Goal: Communication & Community: Participate in discussion

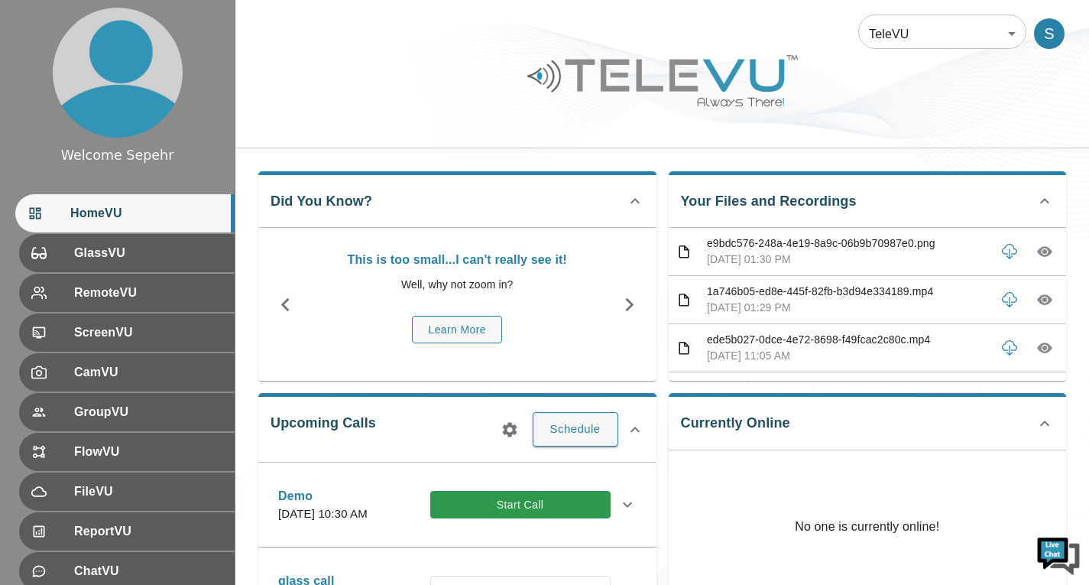
click at [910, 17] on body "Welcome Sepehr HomeVU GlassVU RemoteVU ScreenVU CamVU GroupVU FlowVU FileVU Rep…" at bounding box center [544, 496] width 1089 height 993
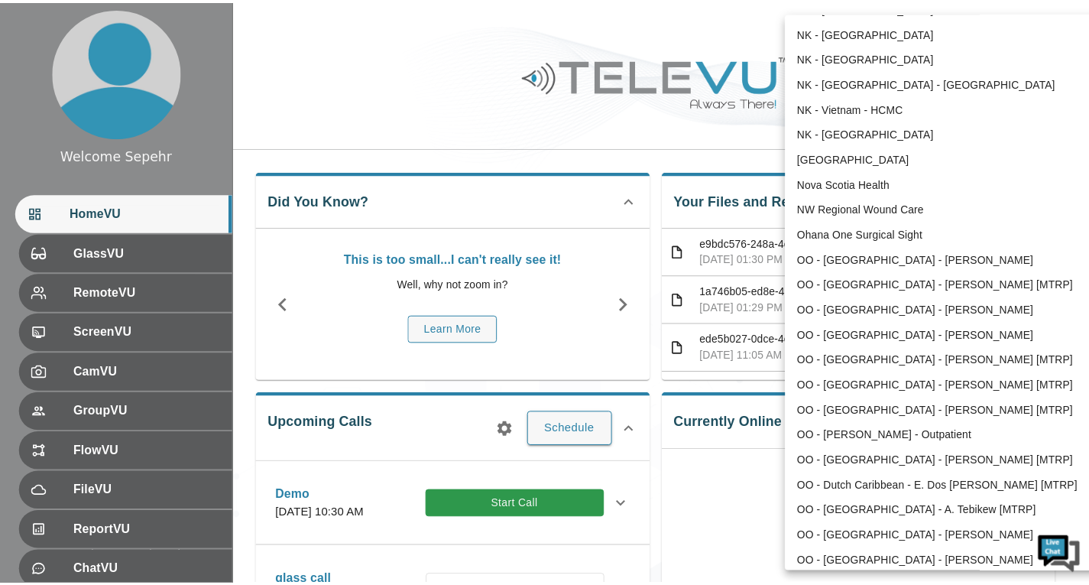
scroll to position [1309, 0]
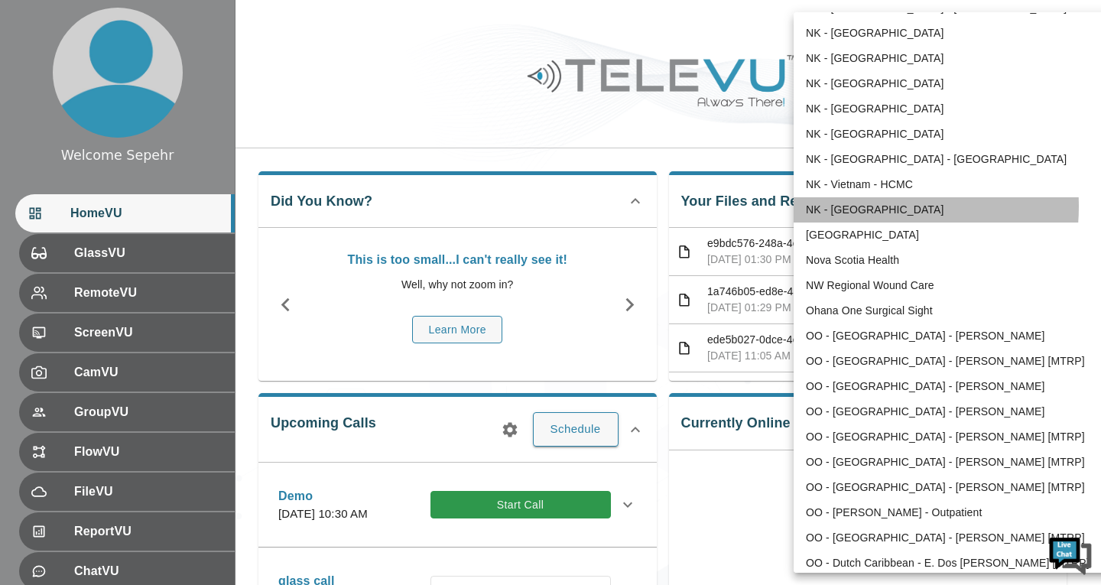
click at [859, 206] on li "NK - Zambia" at bounding box center [951, 209] width 317 height 25
type input "164"
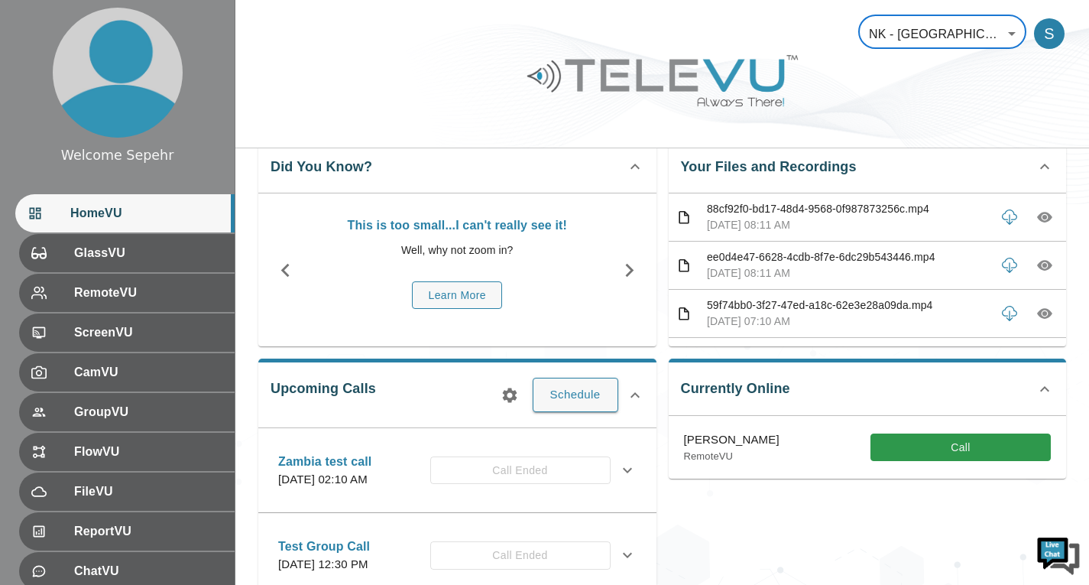
scroll to position [0, 0]
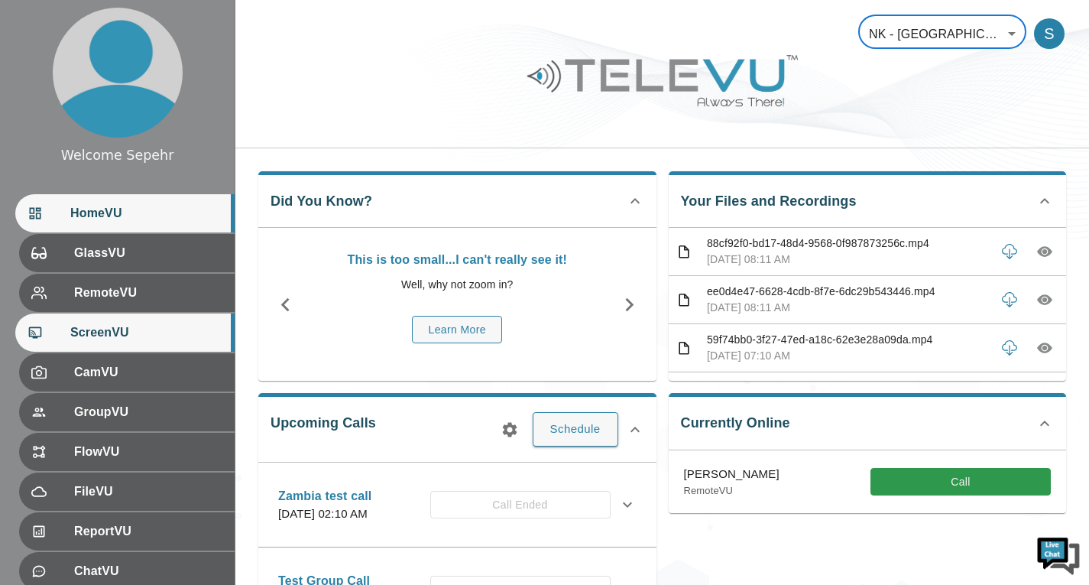
click at [160, 343] on div "ScreenVU" at bounding box center [124, 332] width 219 height 38
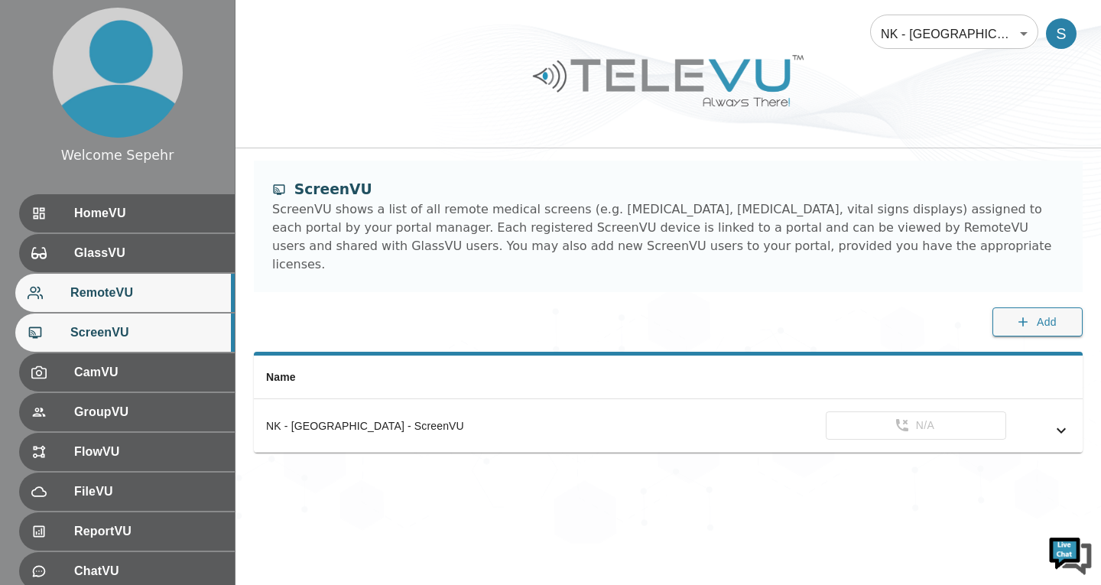
click at [158, 301] on span "RemoteVU" at bounding box center [146, 293] width 152 height 18
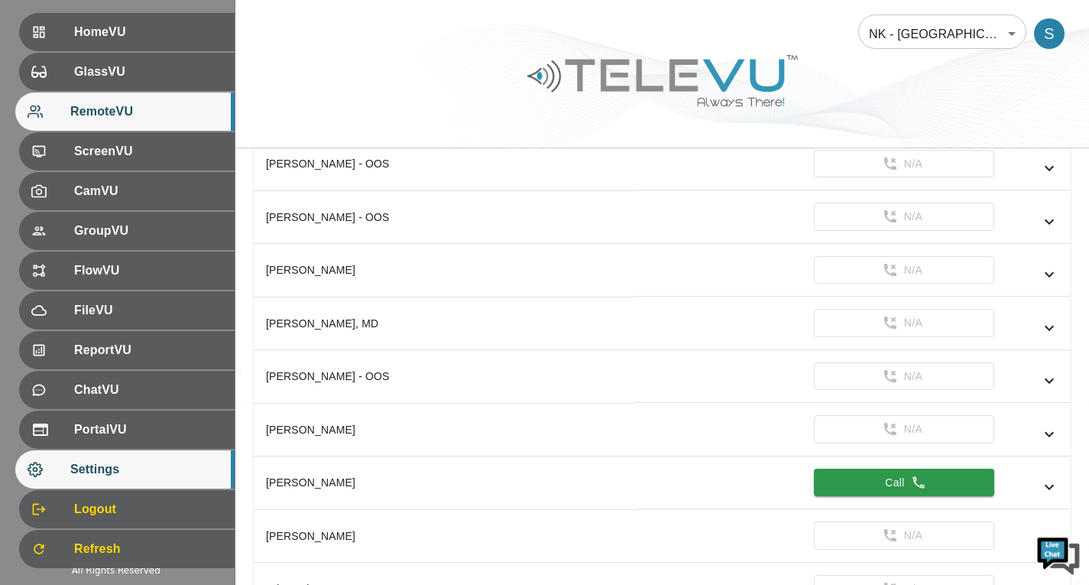
scroll to position [210, 0]
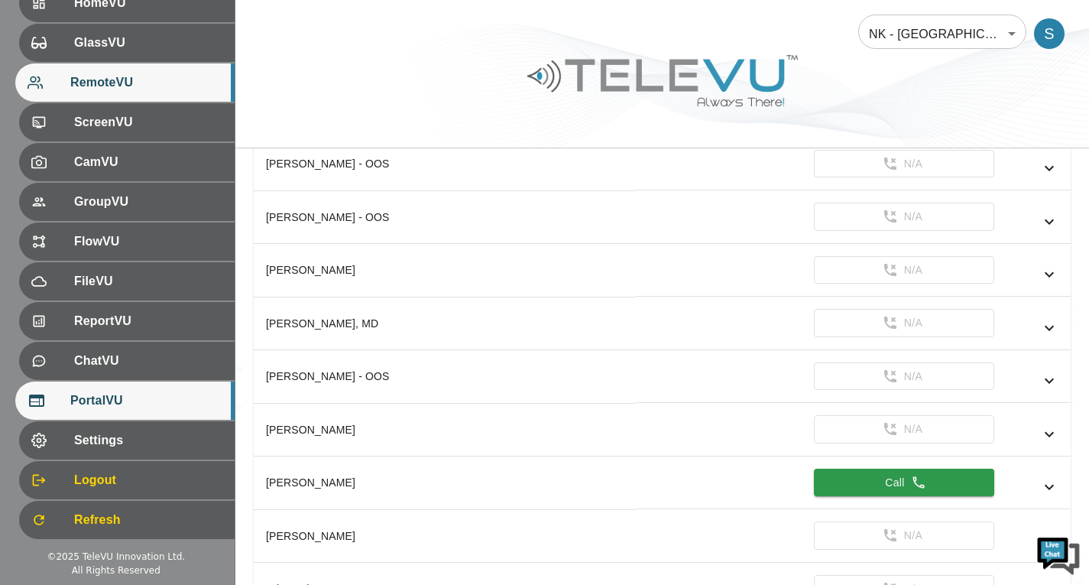
click at [131, 399] on span "PortalVU" at bounding box center [146, 400] width 152 height 18
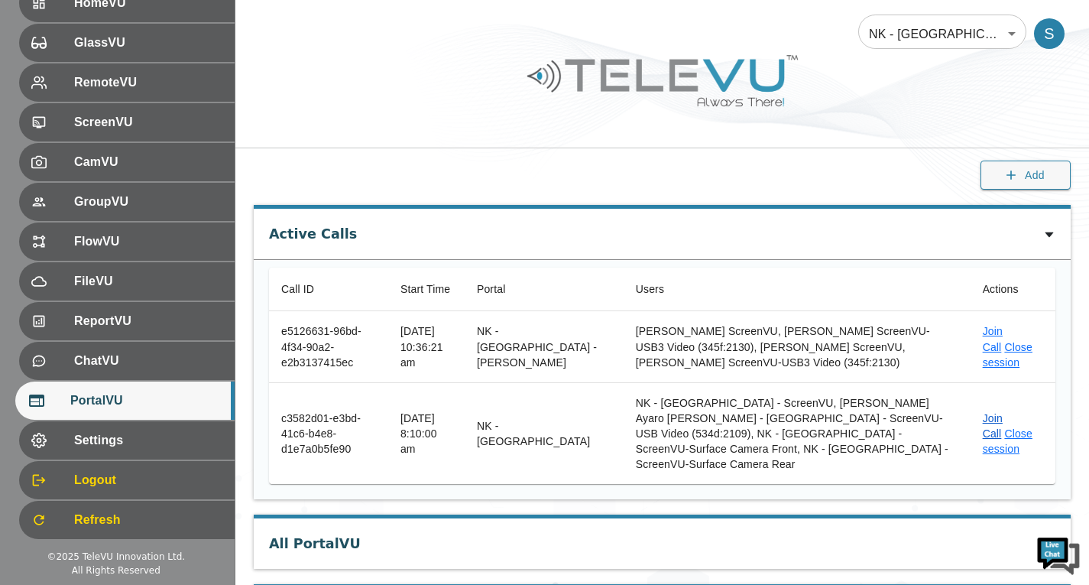
click at [987, 412] on link "Join Call" at bounding box center [993, 426] width 20 height 28
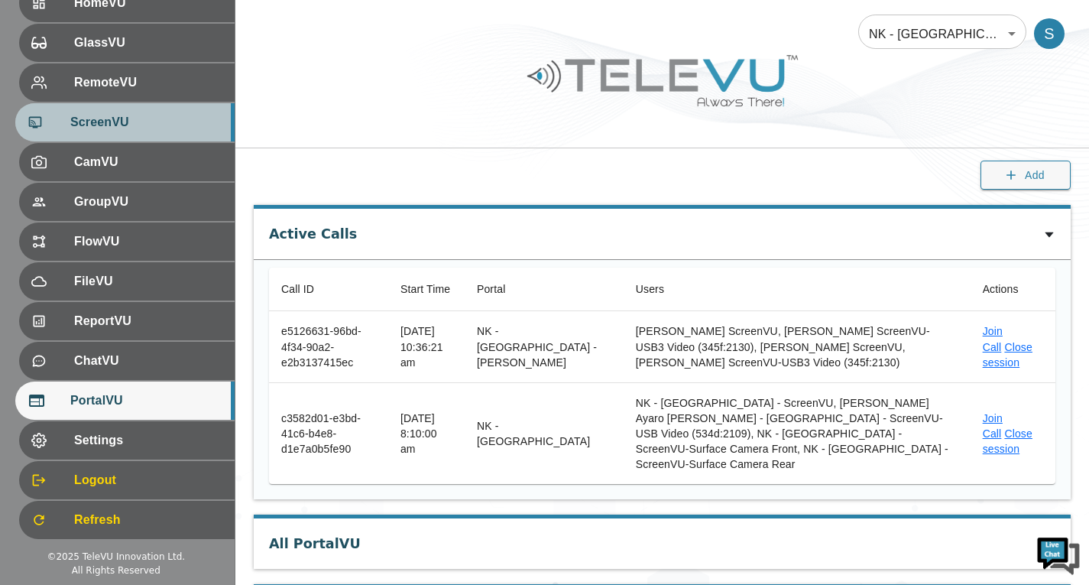
click at [154, 120] on span "ScreenVU" at bounding box center [146, 122] width 152 height 18
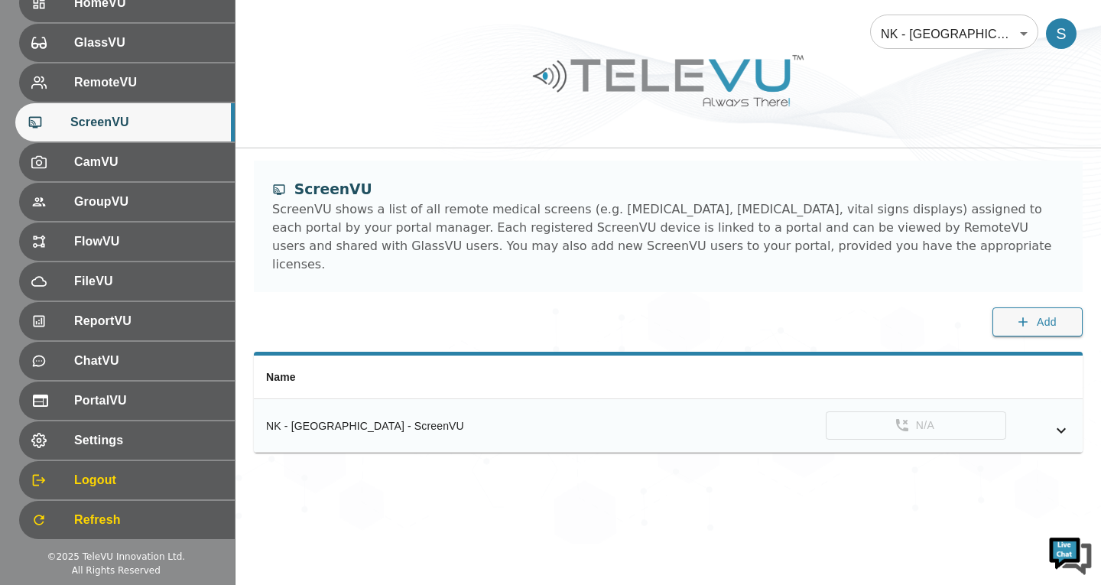
click at [1062, 421] on icon "simple table" at bounding box center [1061, 430] width 18 height 18
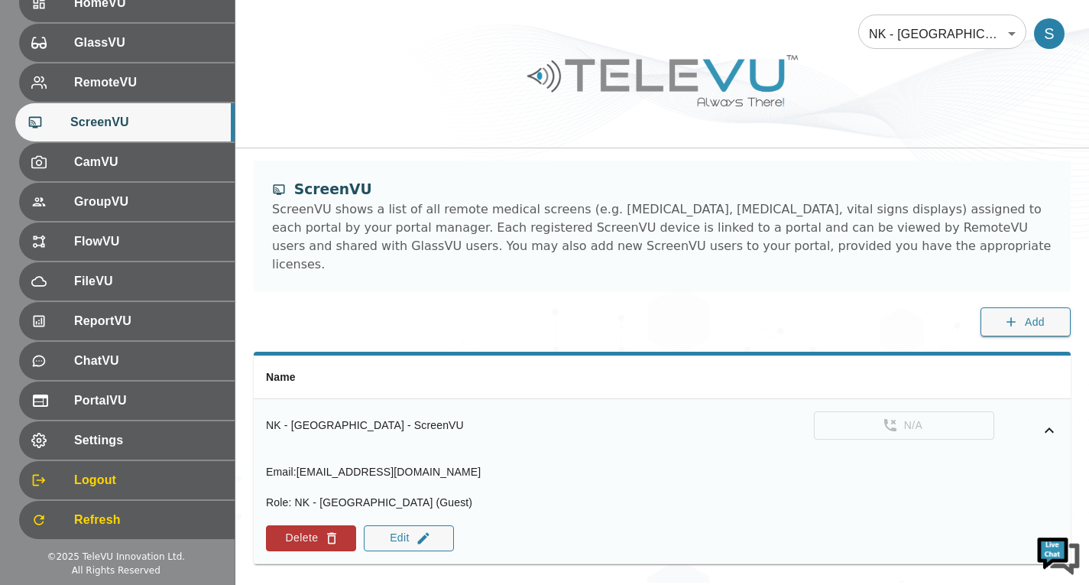
click at [1049, 421] on icon "simple table" at bounding box center [1049, 430] width 18 height 18
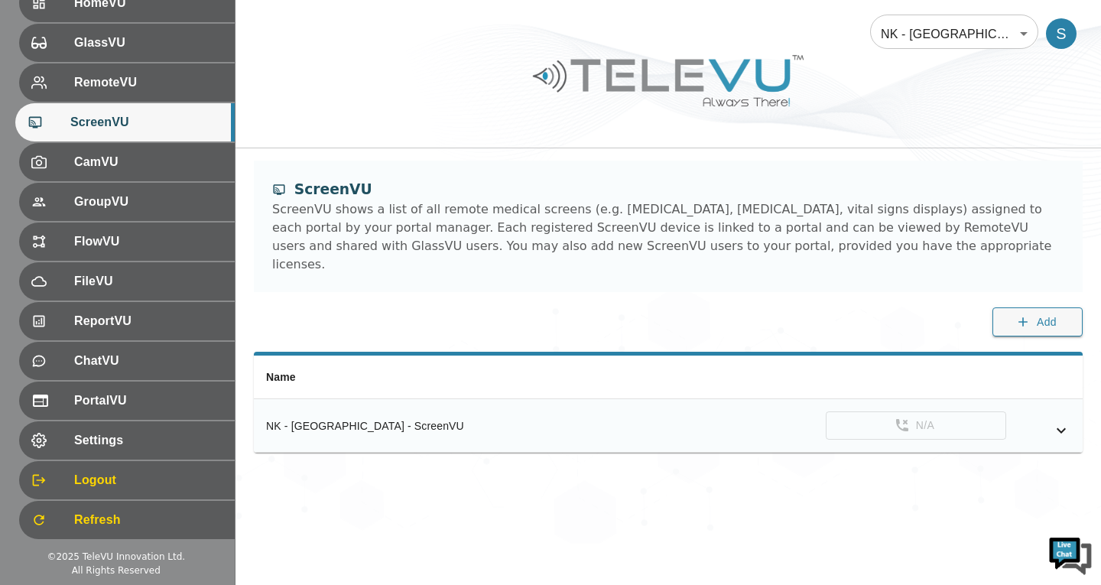
click at [1049, 421] on div "simple table" at bounding box center [1038, 430] width 64 height 18
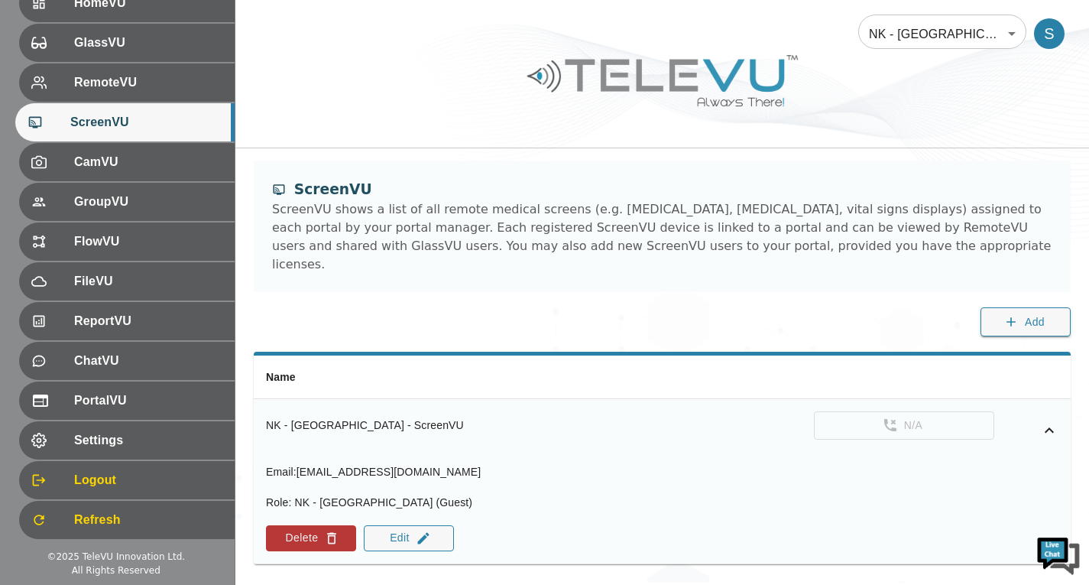
click at [1049, 421] on icon "simple table" at bounding box center [1049, 430] width 18 height 18
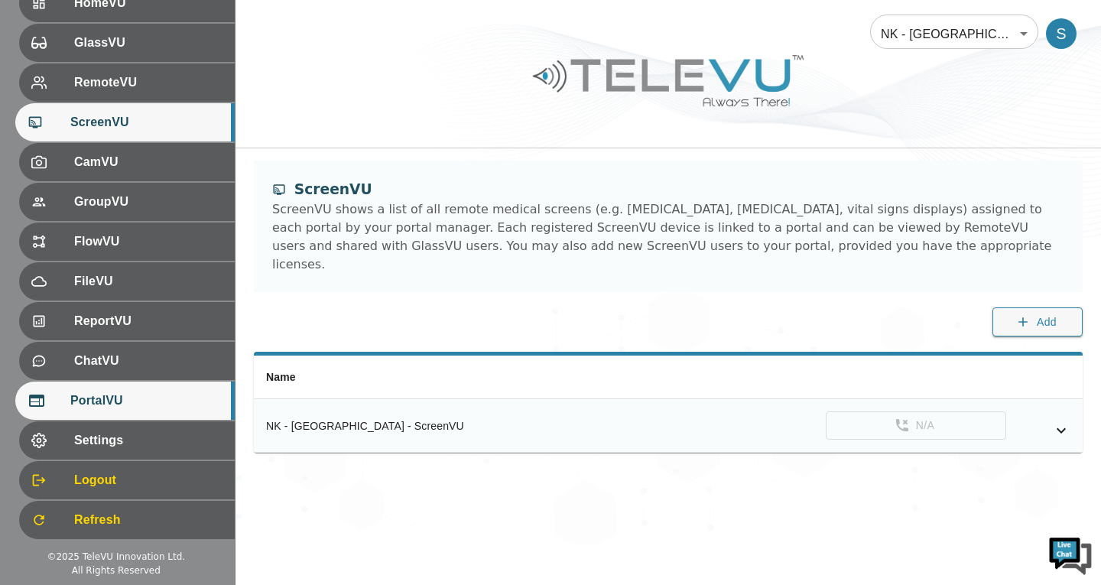
click at [201, 410] on div "PortalVU" at bounding box center [124, 400] width 219 height 38
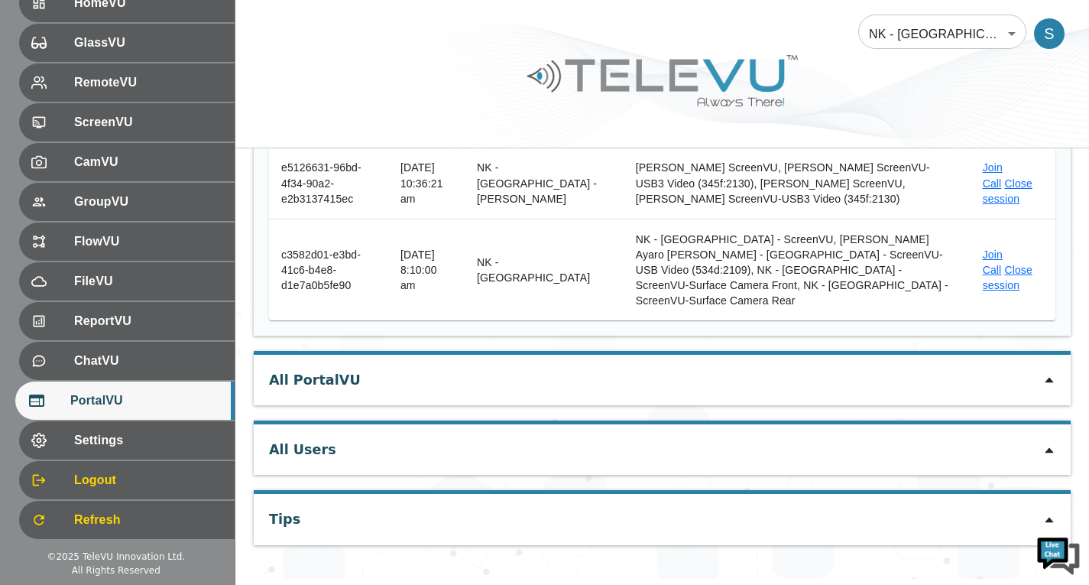
scroll to position [180, 0]
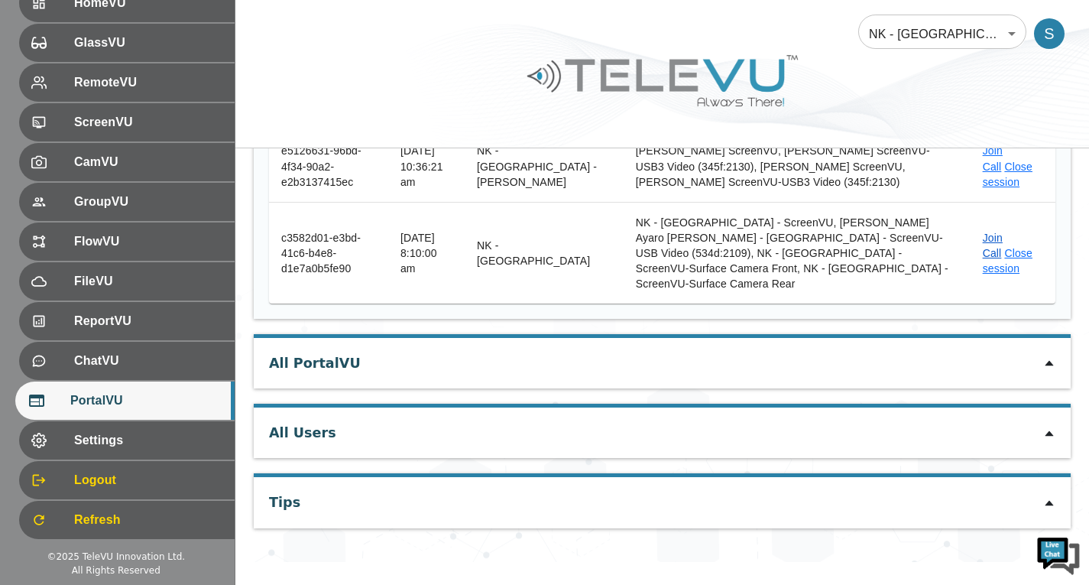
click at [989, 232] on link "Join Call" at bounding box center [993, 246] width 20 height 28
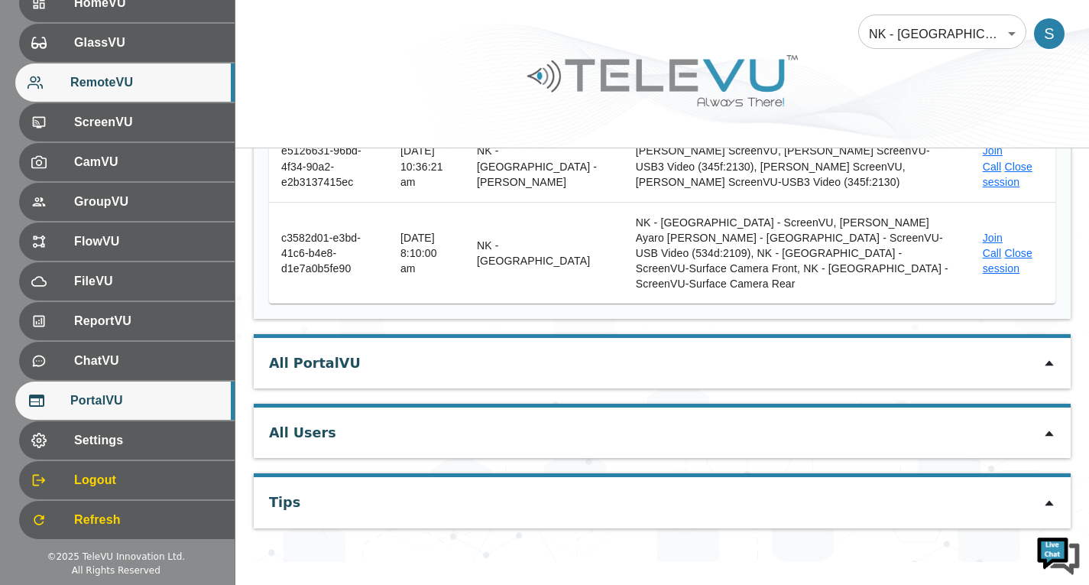
click at [95, 77] on span "RemoteVU" at bounding box center [146, 82] width 152 height 18
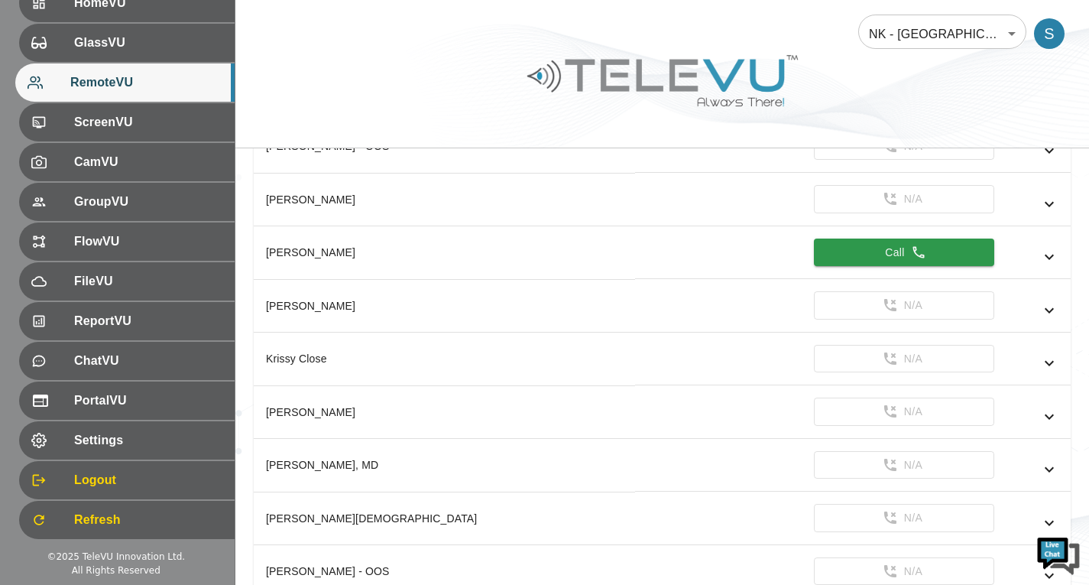
scroll to position [1223, 0]
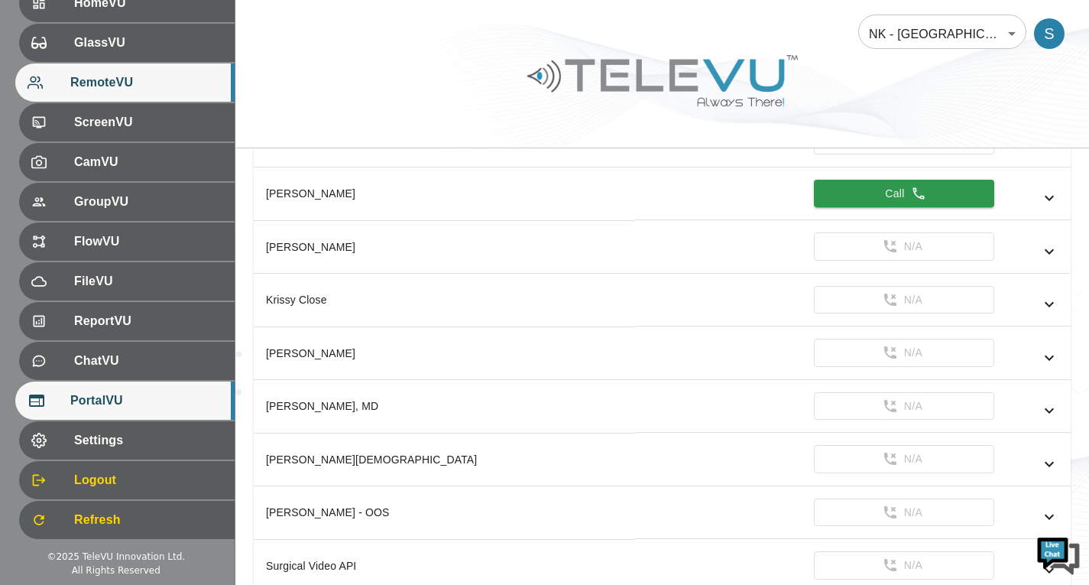
click at [190, 397] on span "PortalVU" at bounding box center [146, 400] width 152 height 18
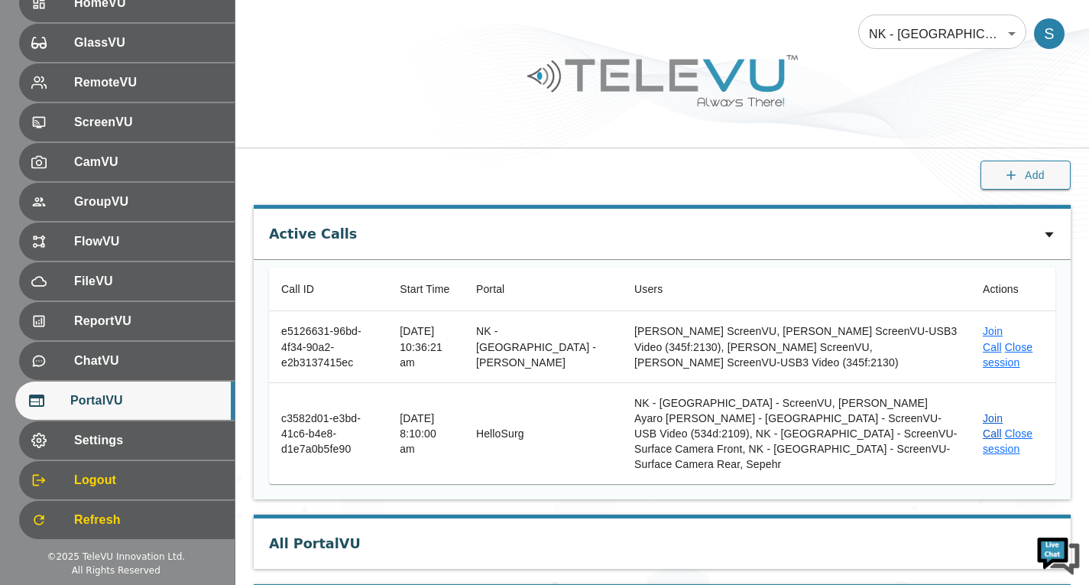
click at [984, 412] on link "Join Call" at bounding box center [993, 426] width 20 height 28
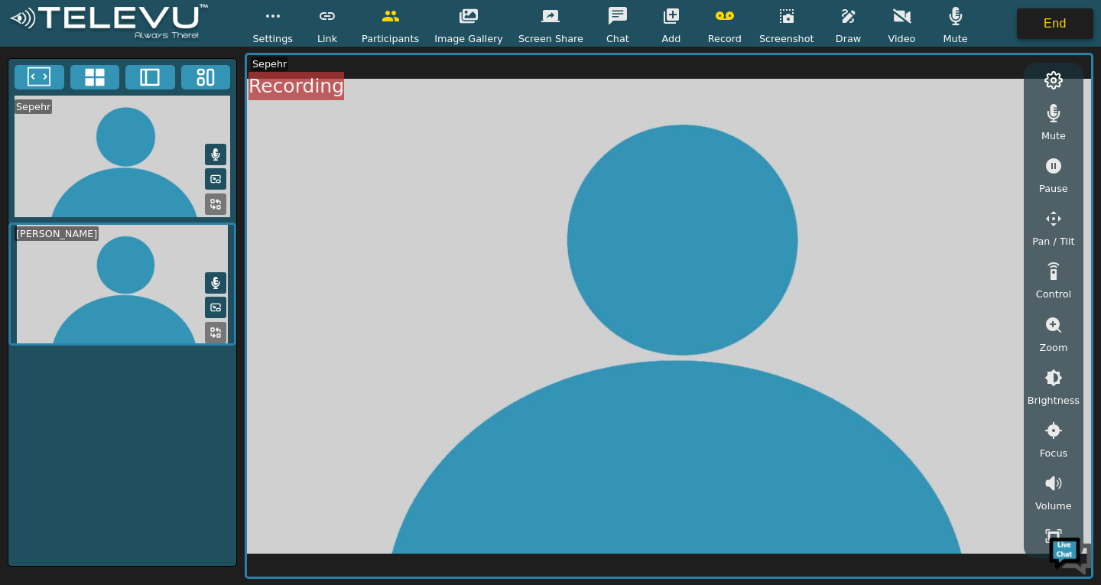
click at [1060, 21] on button "End" at bounding box center [1054, 23] width 76 height 31
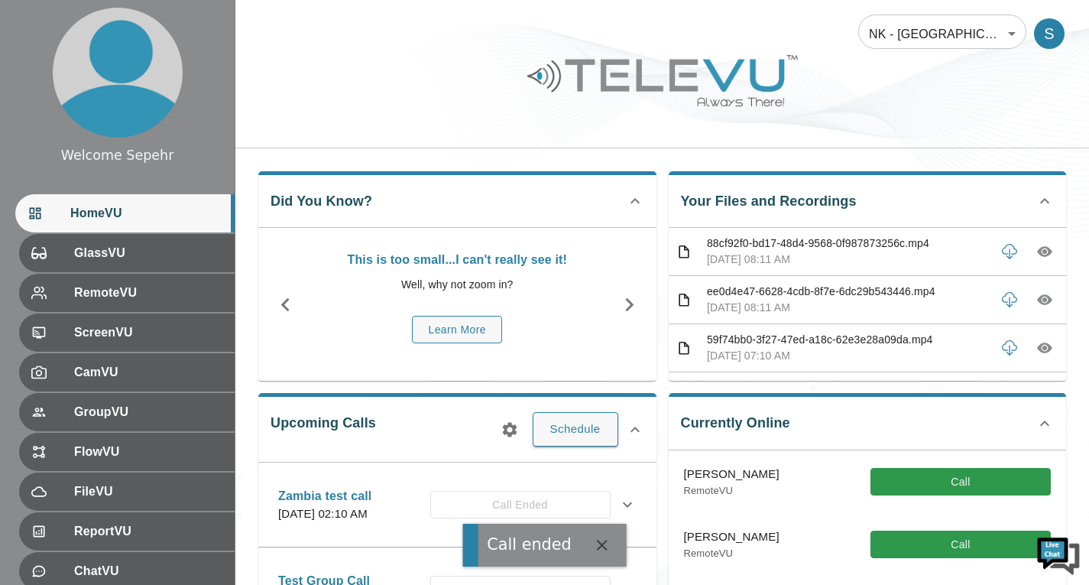
scroll to position [229, 0]
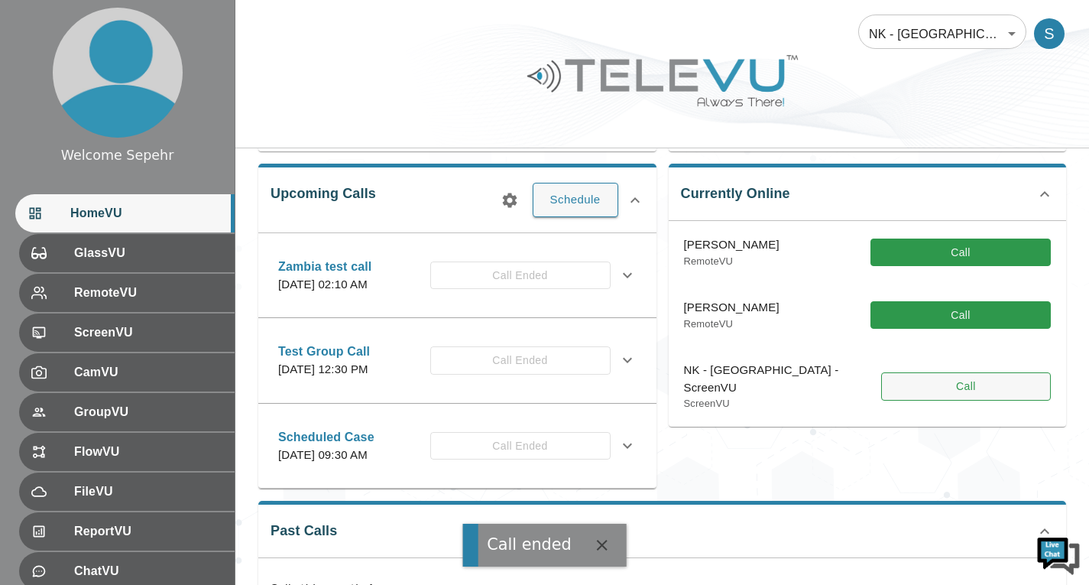
click at [931, 382] on button "Call" at bounding box center [966, 386] width 170 height 28
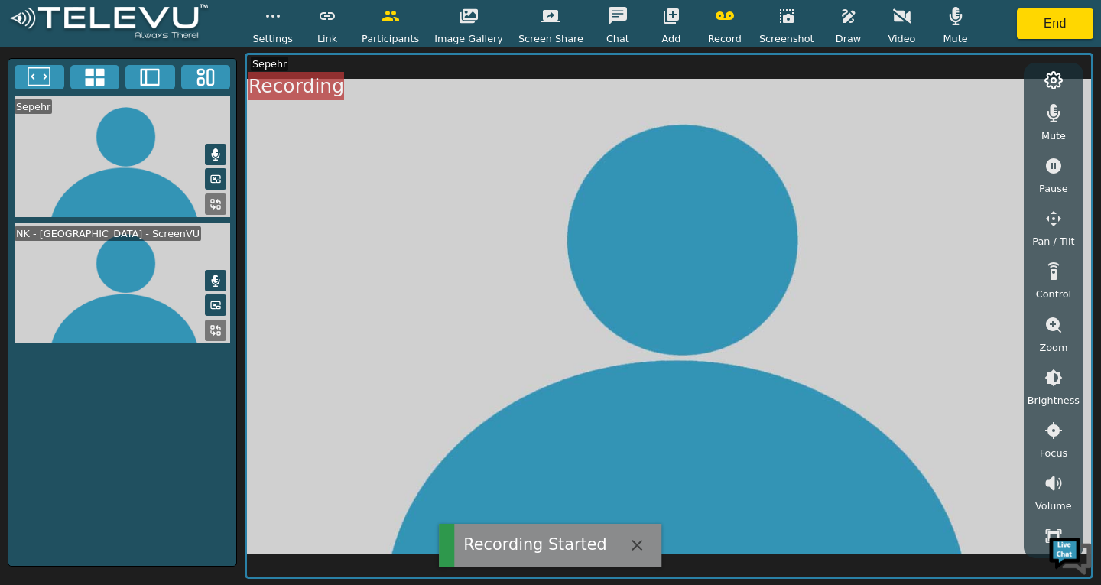
click at [666, 19] on icon "button" at bounding box center [670, 15] width 15 height 15
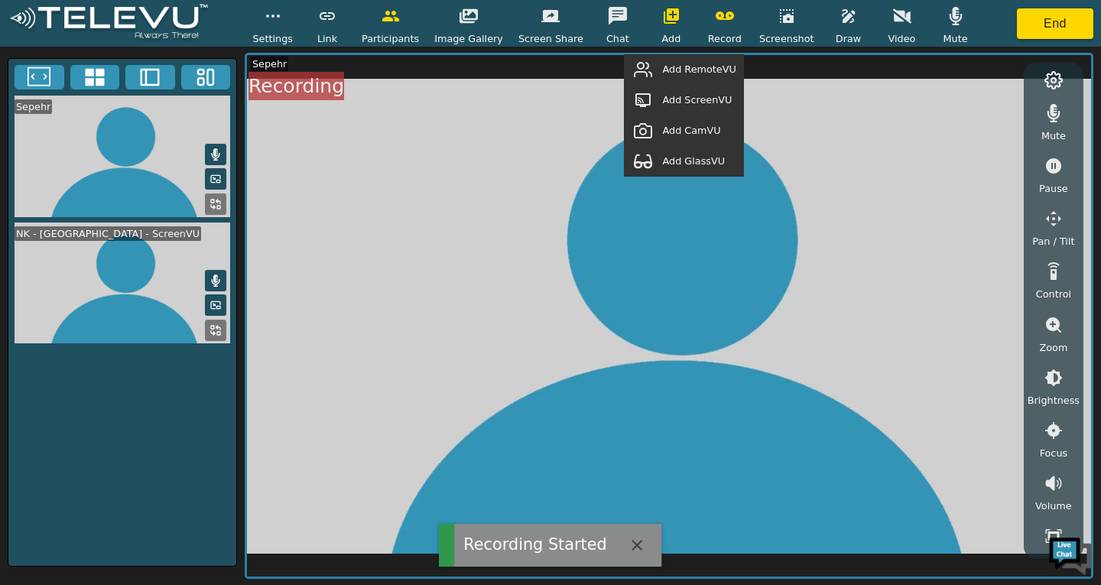
click at [689, 77] on div "Add RemoteVU" at bounding box center [683, 69] width 119 height 31
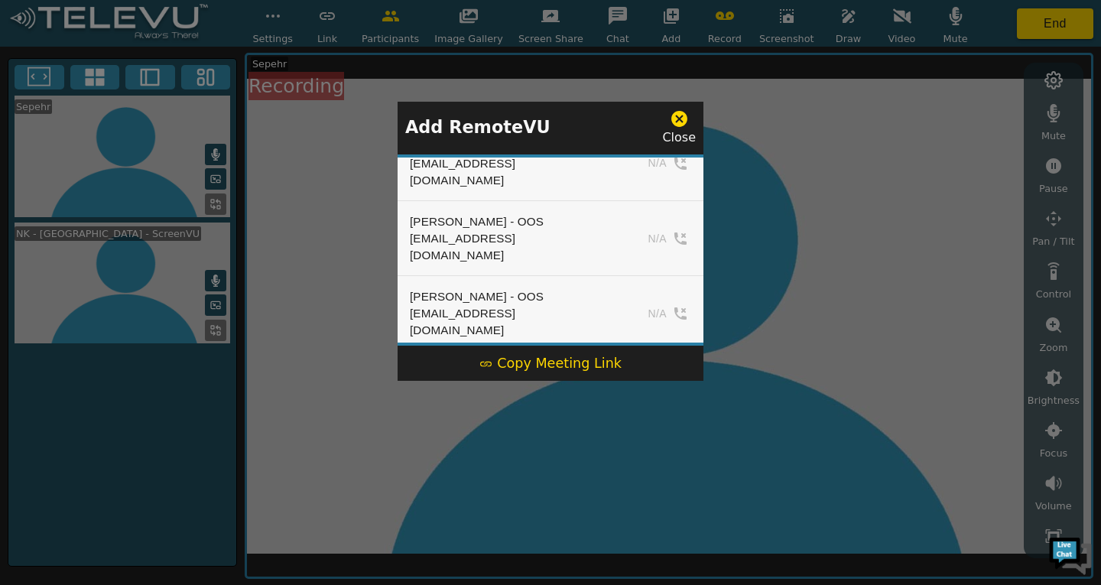
scroll to position [1146, 0]
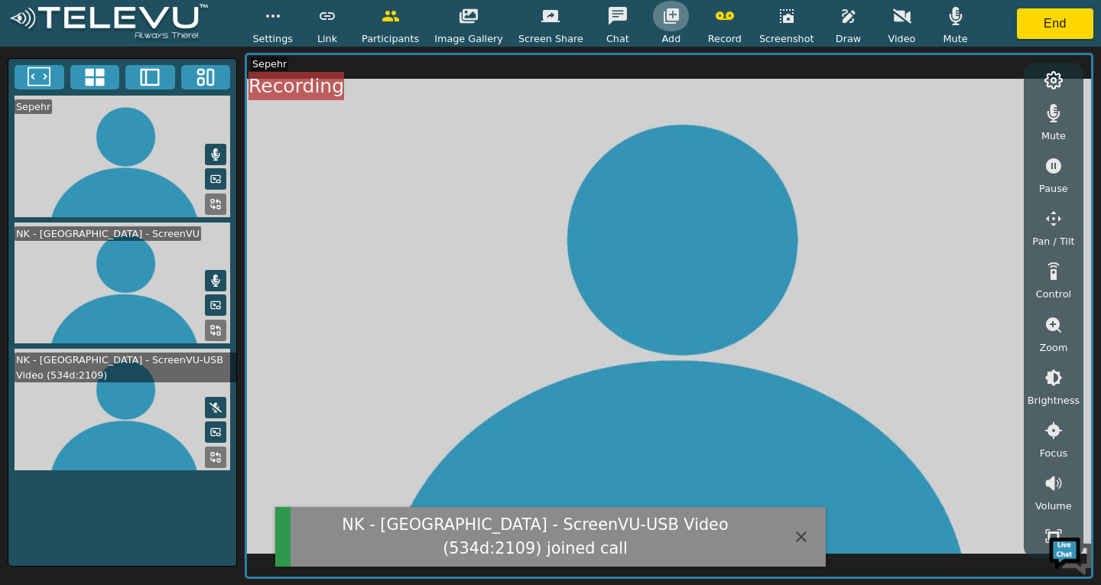
click at [667, 21] on icon "button" at bounding box center [671, 16] width 18 height 18
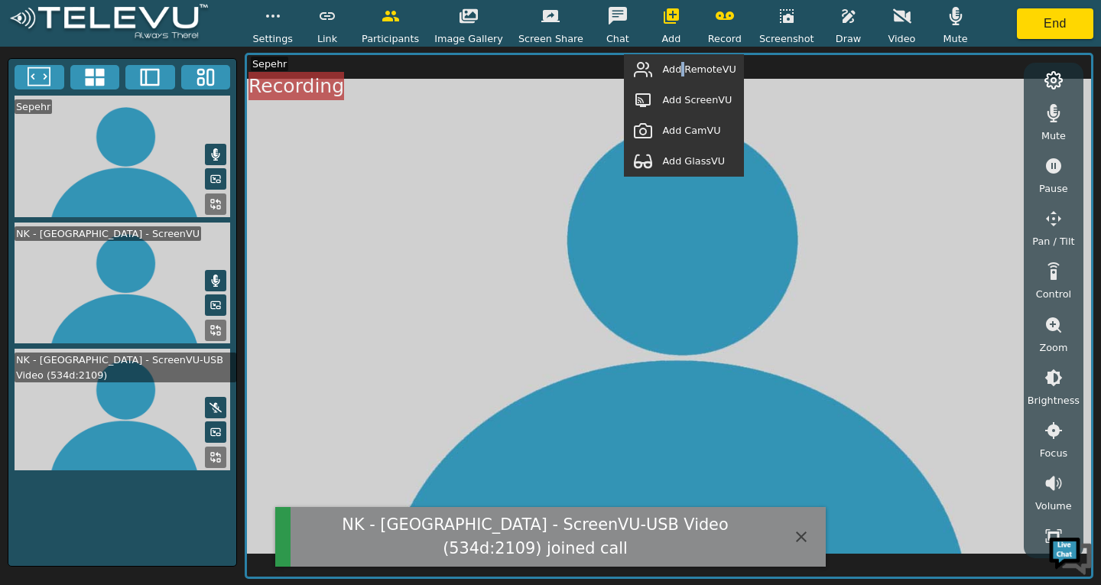
click at [699, 73] on span "Add RemoteVU" at bounding box center [698, 69] width 73 height 15
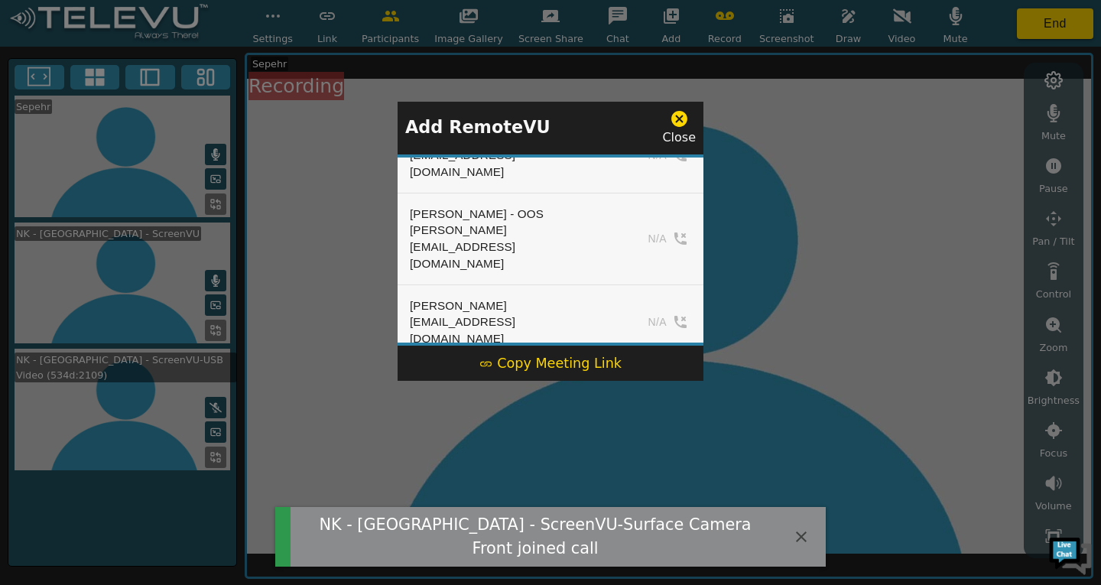
scroll to position [917, 0]
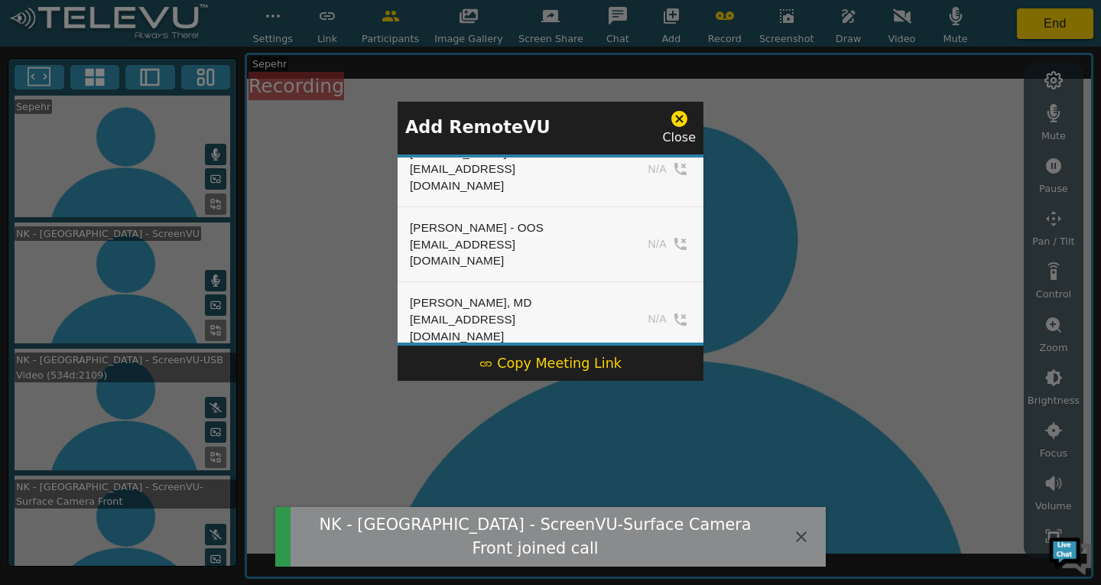
click at [643, 541] on button "Add" at bounding box center [659, 552] width 63 height 23
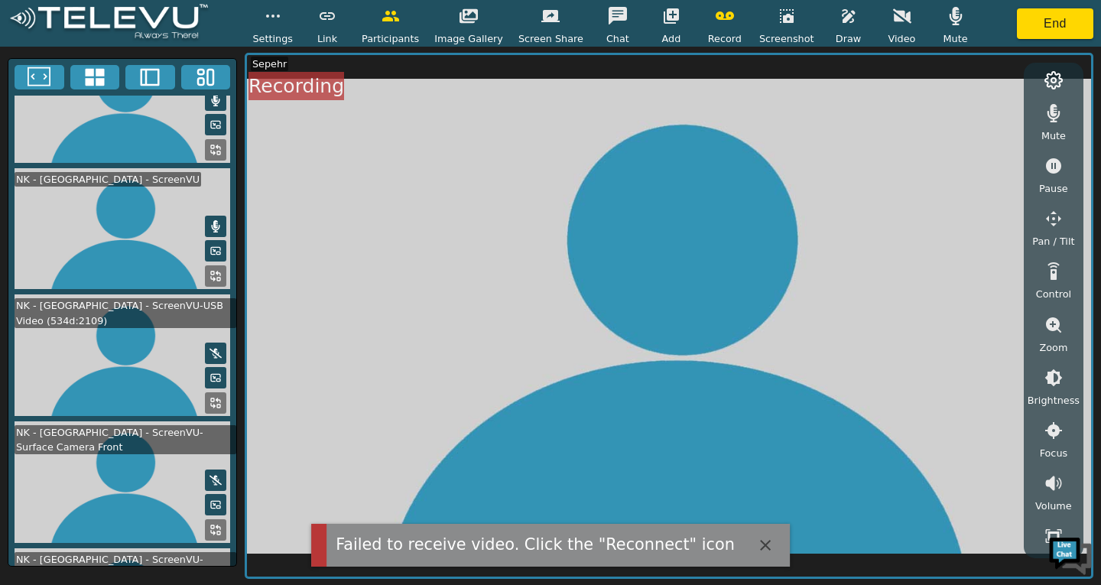
scroll to position [0, 0]
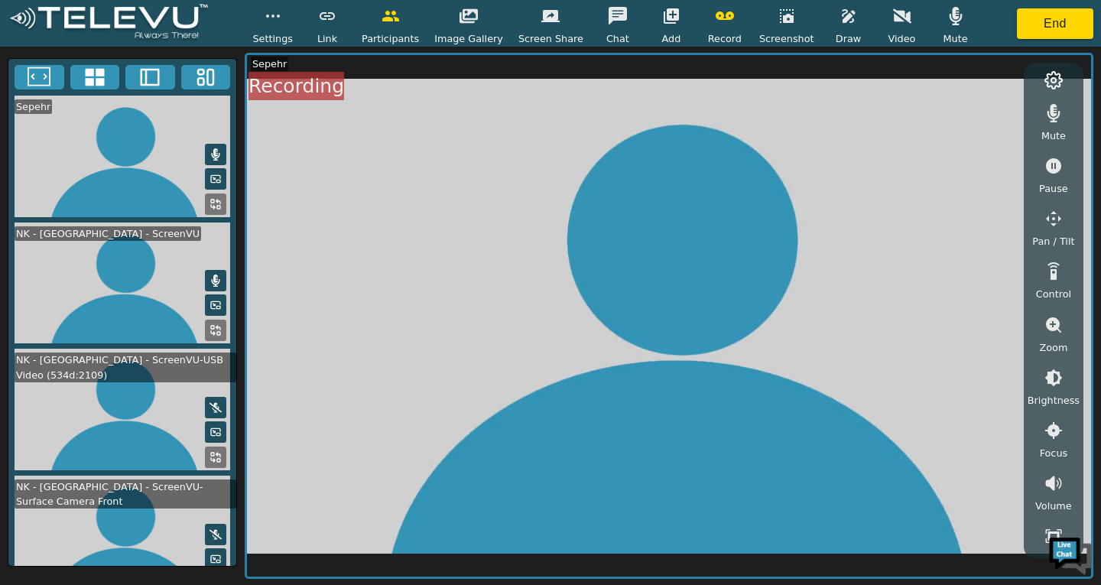
click at [666, 20] on icon "button" at bounding box center [670, 15] width 15 height 15
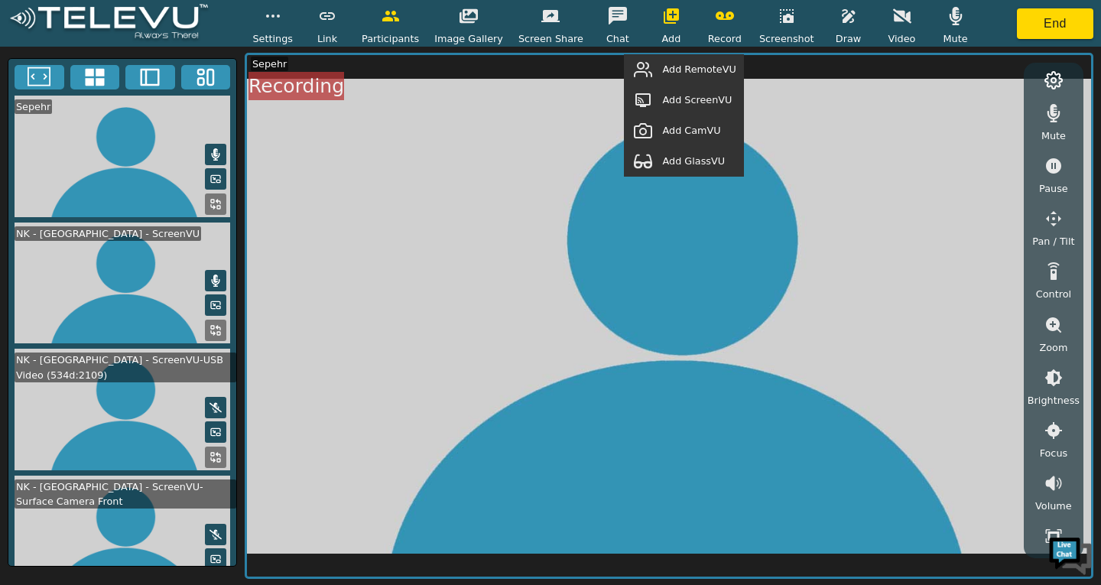
click at [691, 70] on span "Add RemoteVU" at bounding box center [698, 69] width 73 height 15
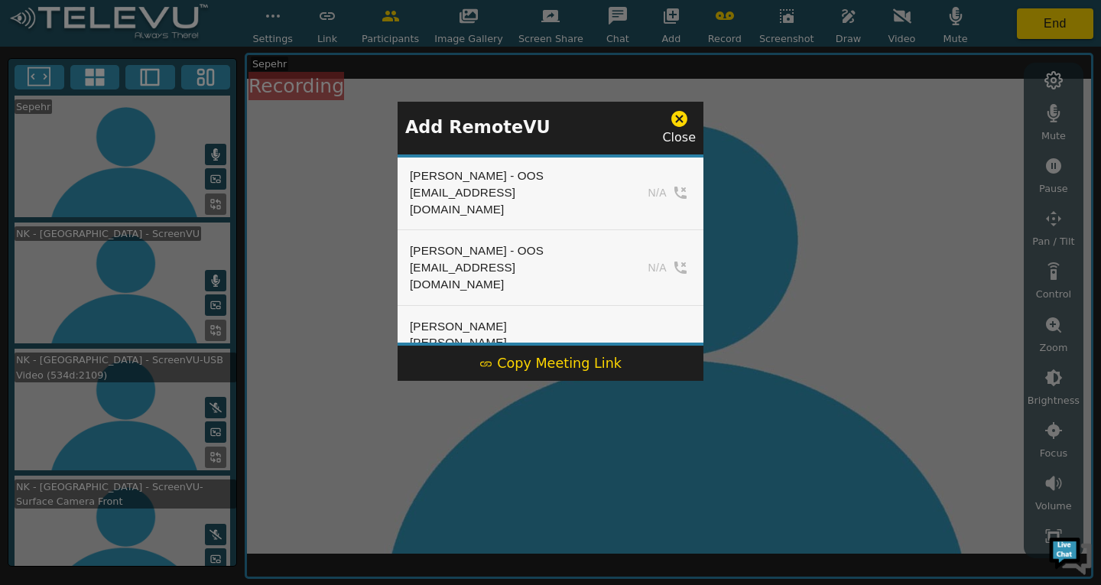
scroll to position [1146, 0]
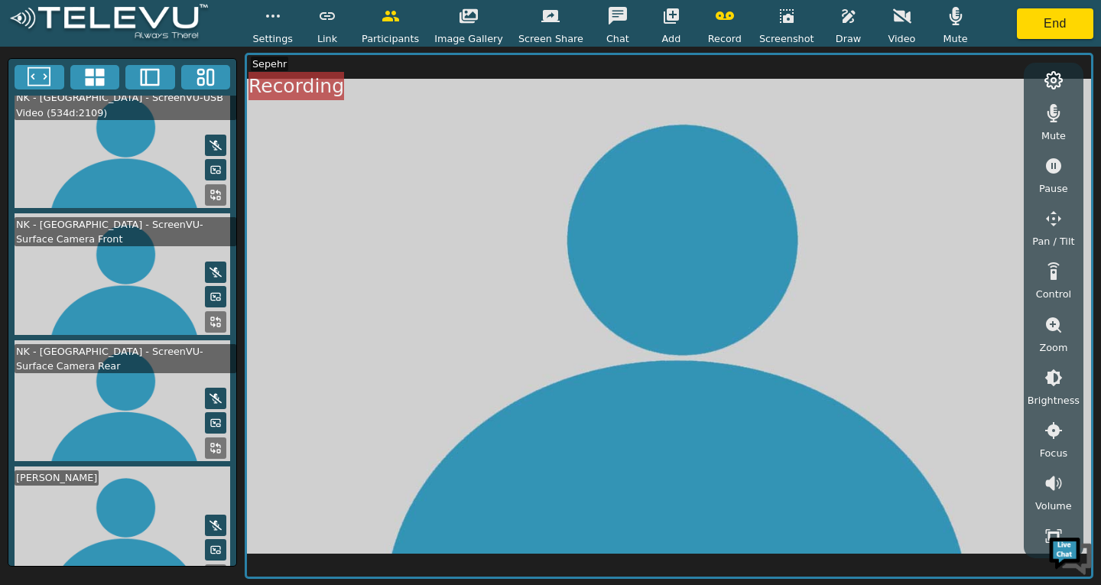
scroll to position [0, 0]
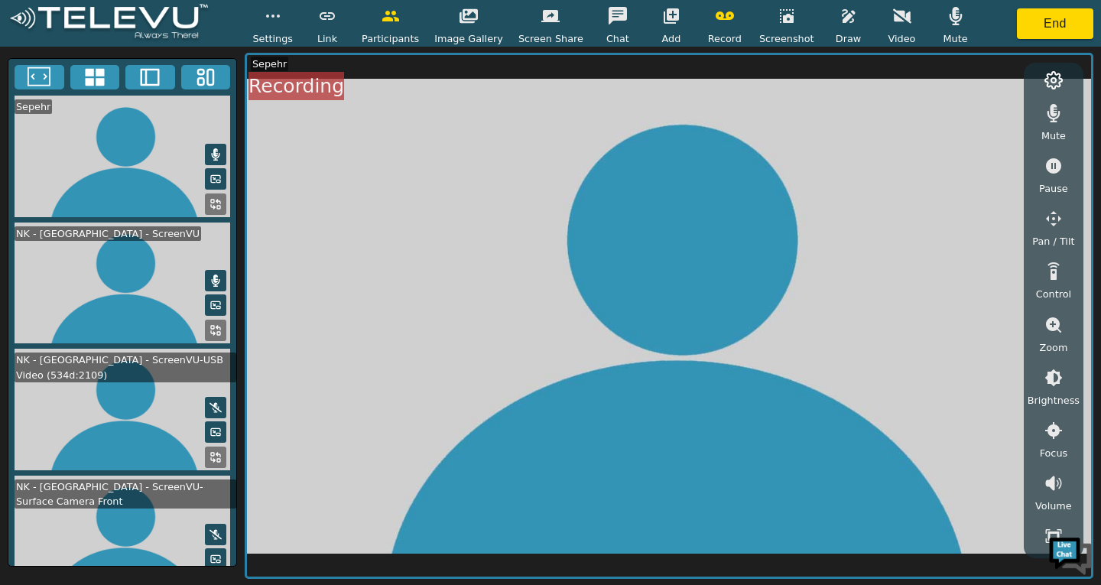
click at [213, 401] on icon at bounding box center [215, 407] width 12 height 12
click at [663, 18] on icon "button" at bounding box center [670, 15] width 15 height 15
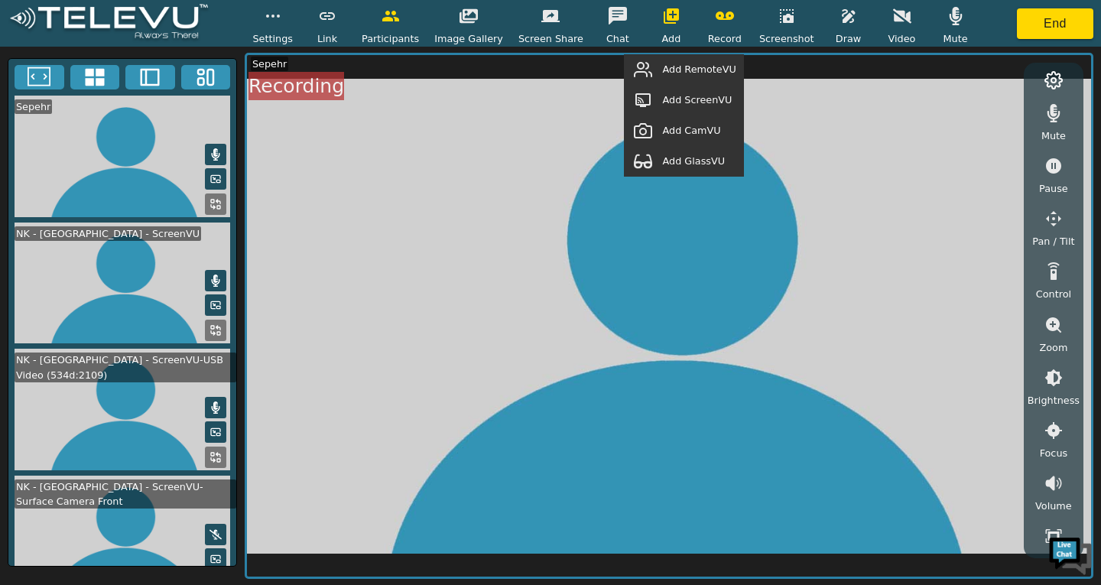
click at [682, 75] on span "Add RemoteVU" at bounding box center [698, 69] width 73 height 15
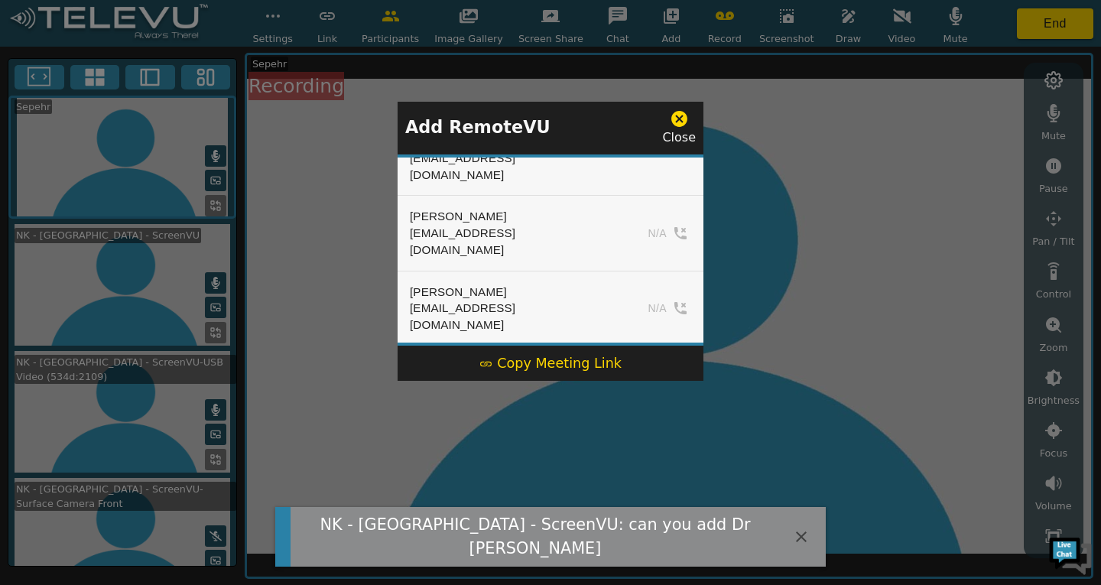
scroll to position [688, 0]
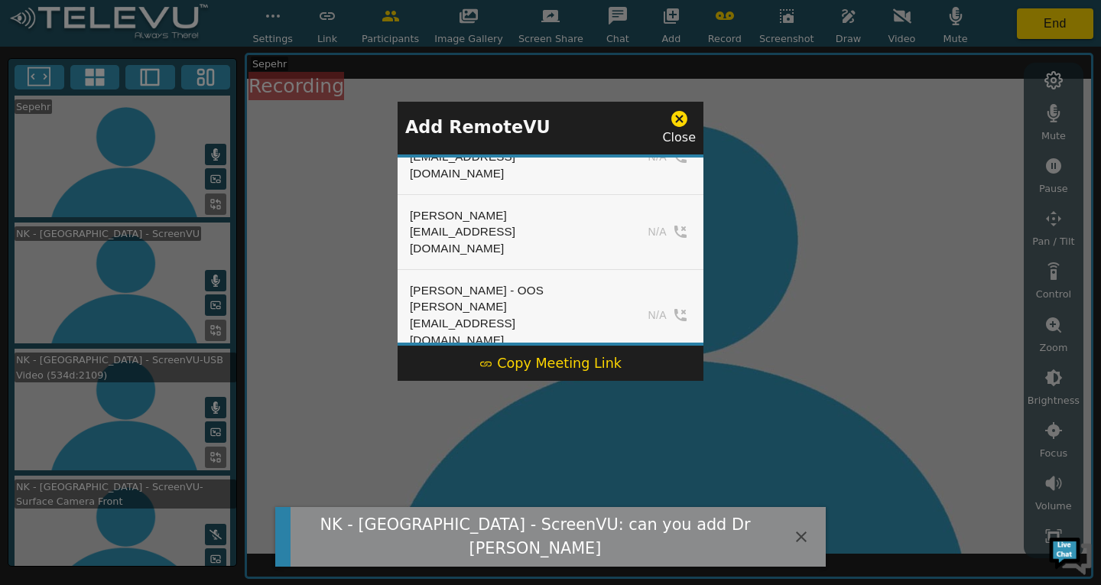
click at [683, 113] on icon at bounding box center [679, 119] width 16 height 16
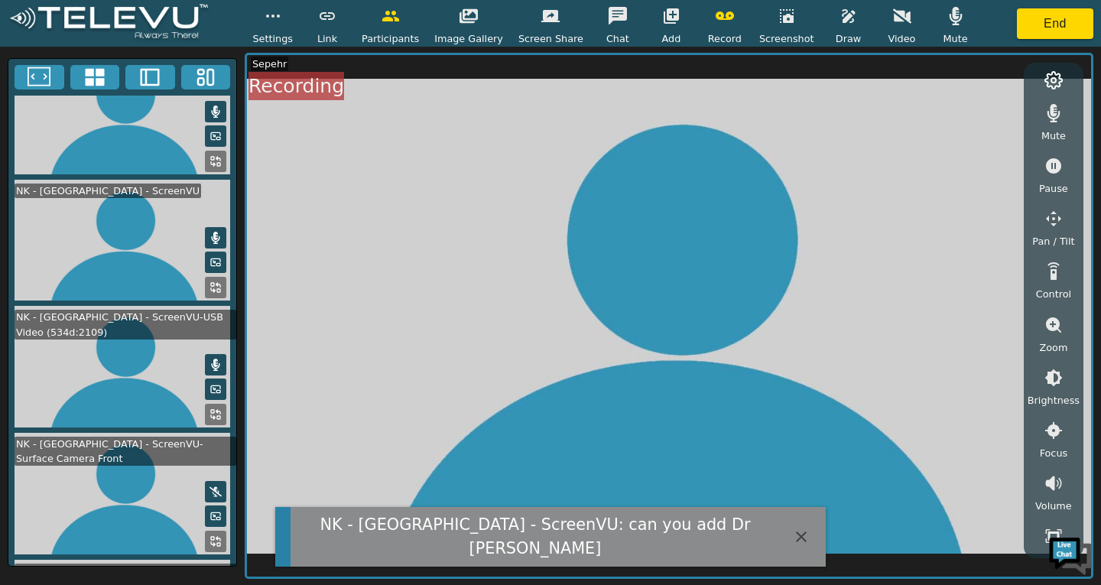
scroll to position [0, 0]
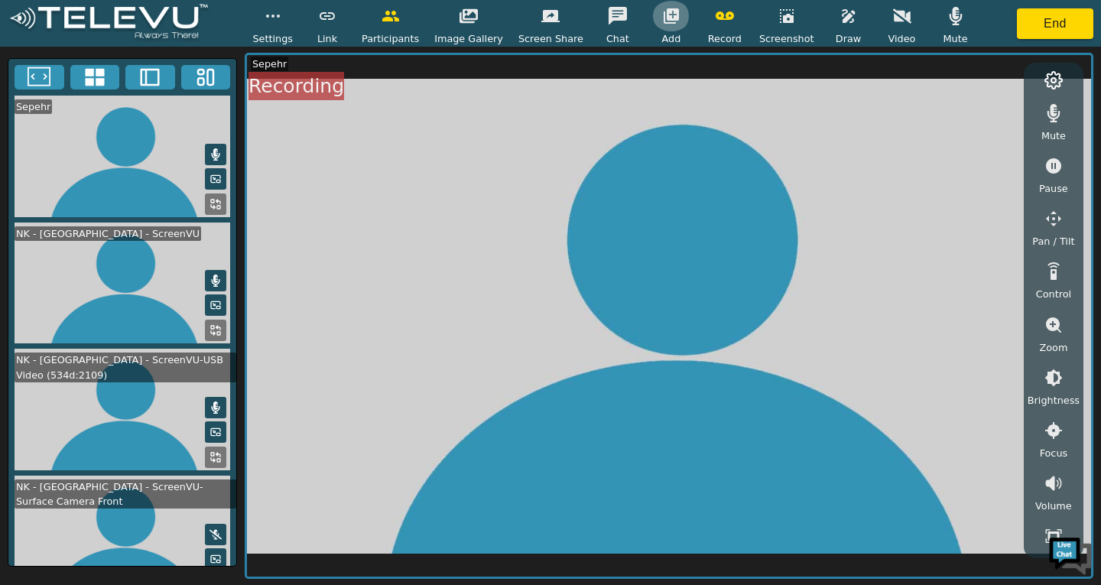
click at [666, 22] on icon "button" at bounding box center [671, 16] width 18 height 18
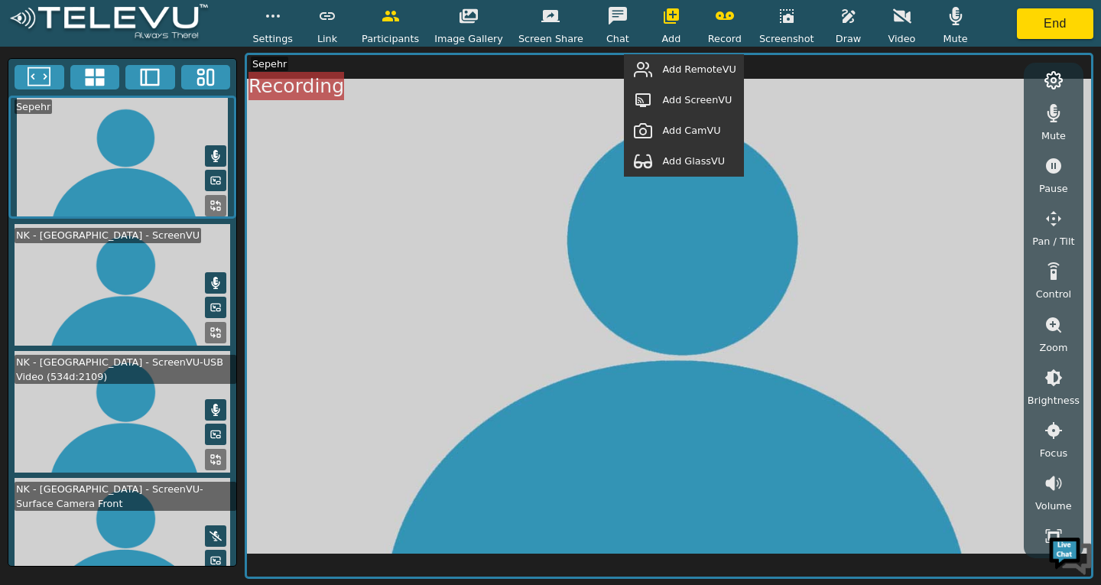
click at [695, 70] on span "Add RemoteVU" at bounding box center [698, 69] width 73 height 15
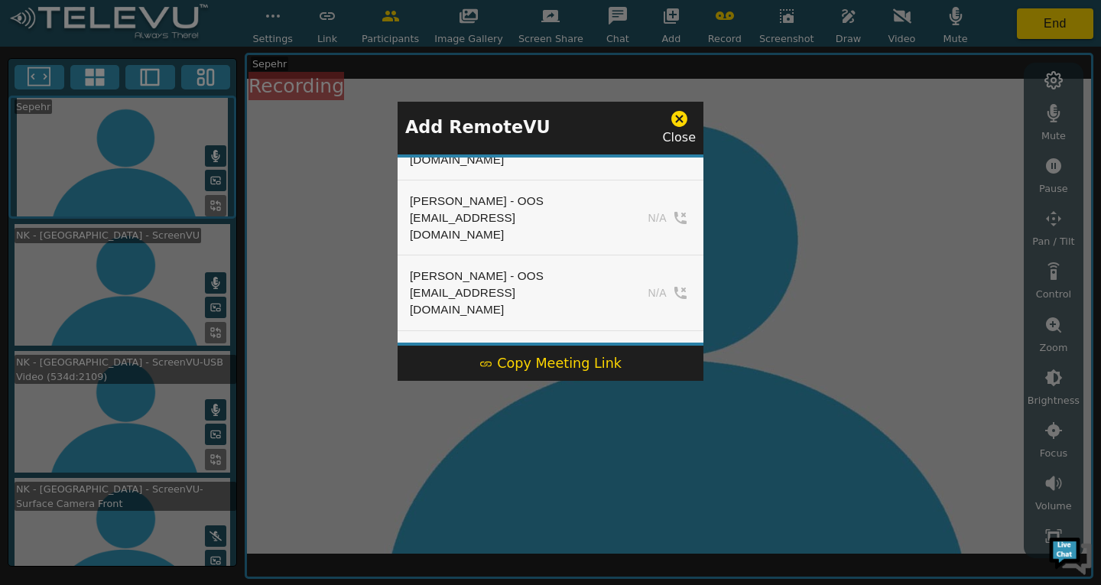
scroll to position [1146, 0]
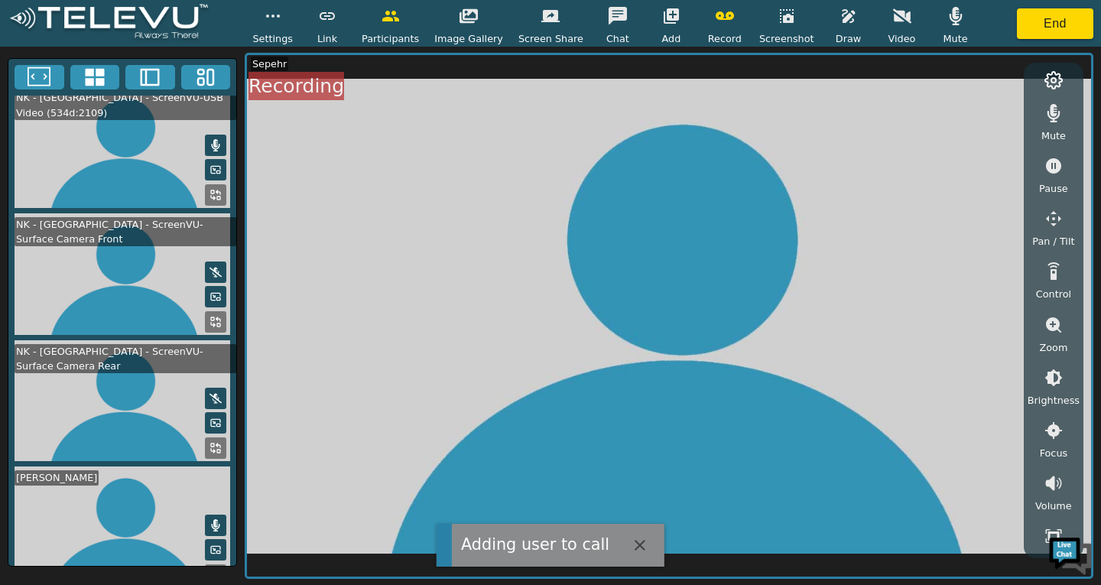
scroll to position [0, 0]
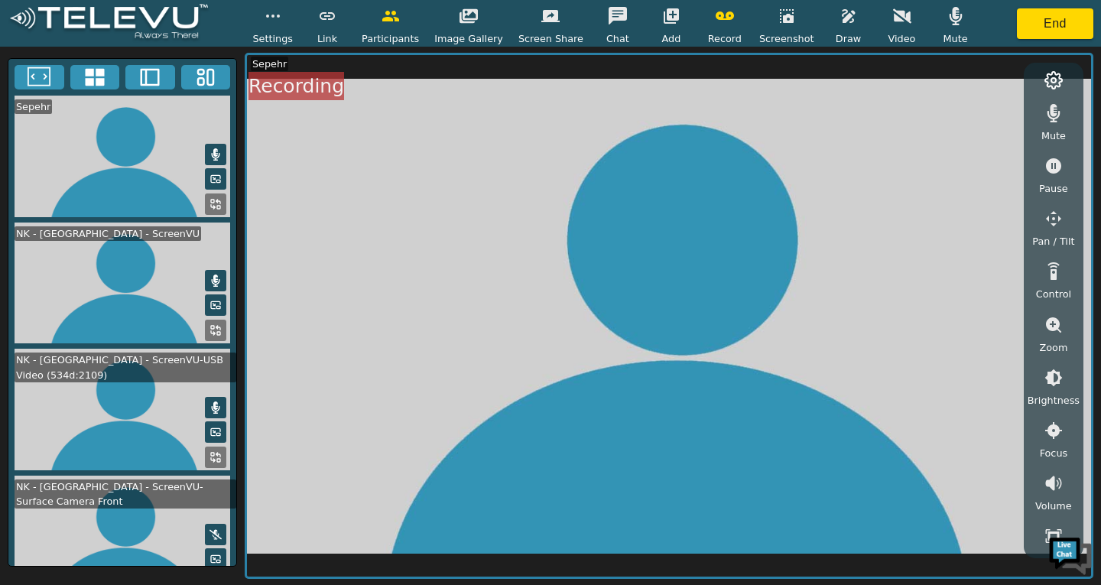
click at [663, 22] on icon "button" at bounding box center [670, 15] width 15 height 15
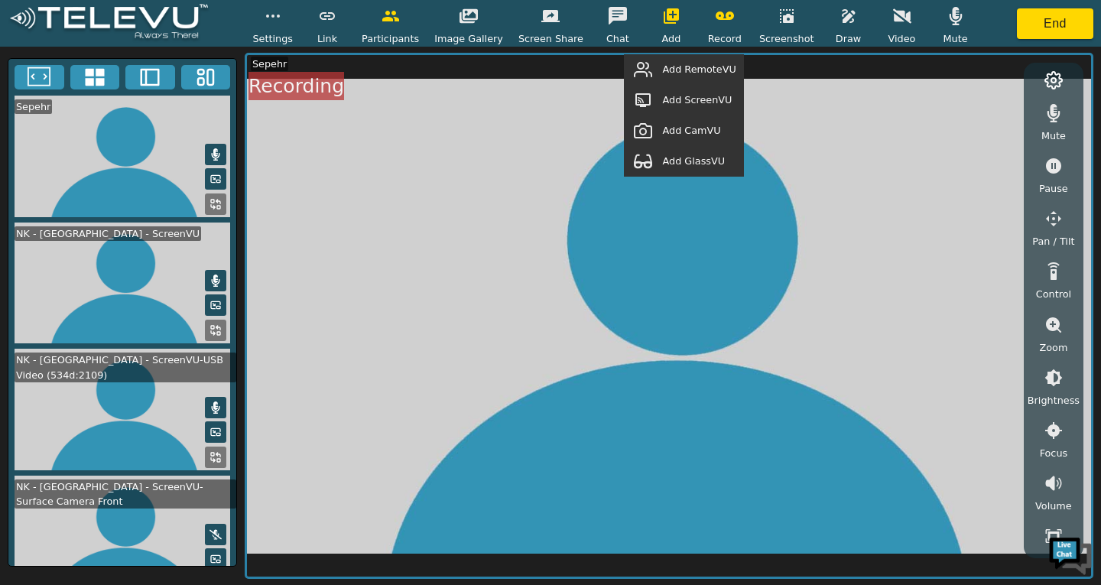
click at [662, 65] on button "button" at bounding box center [643, 69] width 38 height 31
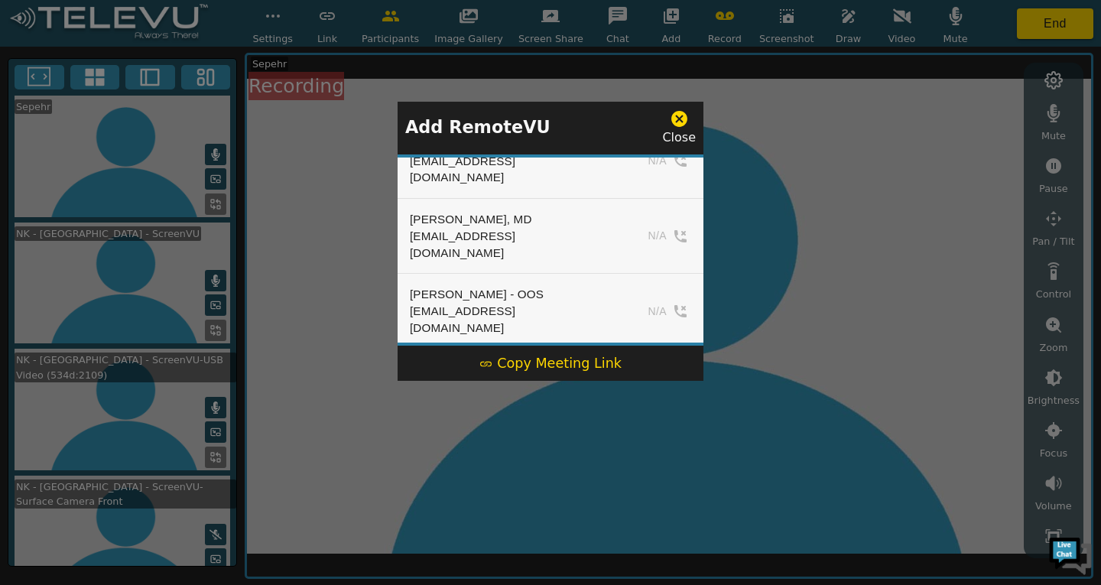
scroll to position [1070, 0]
click at [677, 119] on icon at bounding box center [679, 119] width 16 height 16
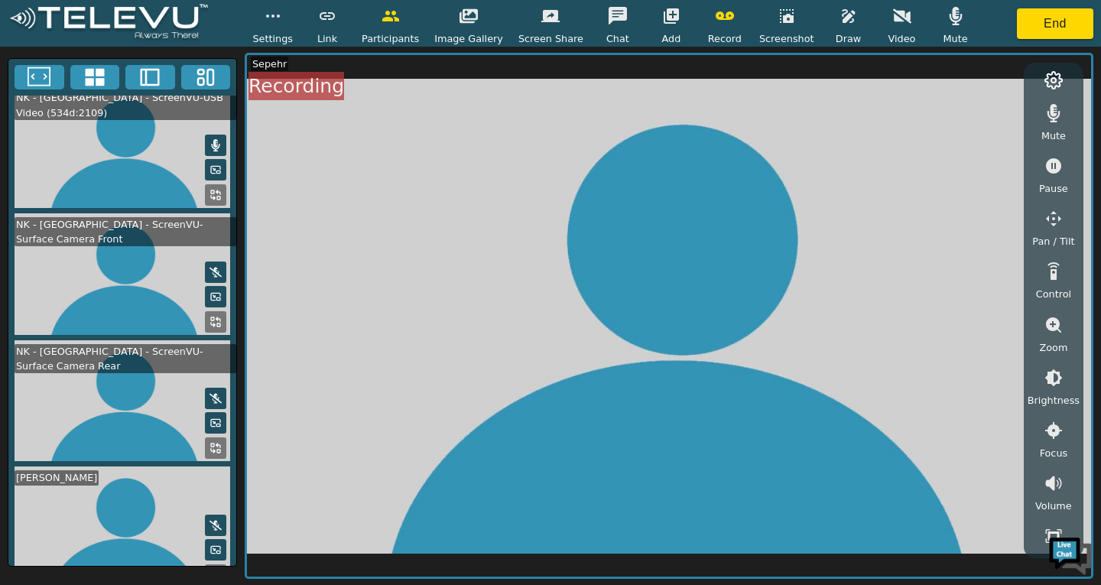
scroll to position [0, 0]
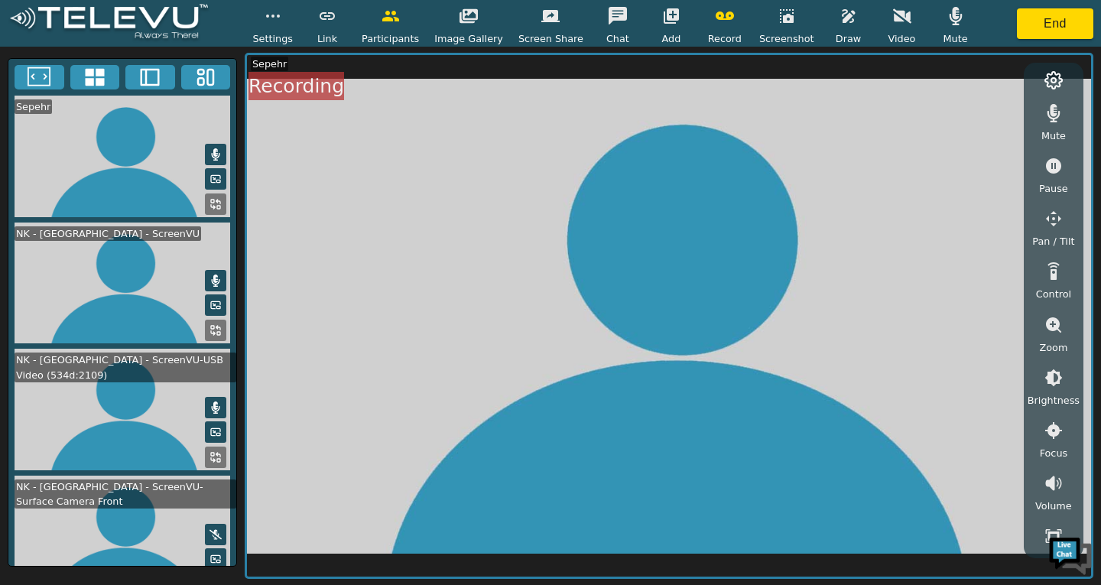
click at [667, 23] on icon "button" at bounding box center [671, 16] width 18 height 18
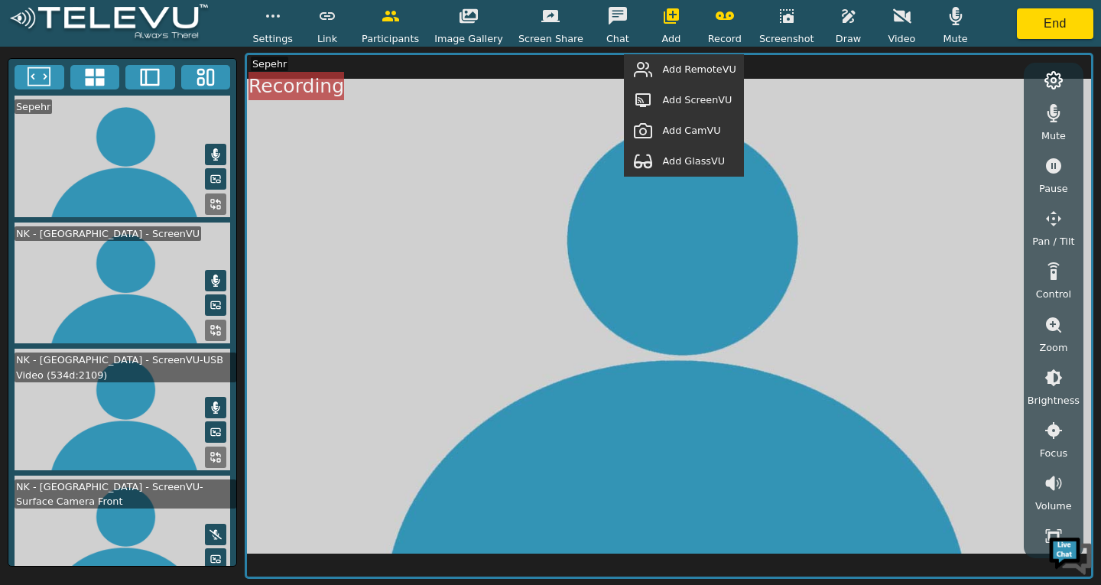
click at [694, 74] on span "Add RemoteVU" at bounding box center [698, 69] width 73 height 15
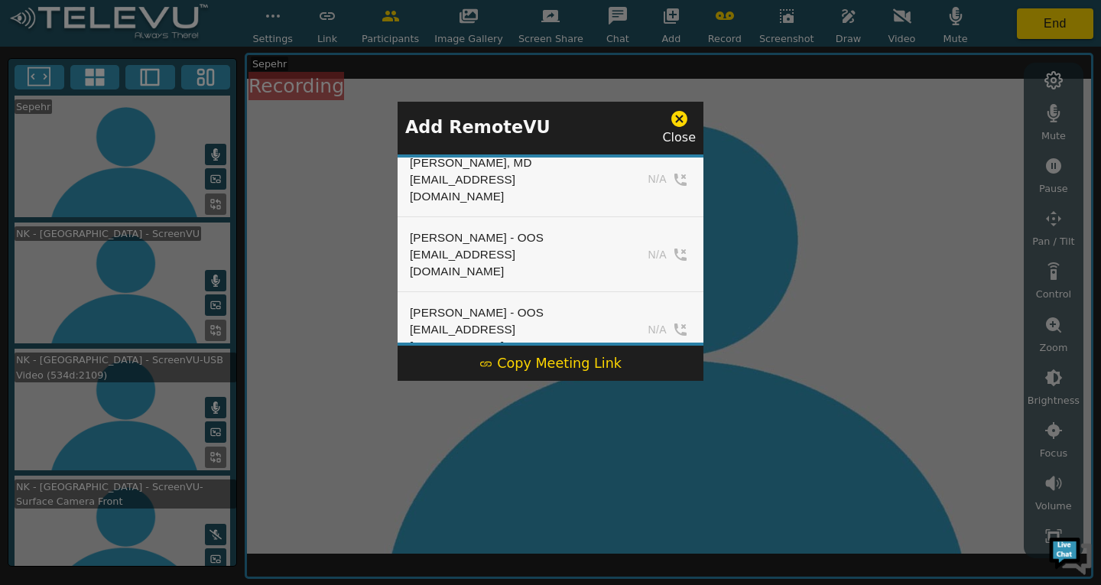
scroll to position [1070, 0]
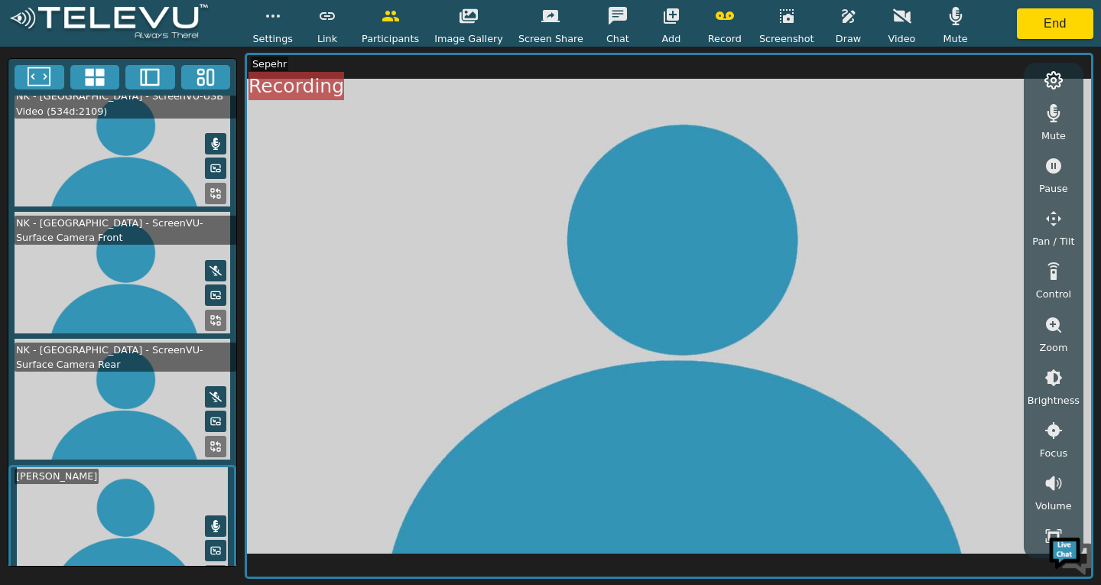
scroll to position [0, 0]
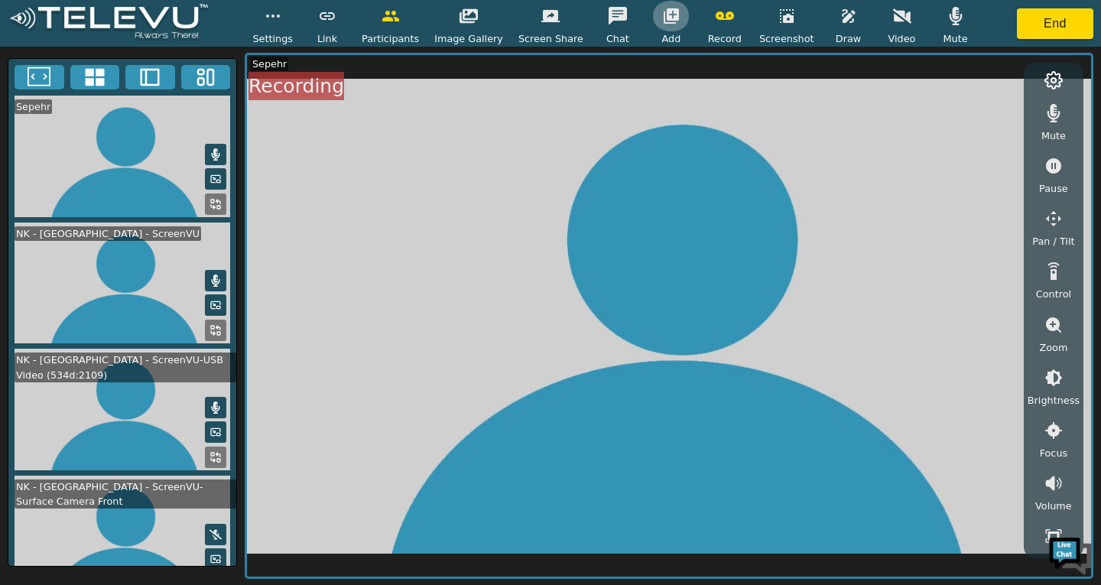
click at [663, 24] on icon "button" at bounding box center [670, 15] width 15 height 15
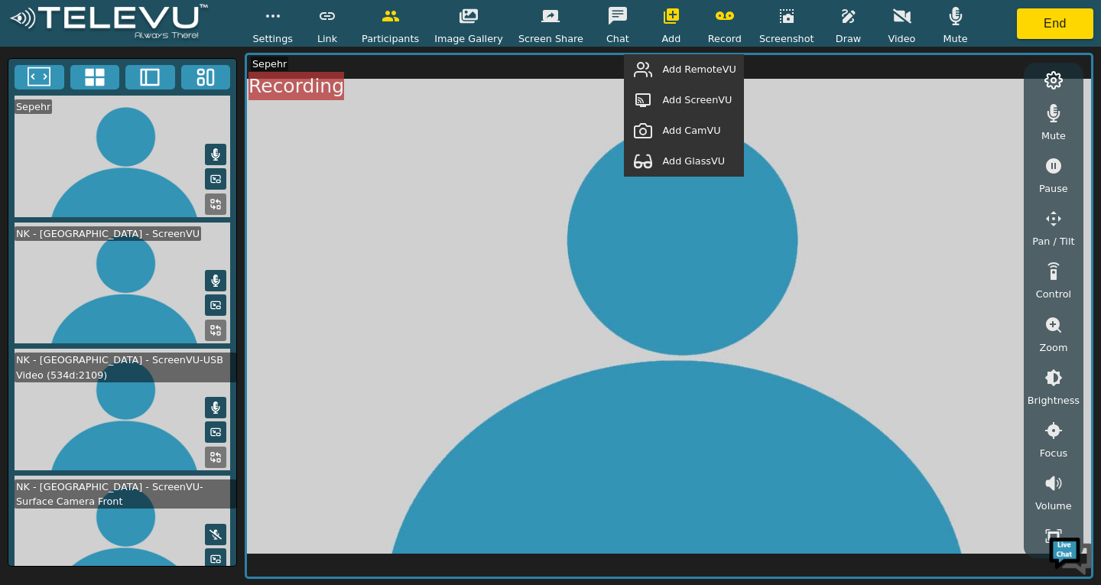
click at [705, 74] on span "Add RemoteVU" at bounding box center [698, 69] width 73 height 15
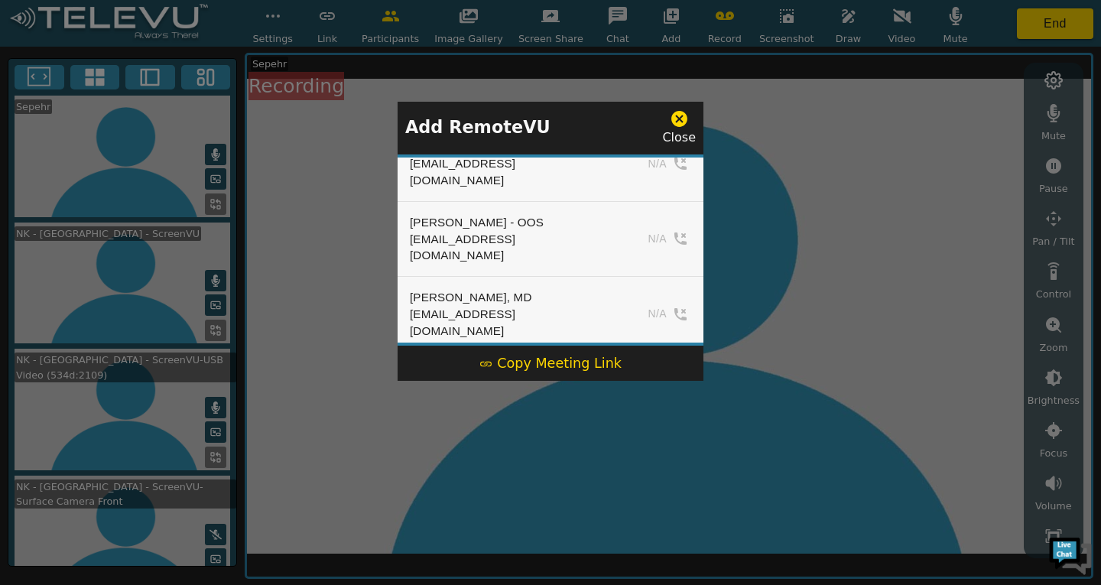
scroll to position [1070, 0]
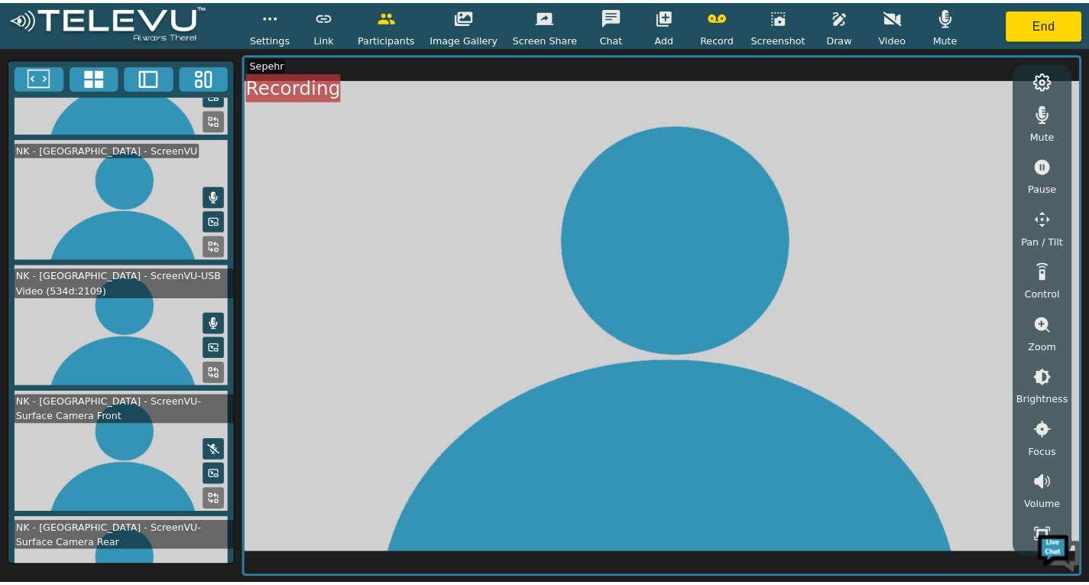
scroll to position [0, 0]
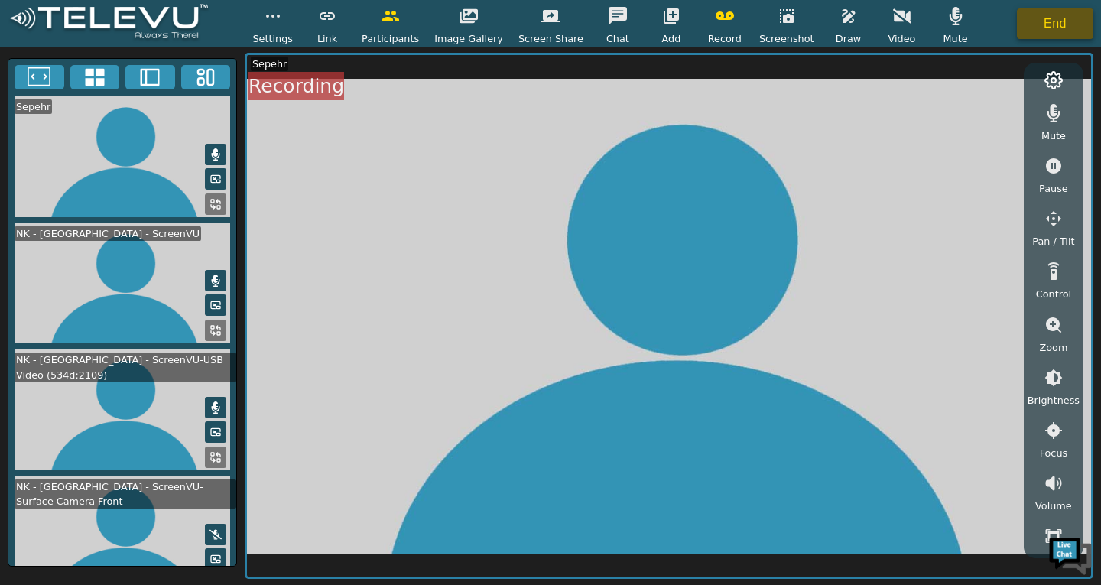
click at [1029, 30] on button "End" at bounding box center [1054, 23] width 76 height 31
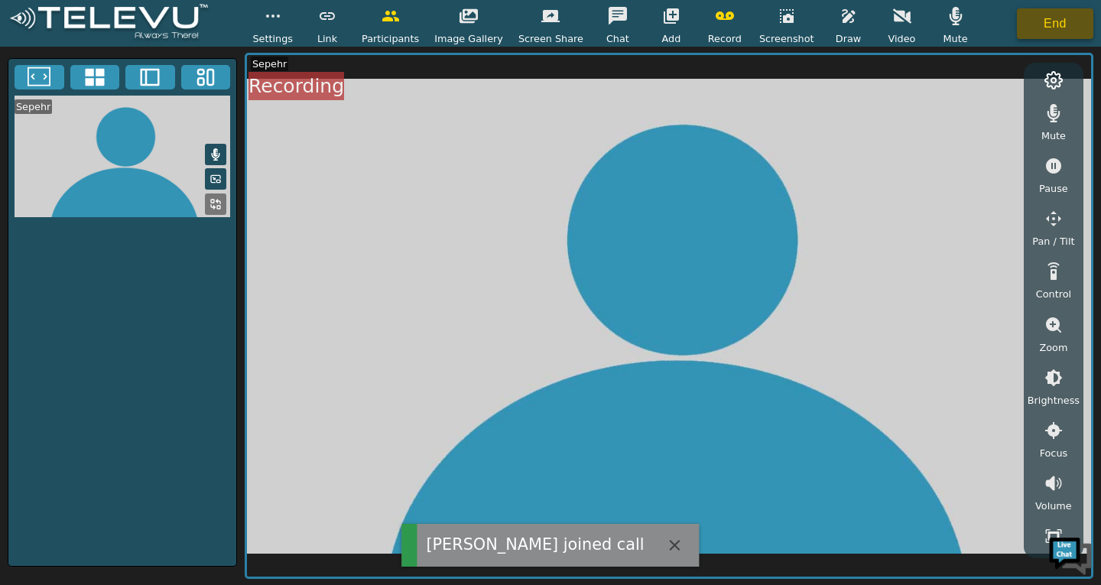
click at [1052, 18] on button "End" at bounding box center [1054, 23] width 76 height 31
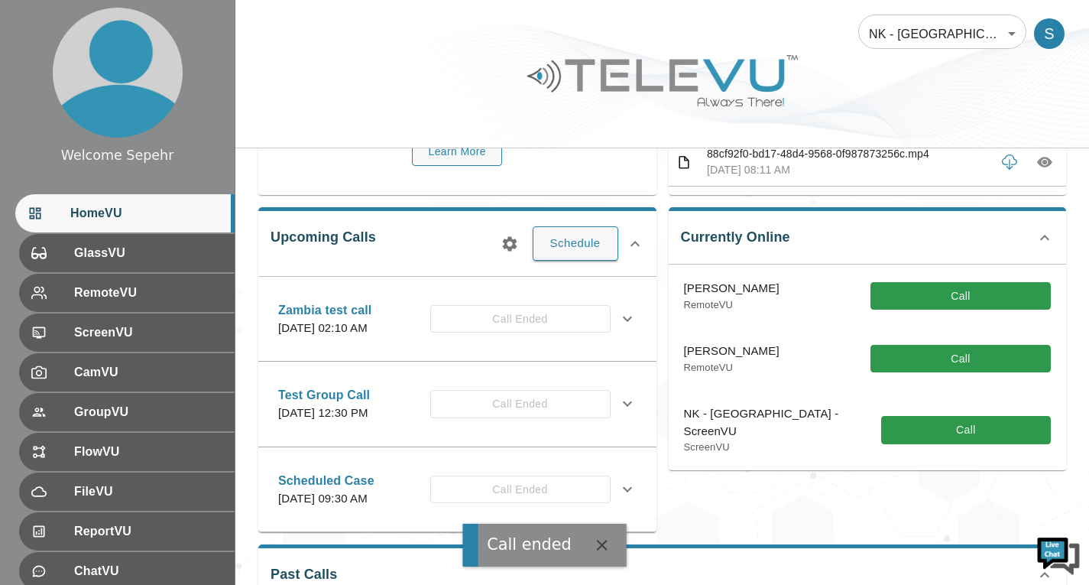
scroll to position [229, 0]
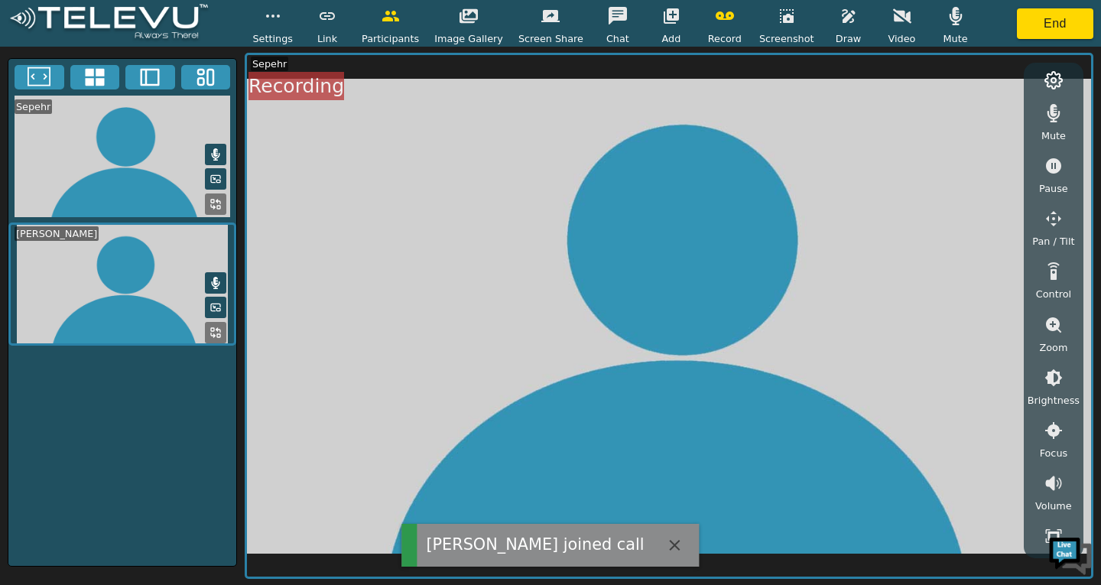
click at [720, 22] on icon "button" at bounding box center [724, 16] width 18 height 18
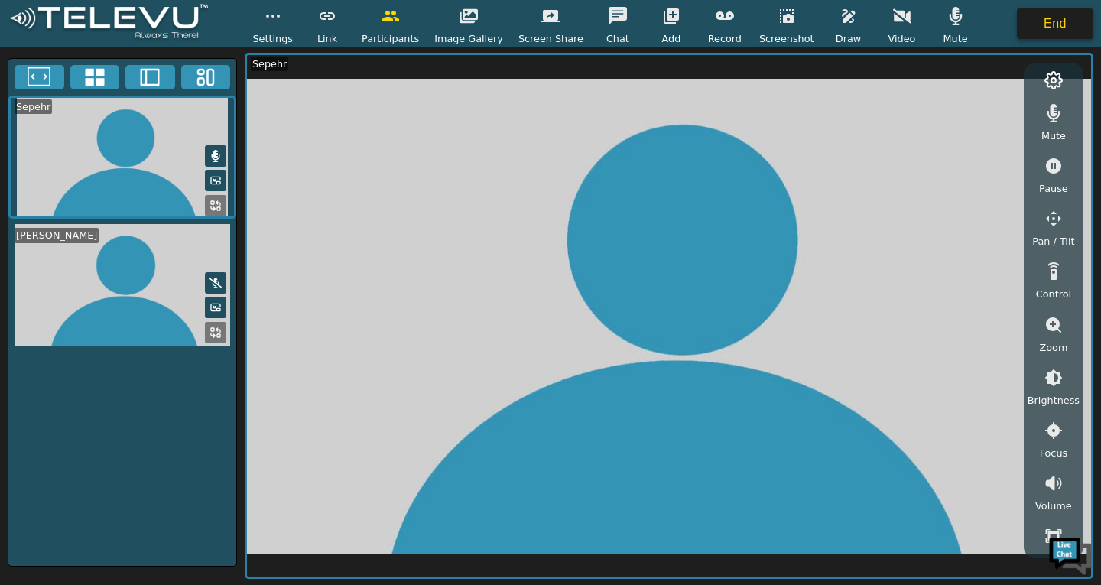
click at [1029, 22] on button "End" at bounding box center [1054, 23] width 76 height 31
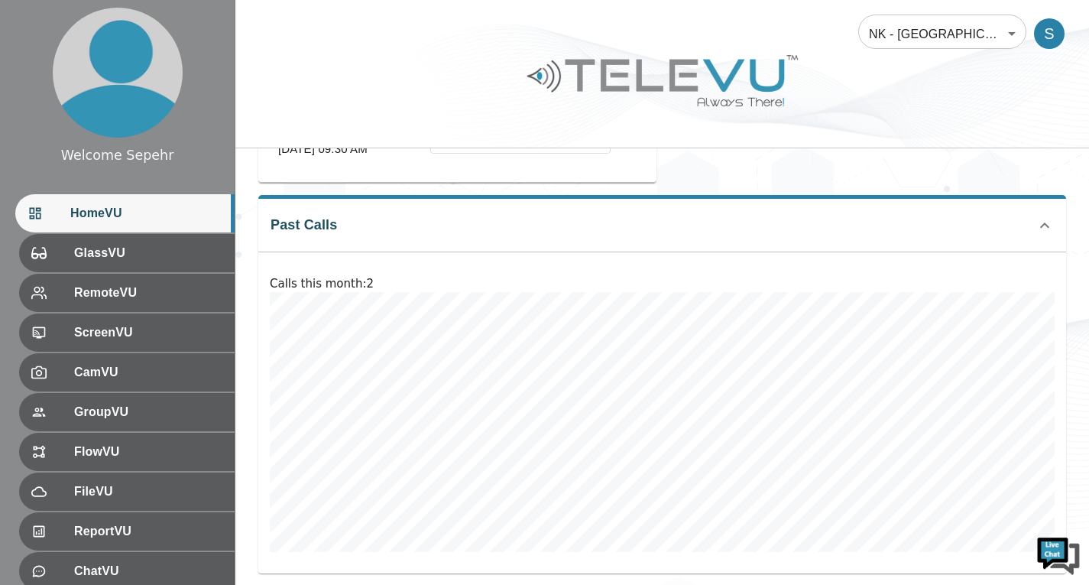
scroll to position [210, 0]
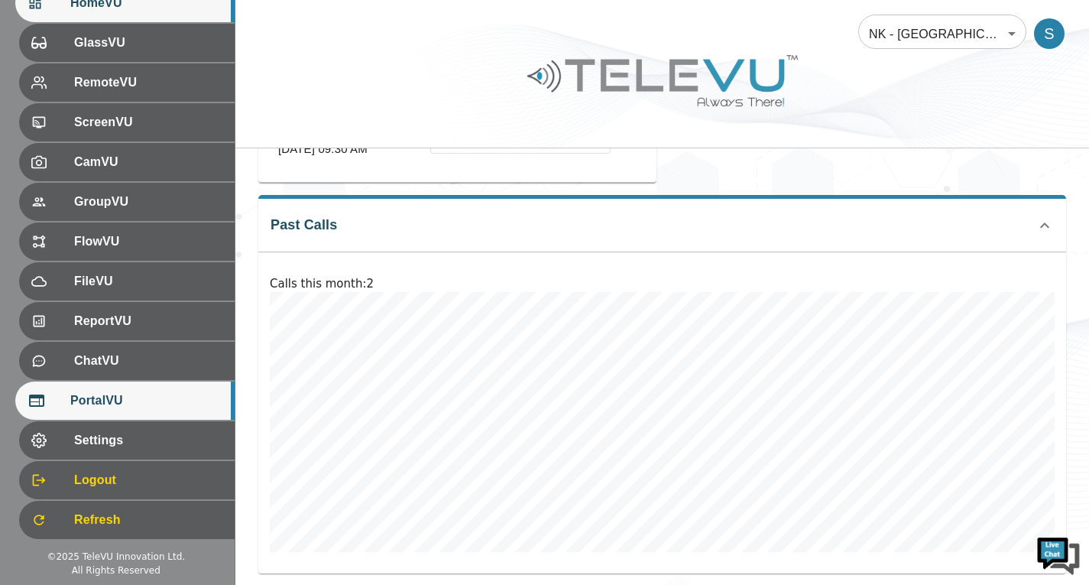
click at [132, 400] on span "PortalVU" at bounding box center [146, 400] width 152 height 18
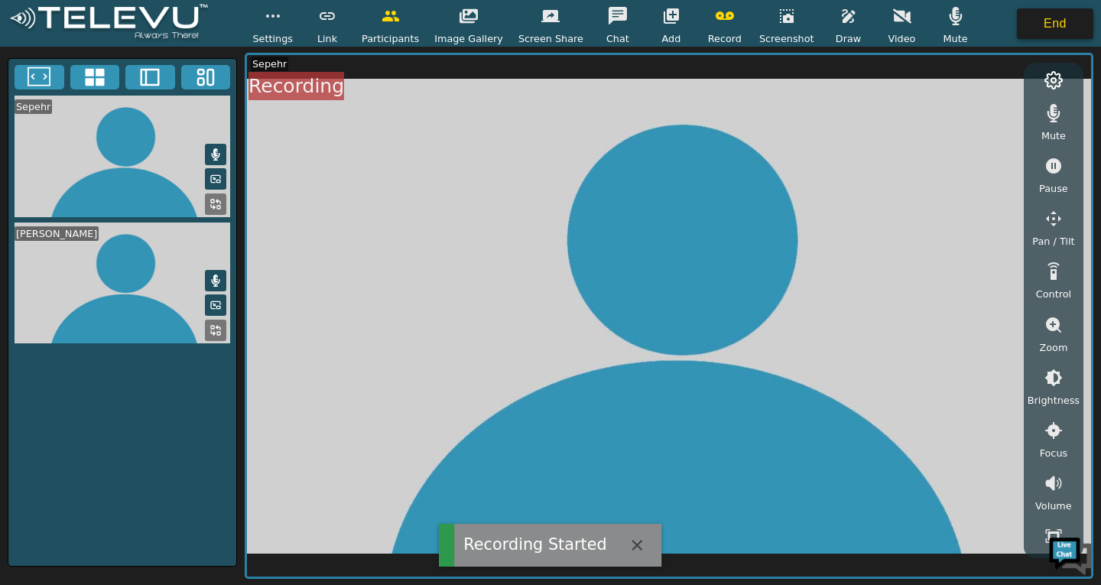
drag, startPoint x: 1044, startPoint y: 24, endPoint x: 1036, endPoint y: 29, distance: 9.6
click at [1036, 29] on button "End" at bounding box center [1054, 23] width 76 height 31
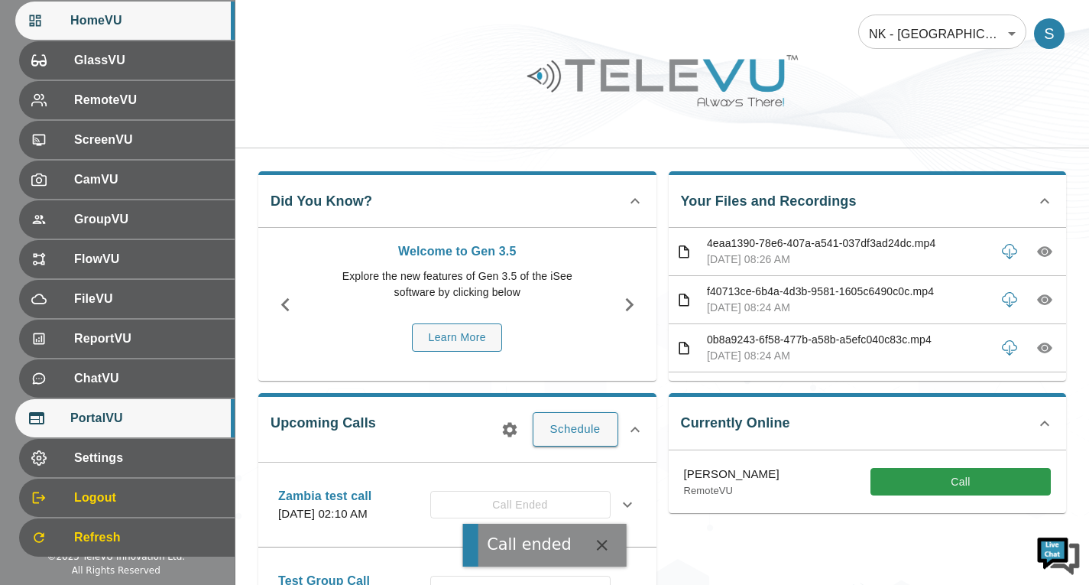
scroll to position [210, 0]
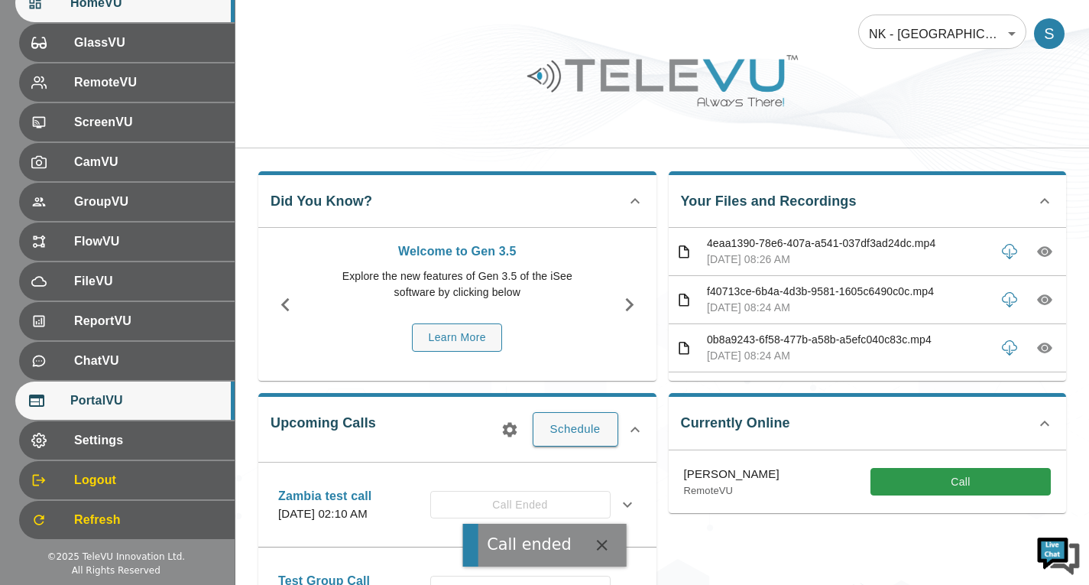
click at [146, 409] on span "PortalVU" at bounding box center [146, 400] width 152 height 18
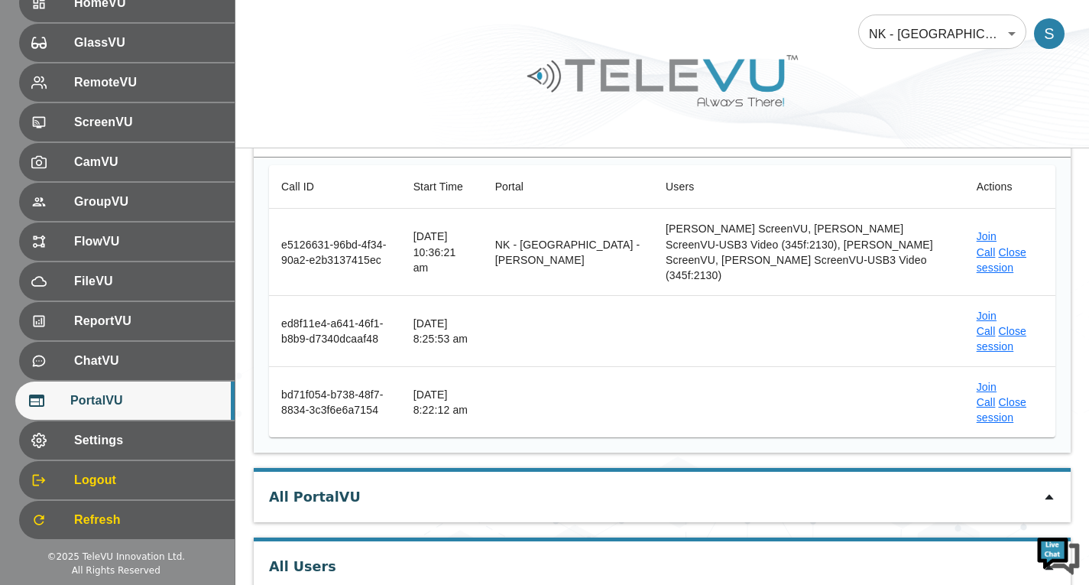
scroll to position [76, 0]
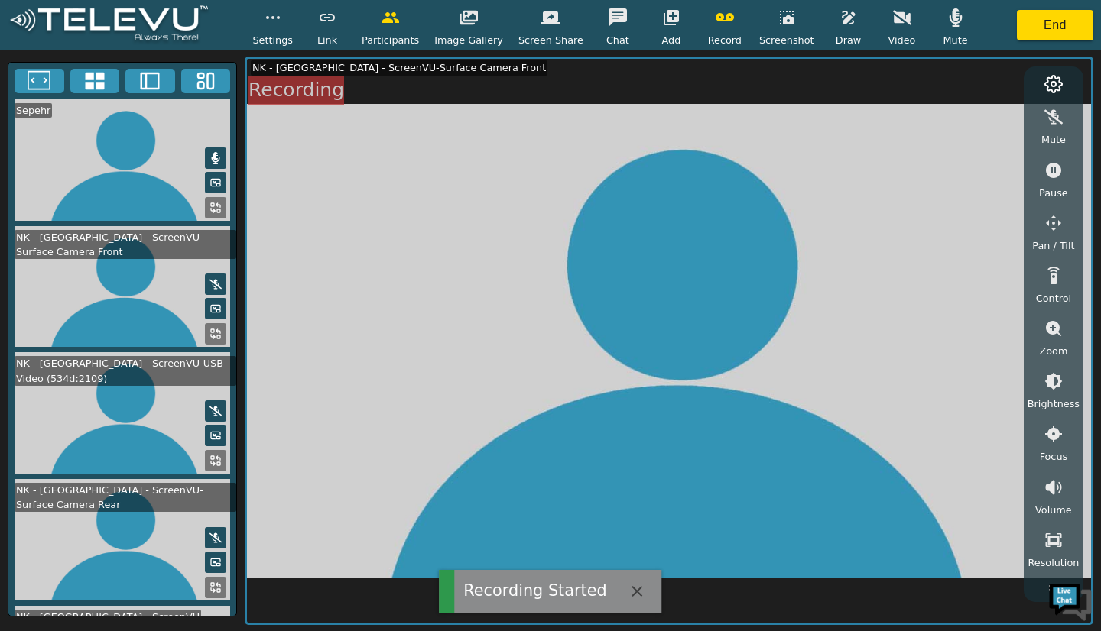
click at [936, 28] on button "button" at bounding box center [955, 17] width 38 height 31
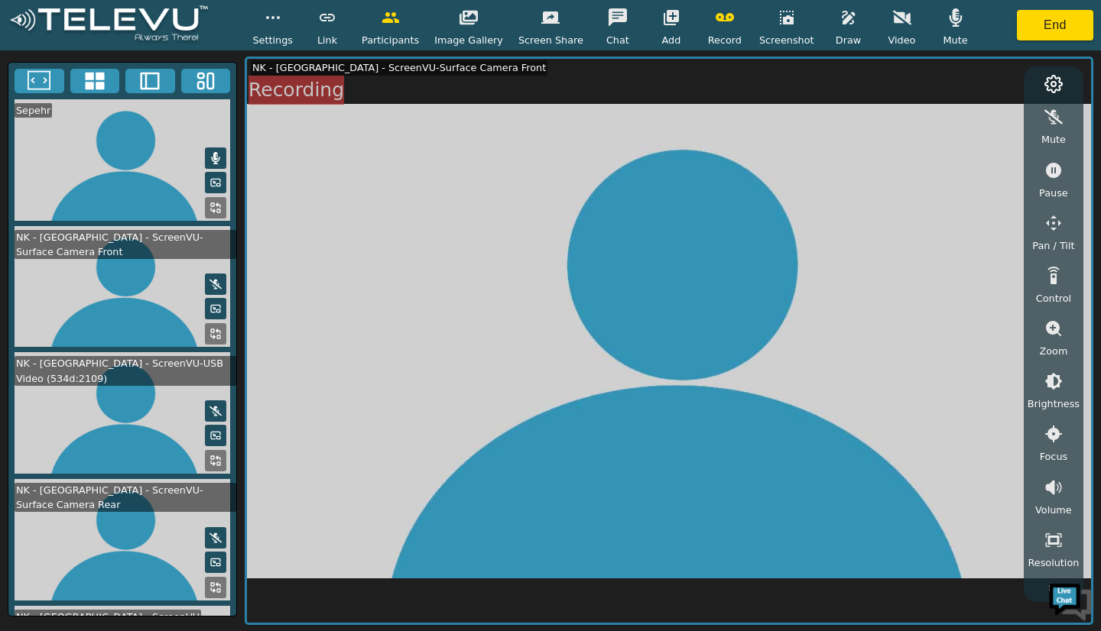
click at [945, 28] on button "button" at bounding box center [955, 17] width 38 height 31
click at [943, 28] on button "button" at bounding box center [955, 17] width 38 height 31
click at [1048, 122] on icon "button" at bounding box center [1053, 117] width 18 height 18
click at [665, 24] on icon "button" at bounding box center [671, 17] width 18 height 18
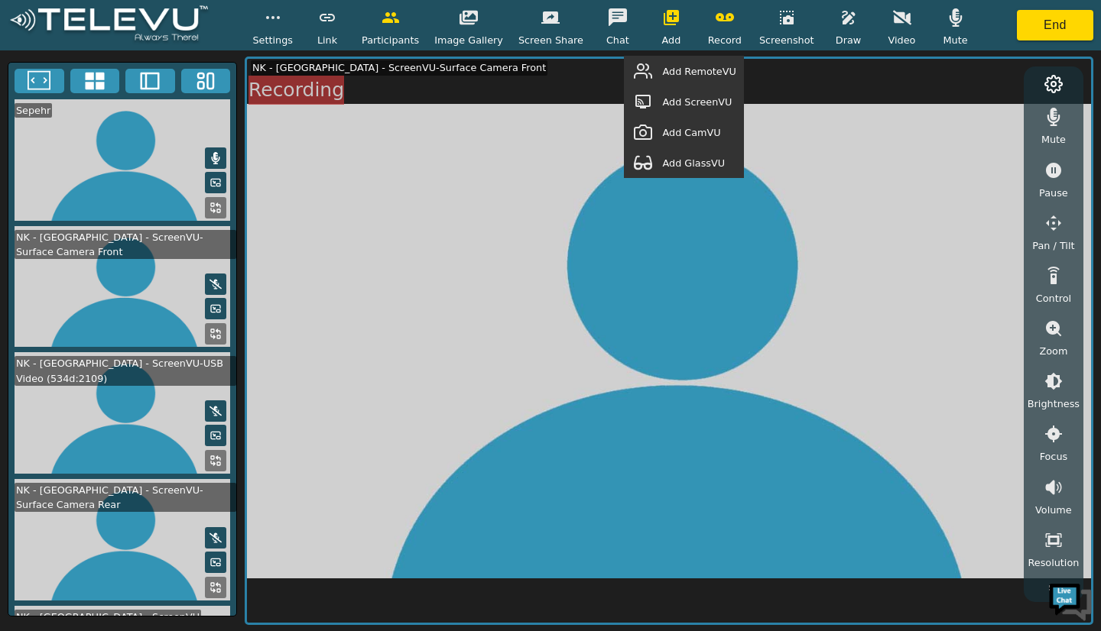
click at [652, 67] on icon "button" at bounding box center [643, 71] width 18 height 18
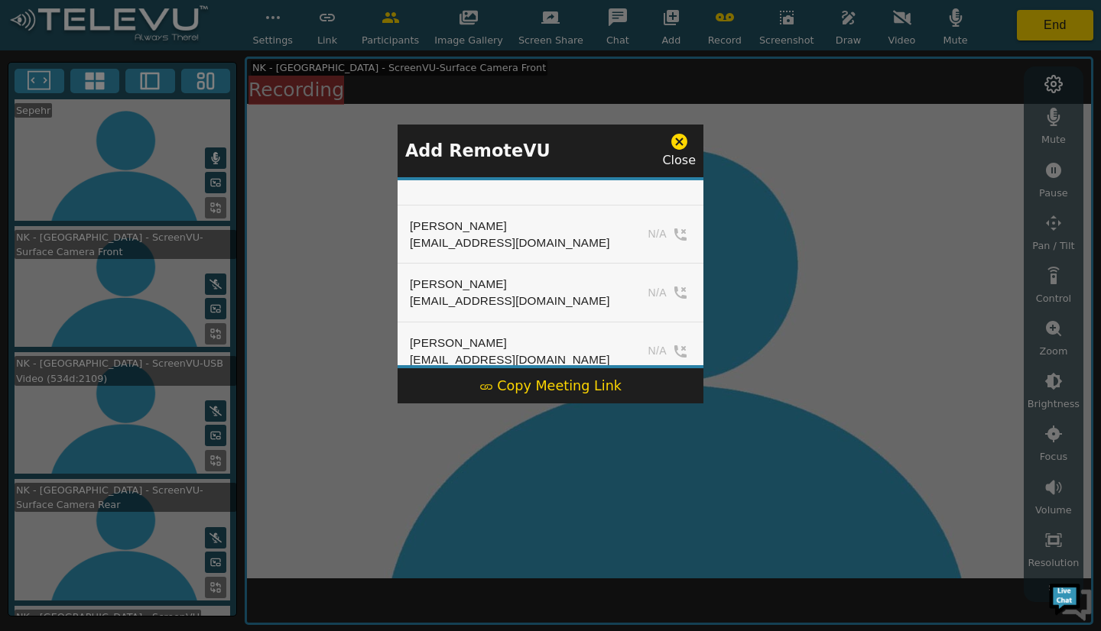
click at [682, 144] on icon at bounding box center [679, 142] width 16 height 16
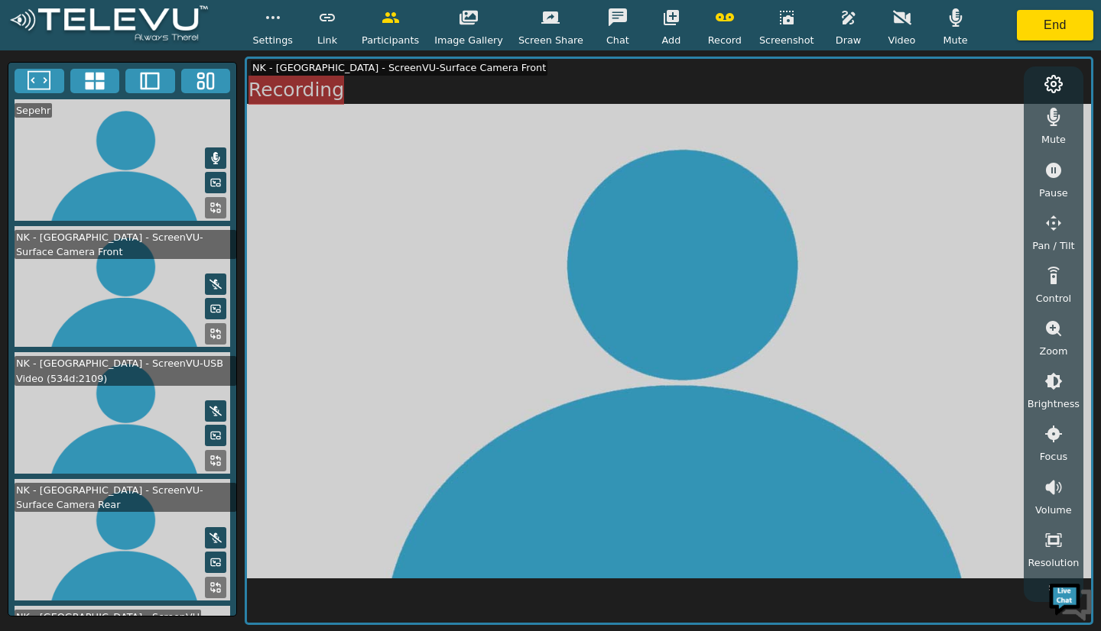
click at [664, 23] on icon "button" at bounding box center [671, 17] width 18 height 18
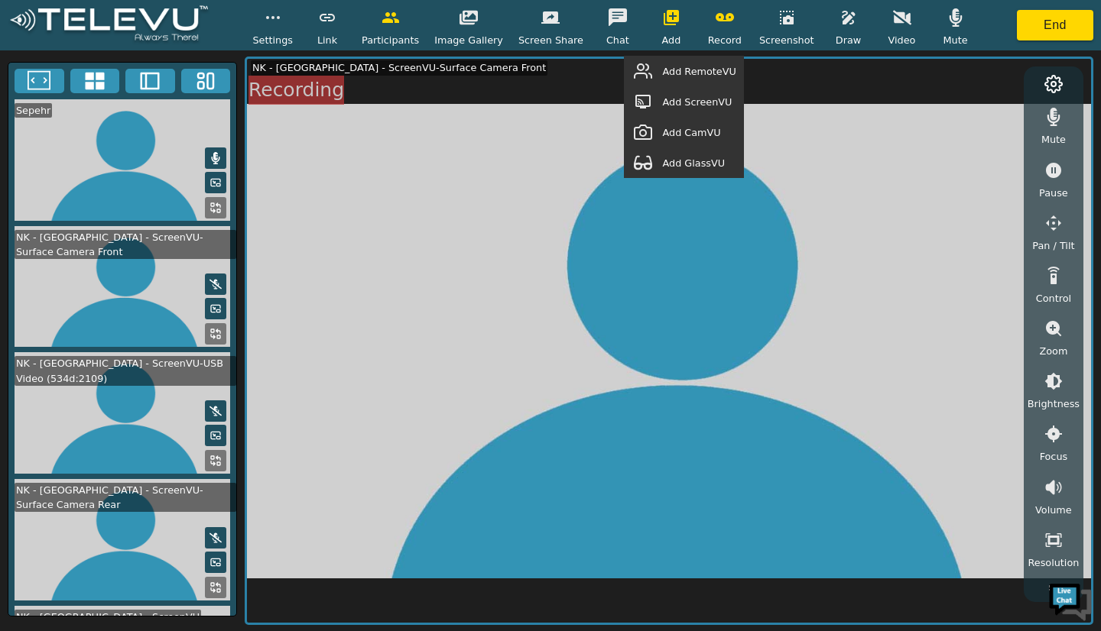
click at [679, 66] on span "Add RemoteVU" at bounding box center [698, 71] width 73 height 15
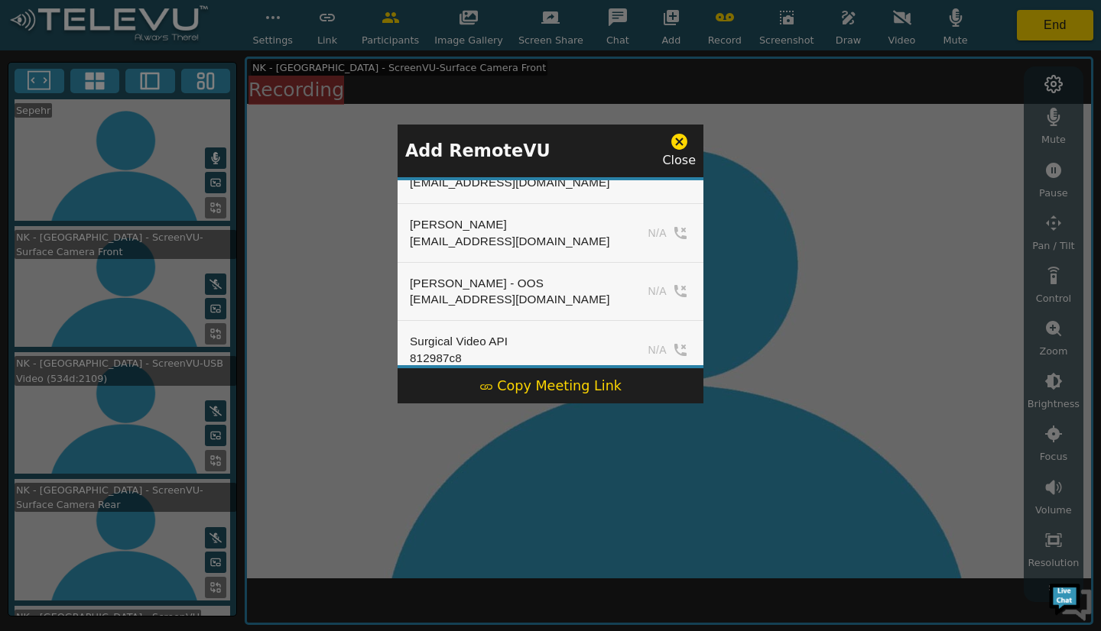
scroll to position [669, 0]
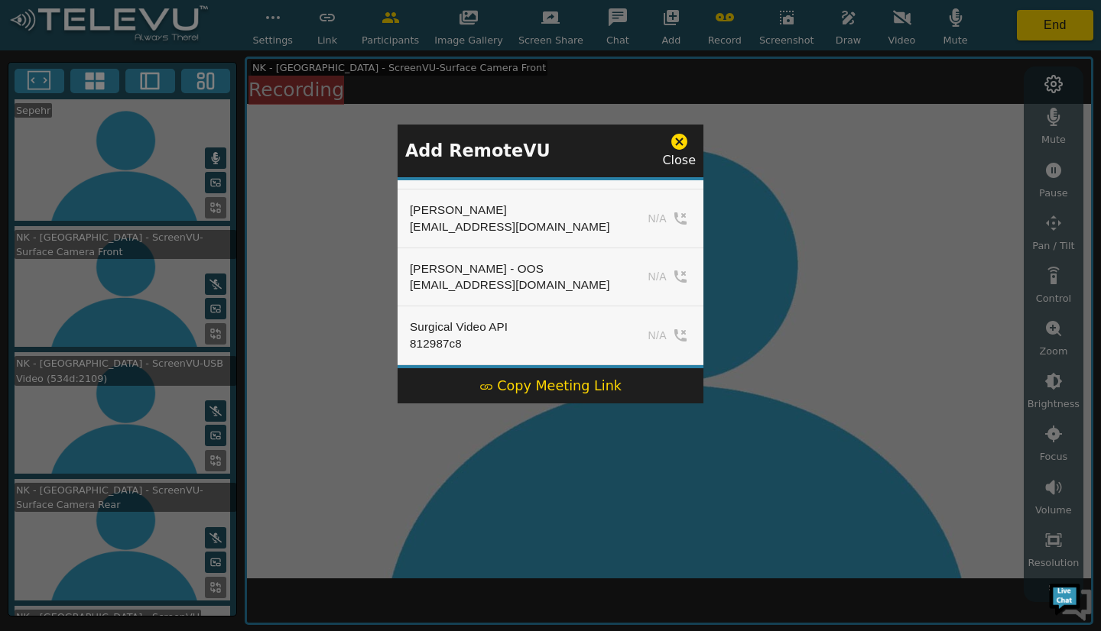
click at [680, 134] on icon at bounding box center [679, 142] width 16 height 16
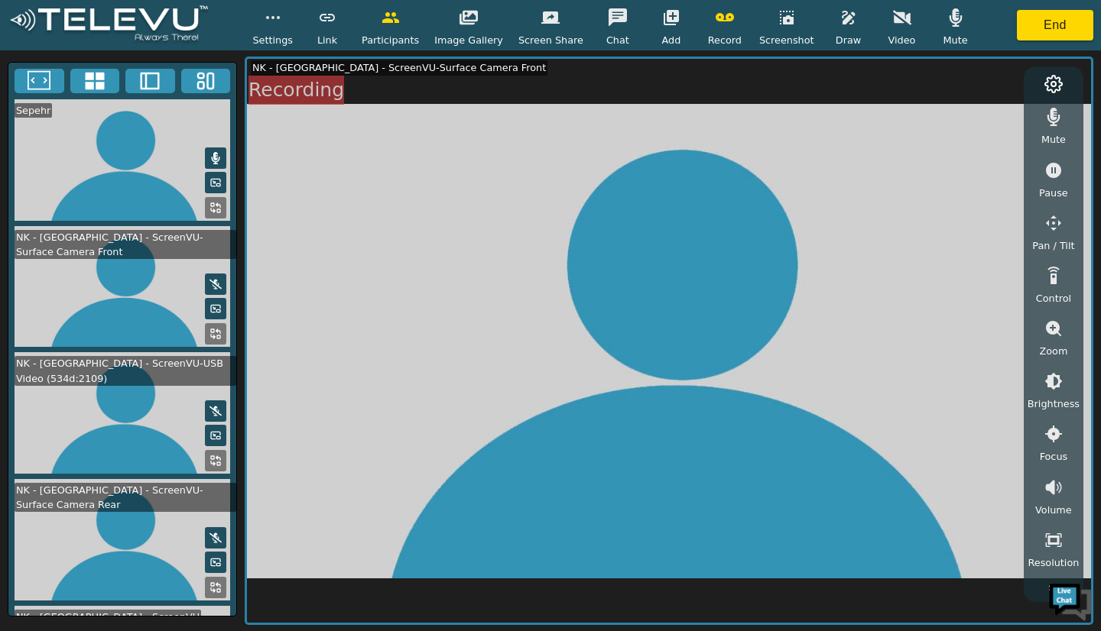
click at [662, 29] on button "button" at bounding box center [671, 17] width 38 height 31
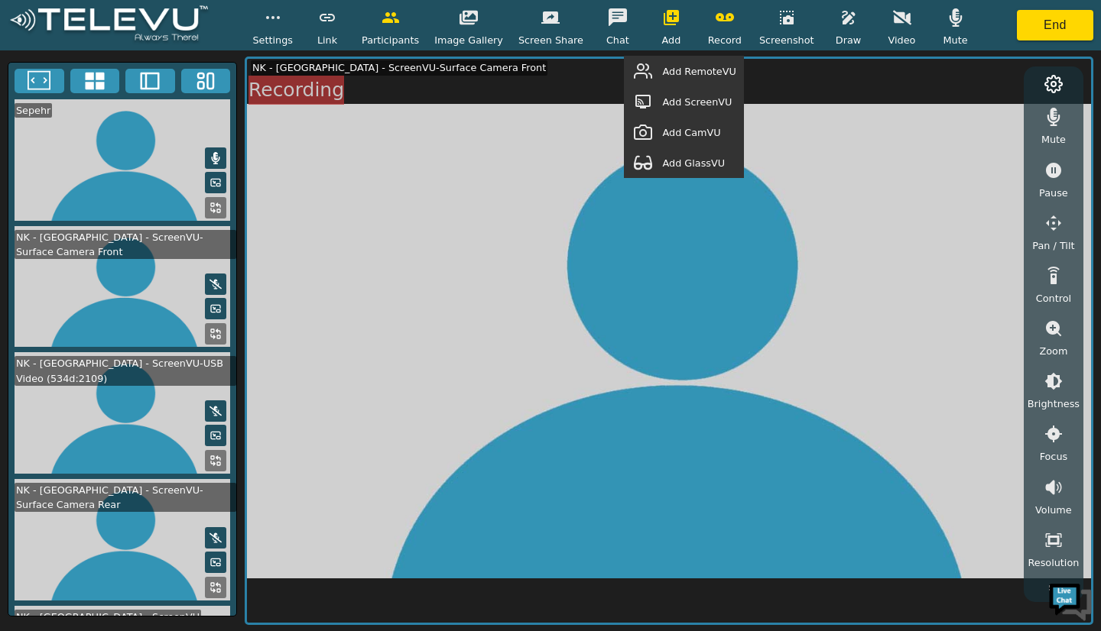
click at [689, 72] on span "Add RemoteVU" at bounding box center [698, 71] width 73 height 15
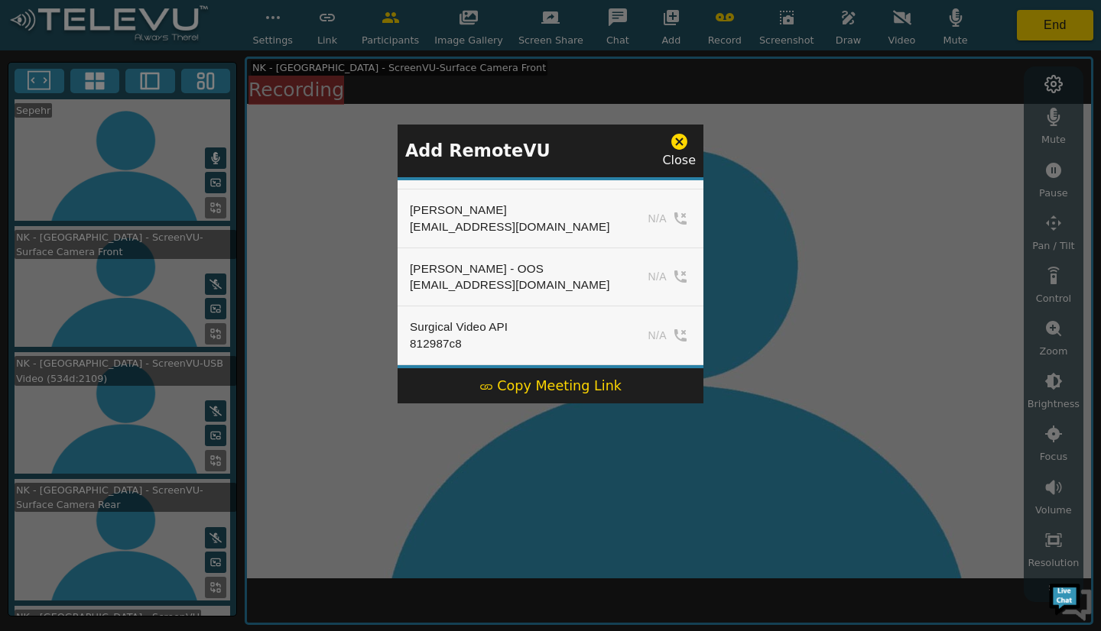
click at [679, 142] on icon at bounding box center [678, 141] width 19 height 19
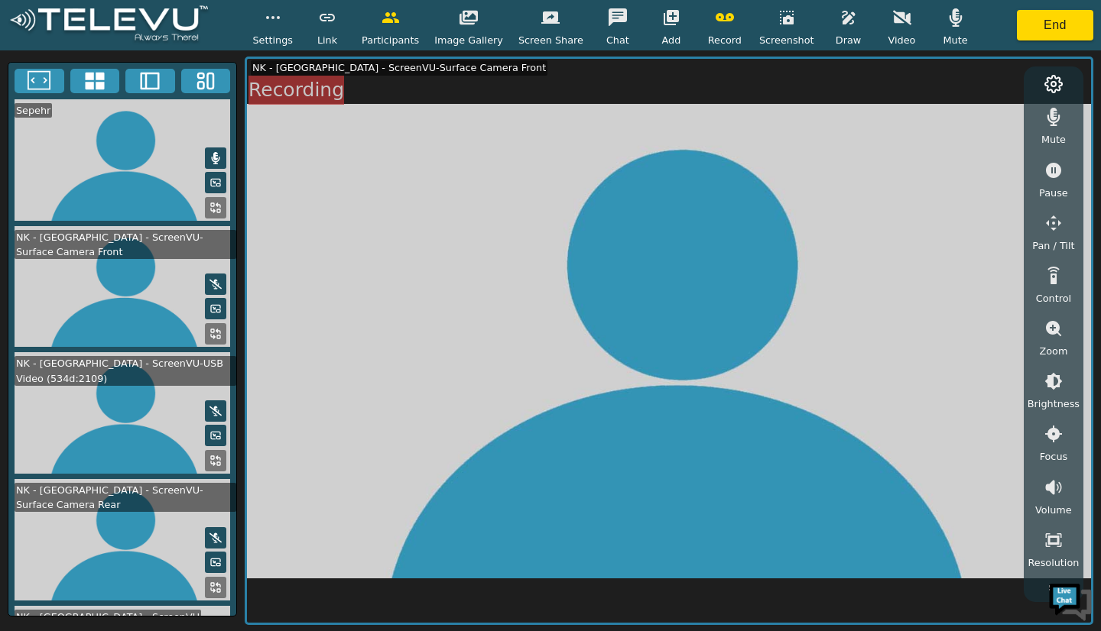
click at [667, 24] on icon "button" at bounding box center [671, 17] width 18 height 18
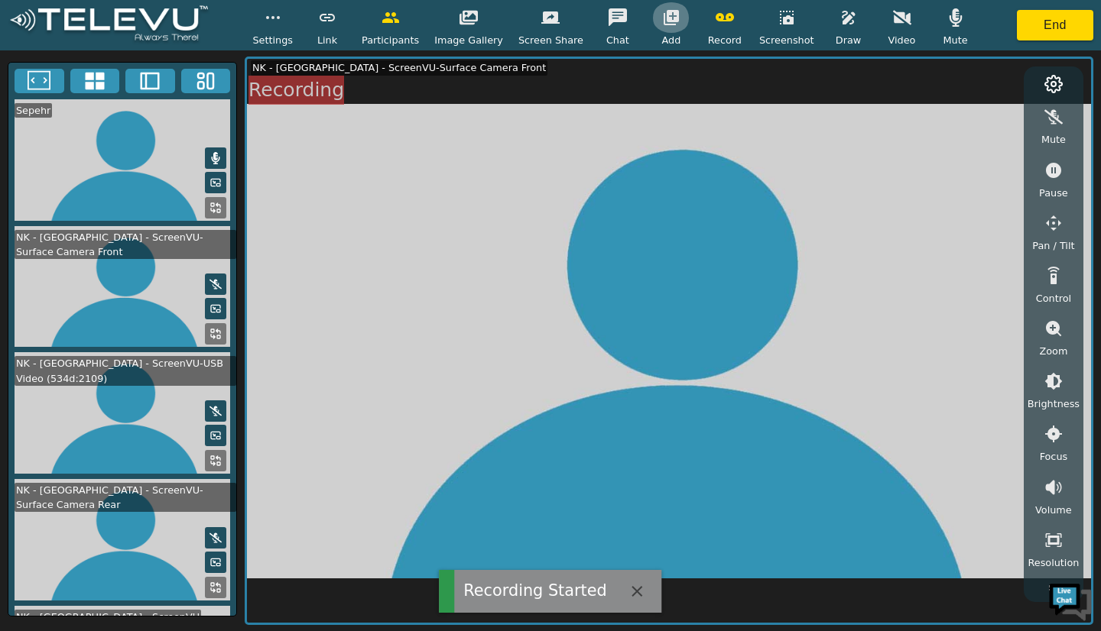
click at [660, 29] on button "button" at bounding box center [671, 17] width 38 height 31
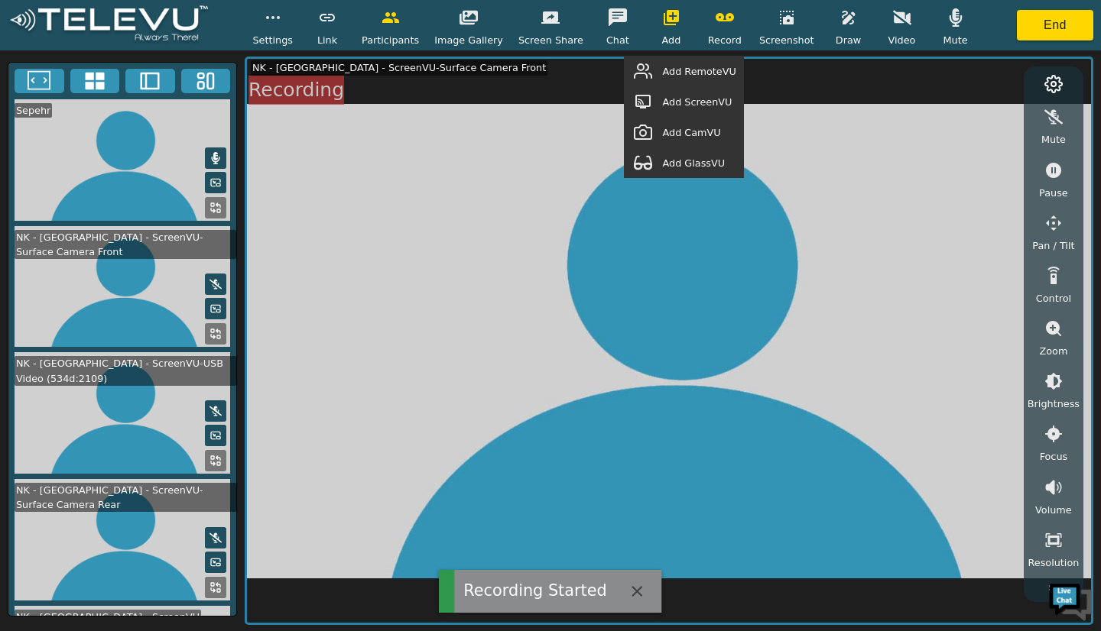
click at [679, 66] on div "Add RemoteVU" at bounding box center [683, 71] width 119 height 31
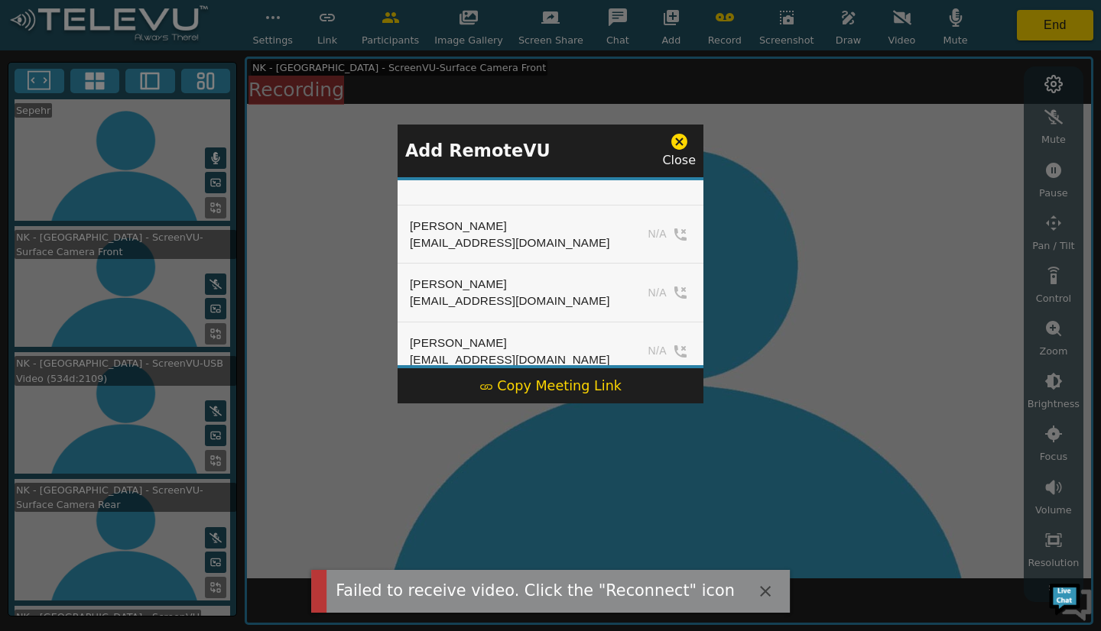
click at [684, 146] on icon at bounding box center [679, 142] width 16 height 16
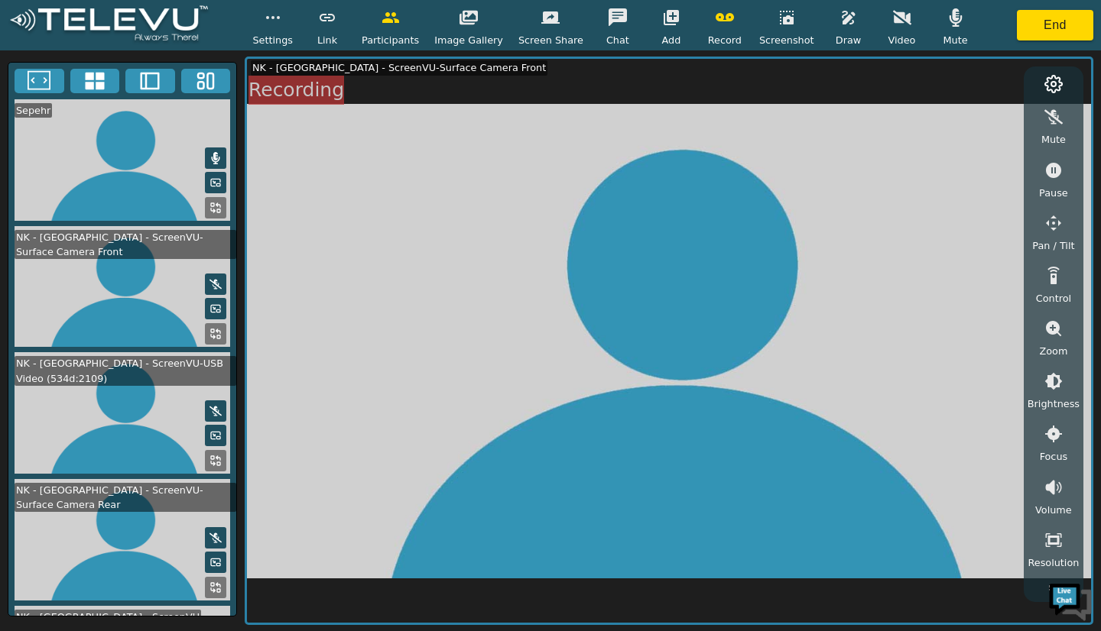
click at [662, 11] on icon "button" at bounding box center [671, 17] width 18 height 18
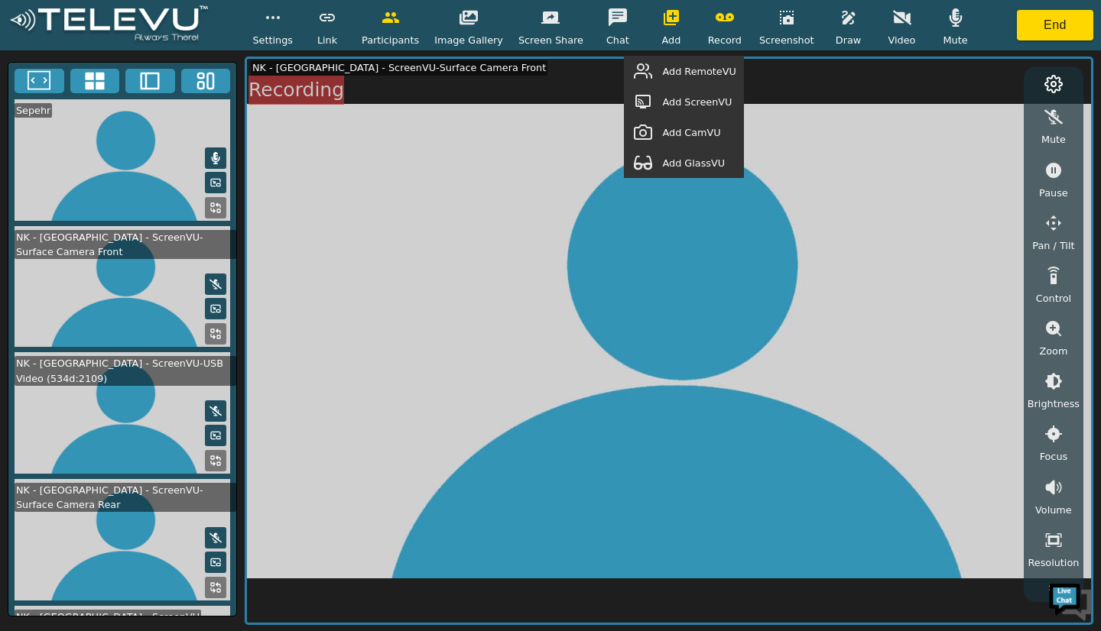
click at [699, 74] on span "Add RemoteVU" at bounding box center [698, 71] width 73 height 15
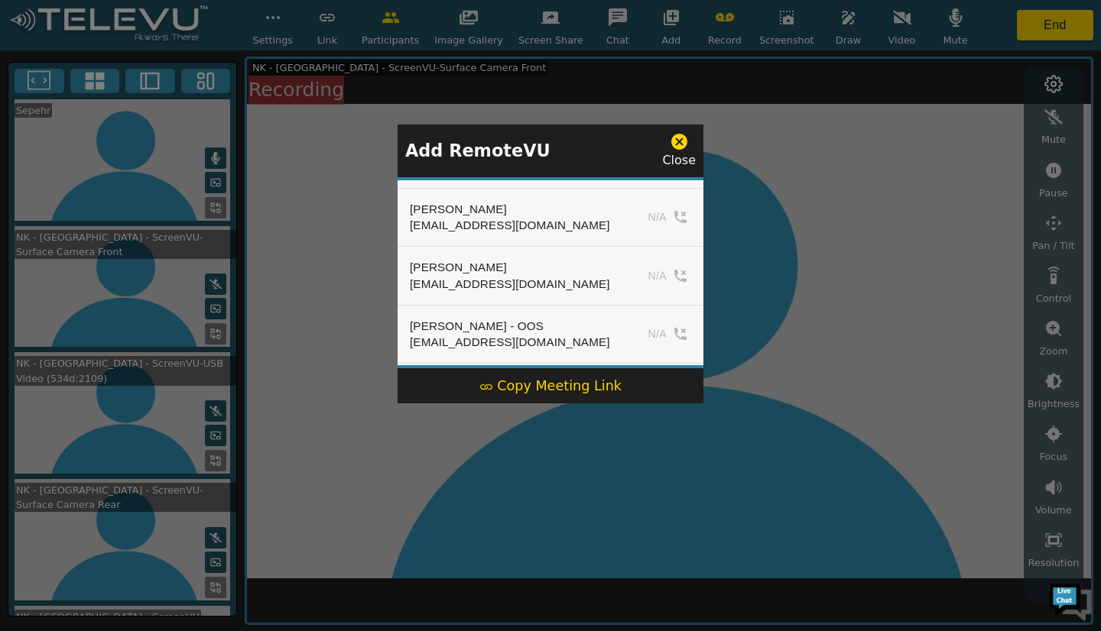
scroll to position [669, 0]
click at [682, 136] on icon at bounding box center [679, 142] width 16 height 16
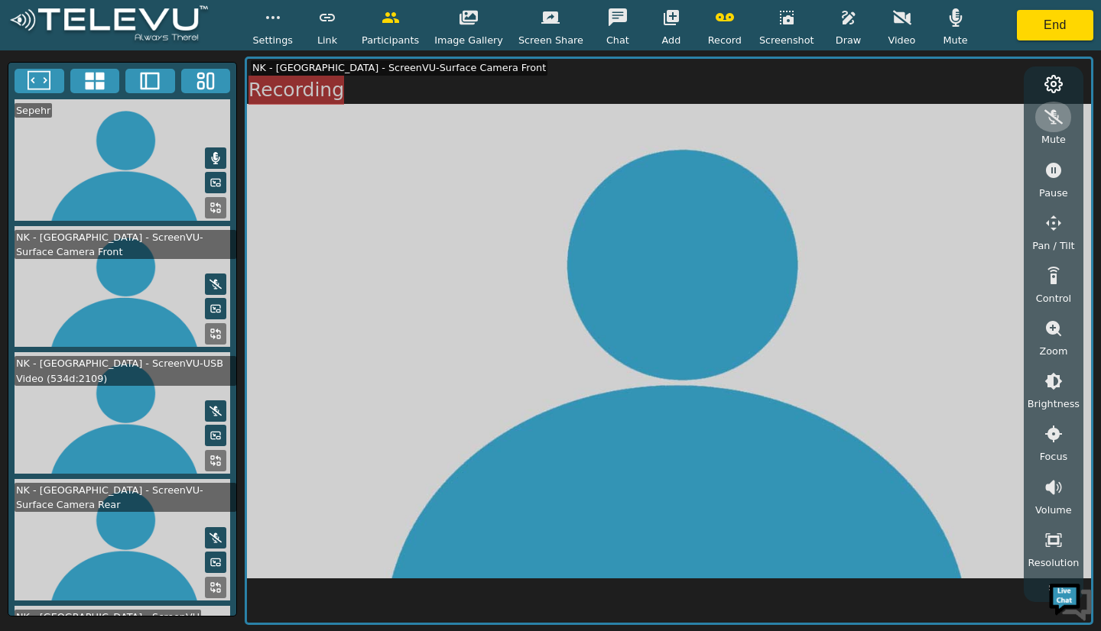
click at [1044, 115] on icon "button" at bounding box center [1053, 117] width 18 height 18
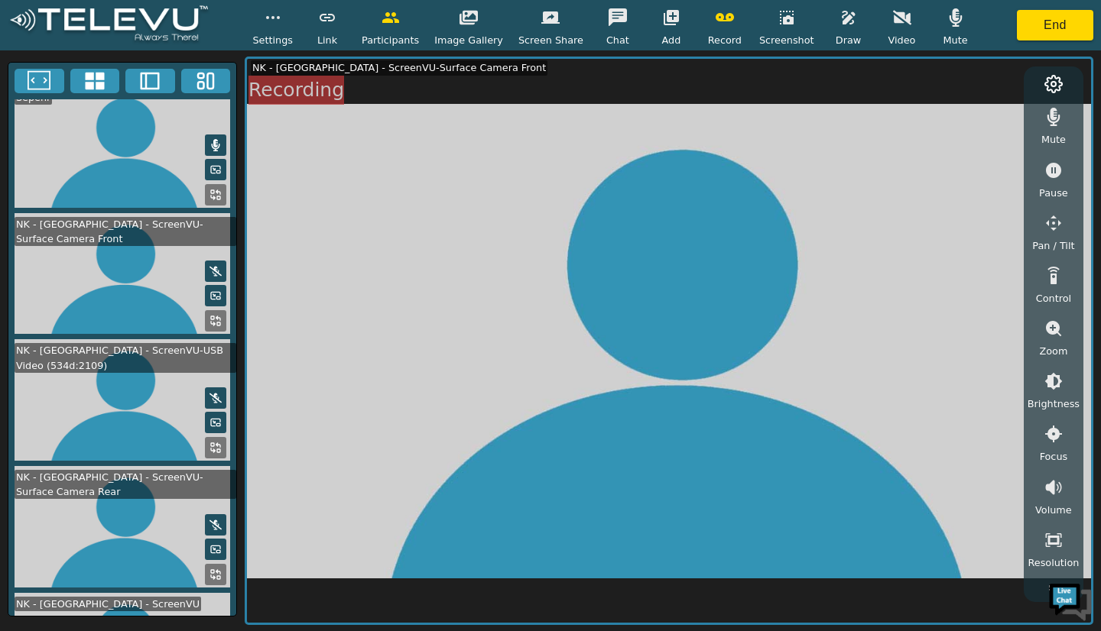
scroll to position [0, 0]
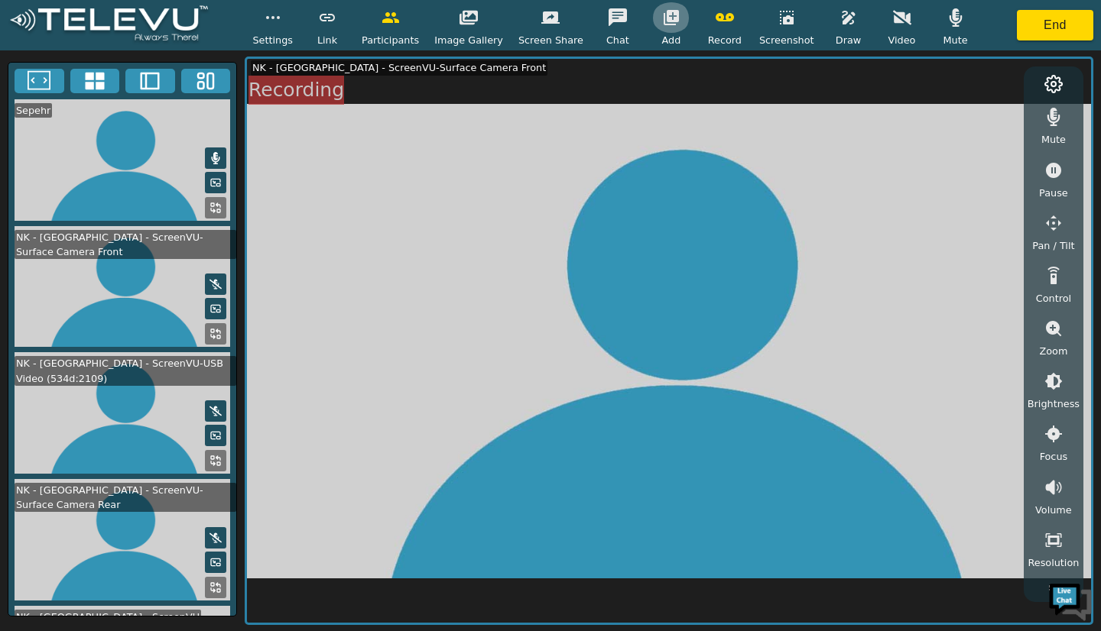
drag, startPoint x: 660, startPoint y: 26, endPoint x: 650, endPoint y: 31, distance: 11.3
click at [655, 32] on button "button" at bounding box center [671, 17] width 38 height 31
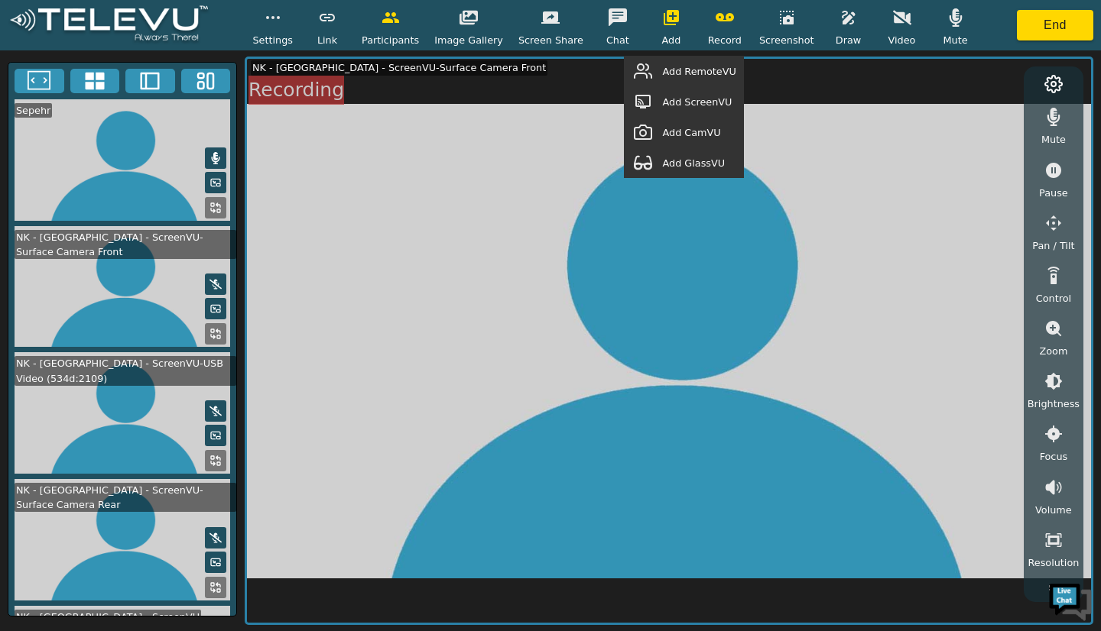
click at [662, 62] on button "button" at bounding box center [643, 71] width 38 height 31
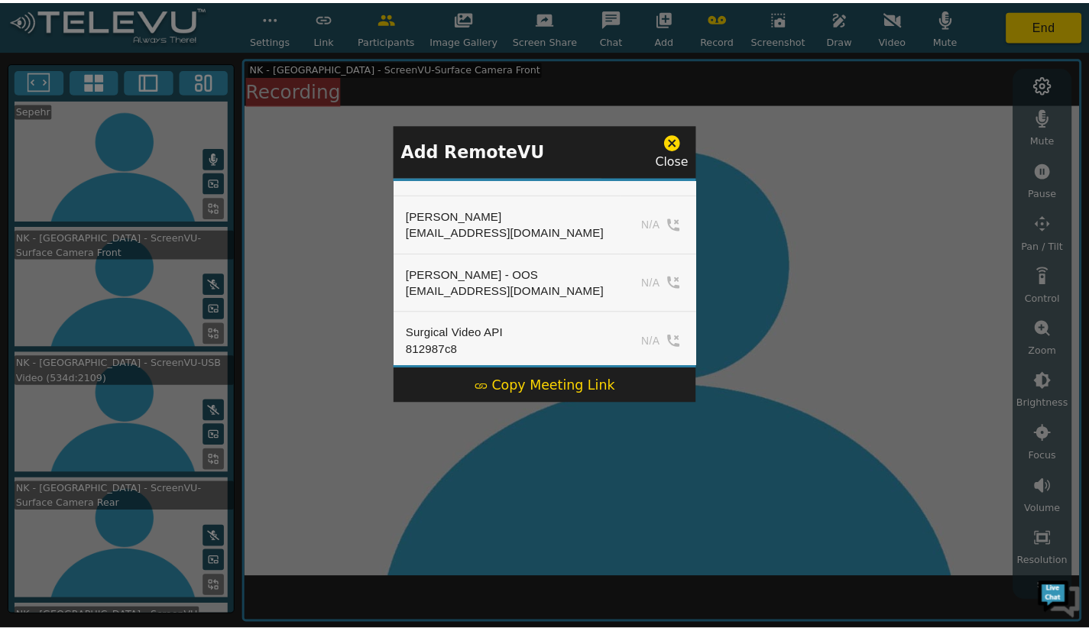
scroll to position [669, 0]
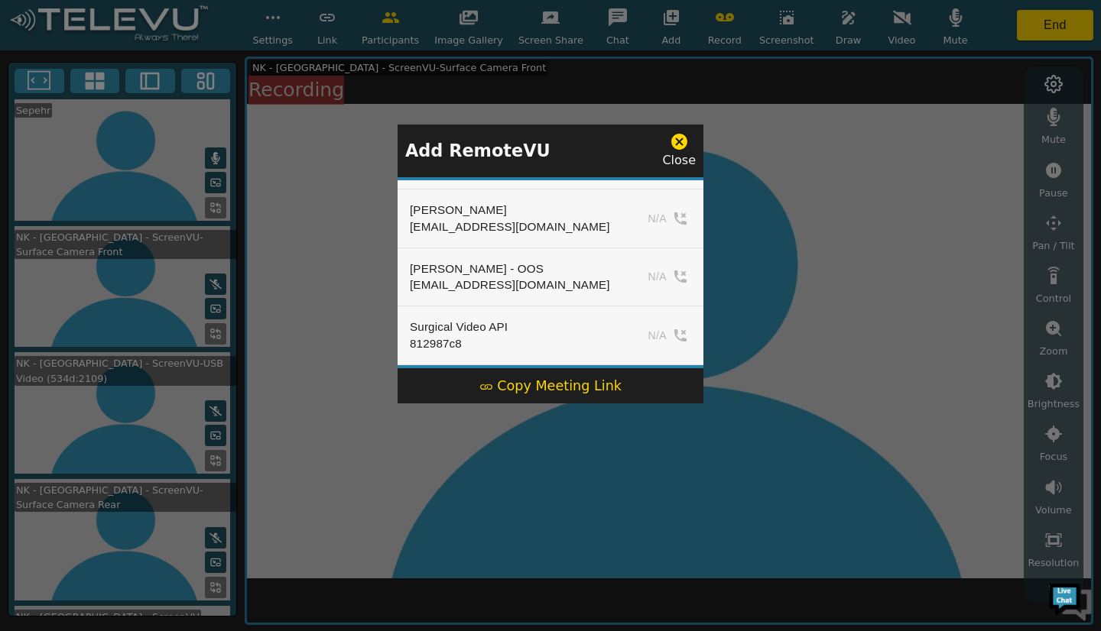
click at [675, 135] on icon at bounding box center [678, 141] width 19 height 19
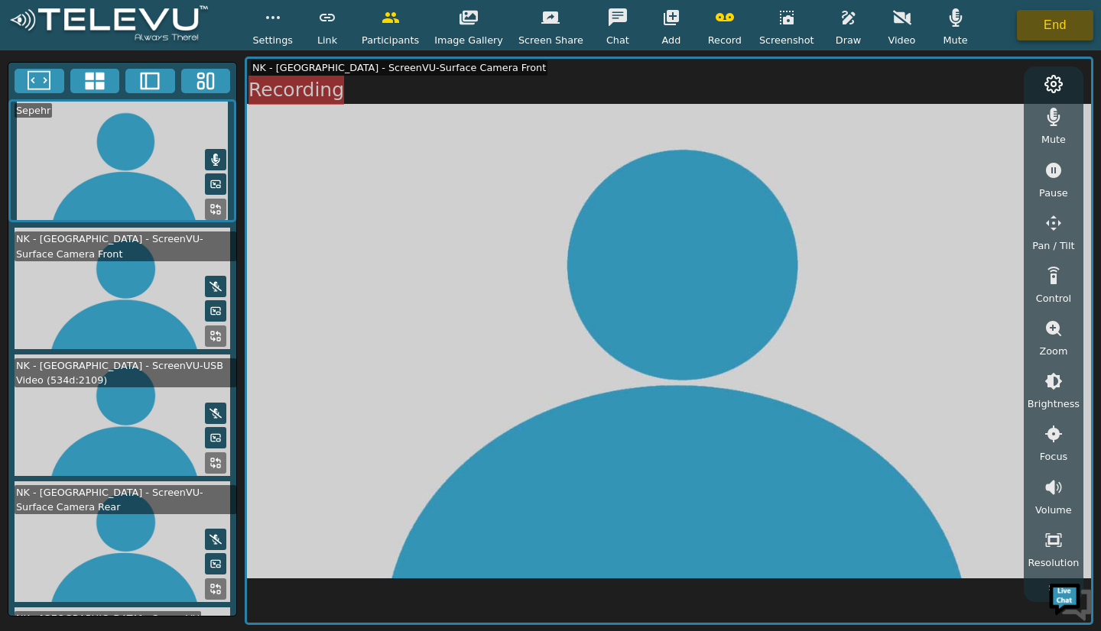
click at [1030, 21] on button "End" at bounding box center [1054, 25] width 76 height 31
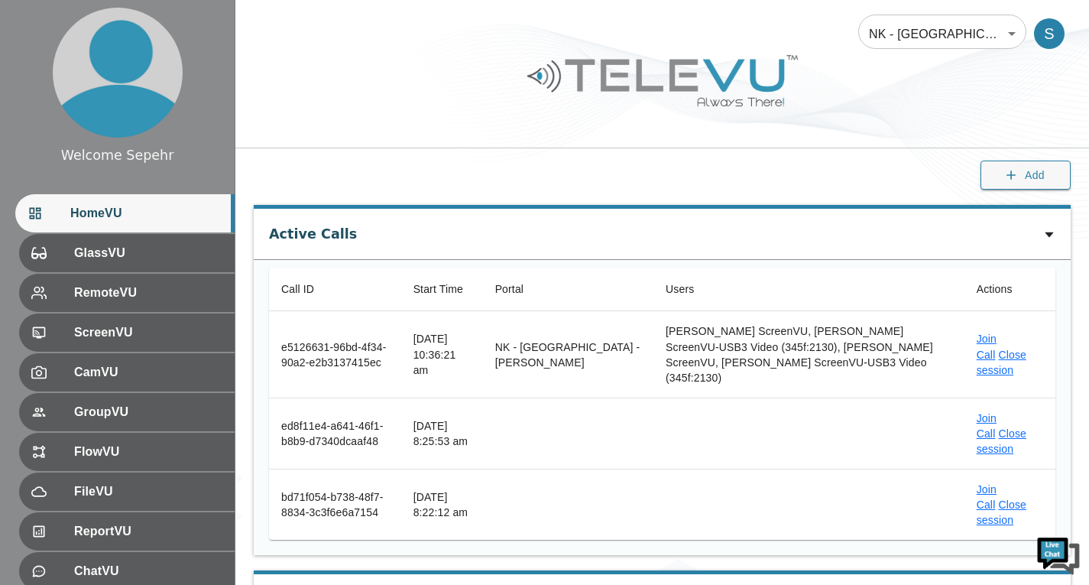
click at [156, 226] on div "HomeVU" at bounding box center [124, 213] width 219 height 38
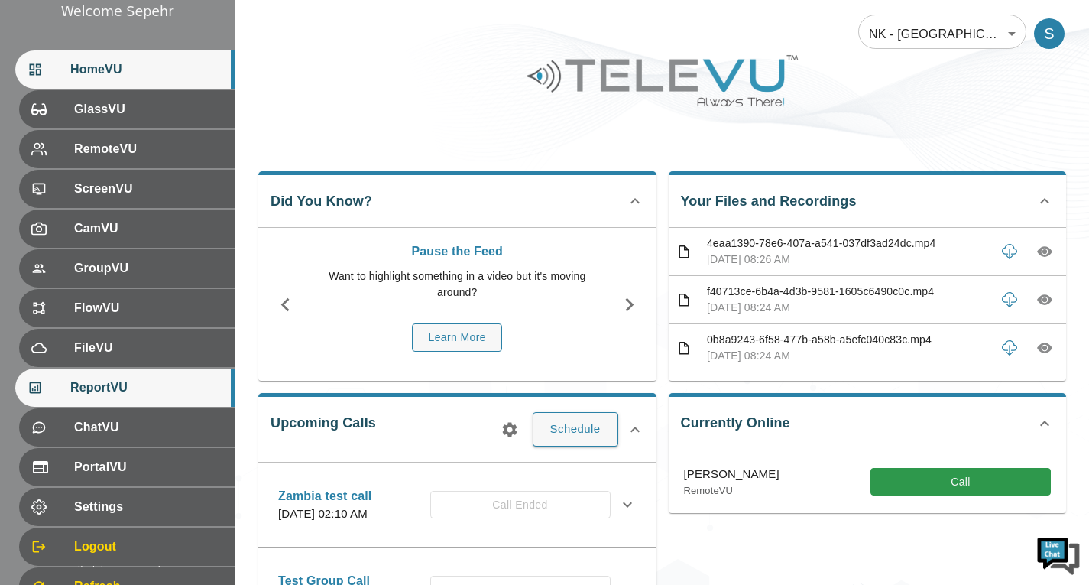
scroll to position [210, 0]
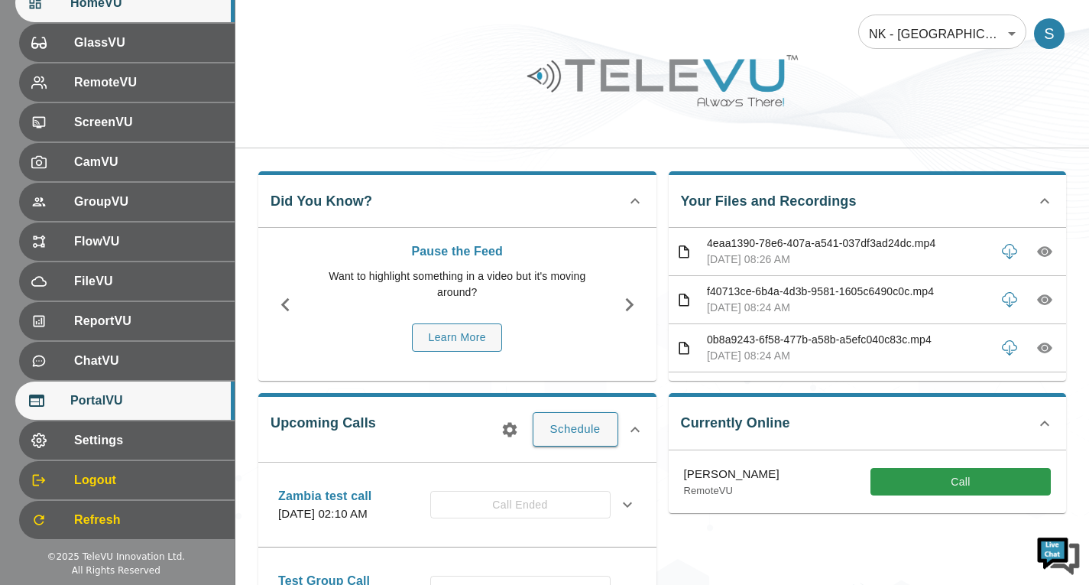
click at [164, 400] on span "PortalVU" at bounding box center [146, 400] width 152 height 18
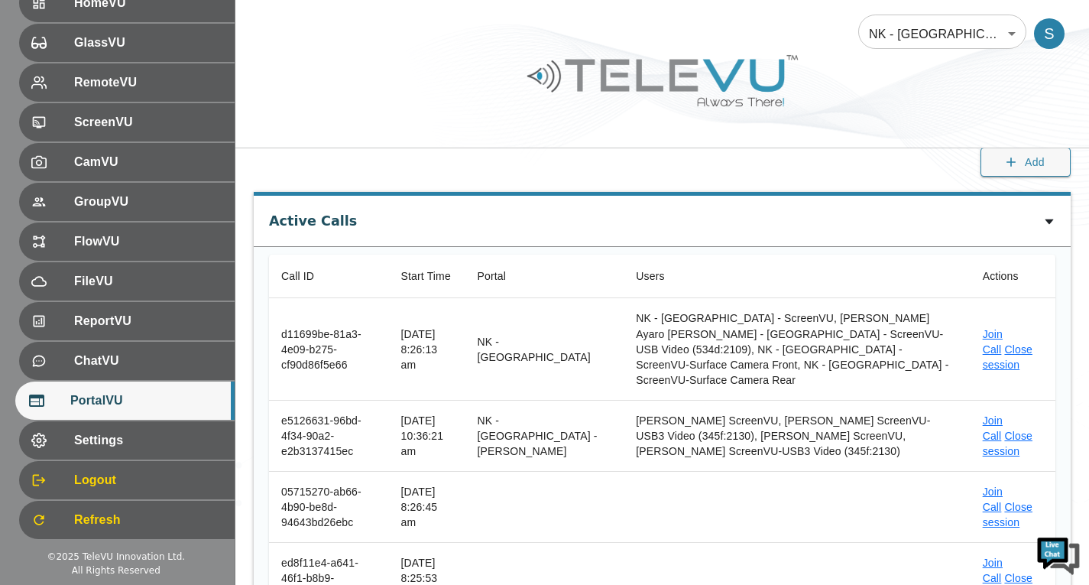
scroll to position [76, 0]
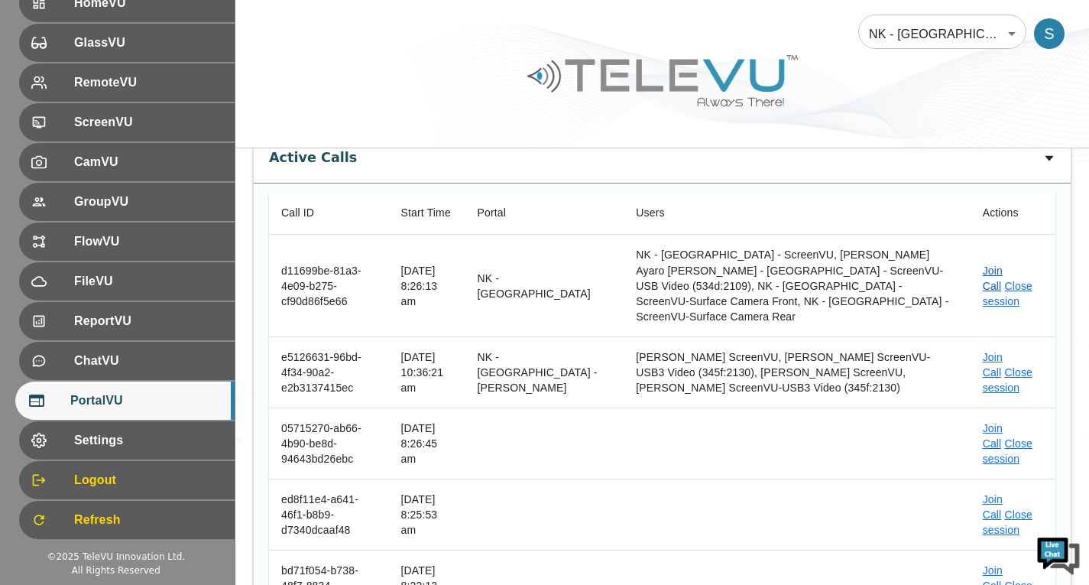
click at [983, 264] on link "Join Call" at bounding box center [993, 278] width 20 height 28
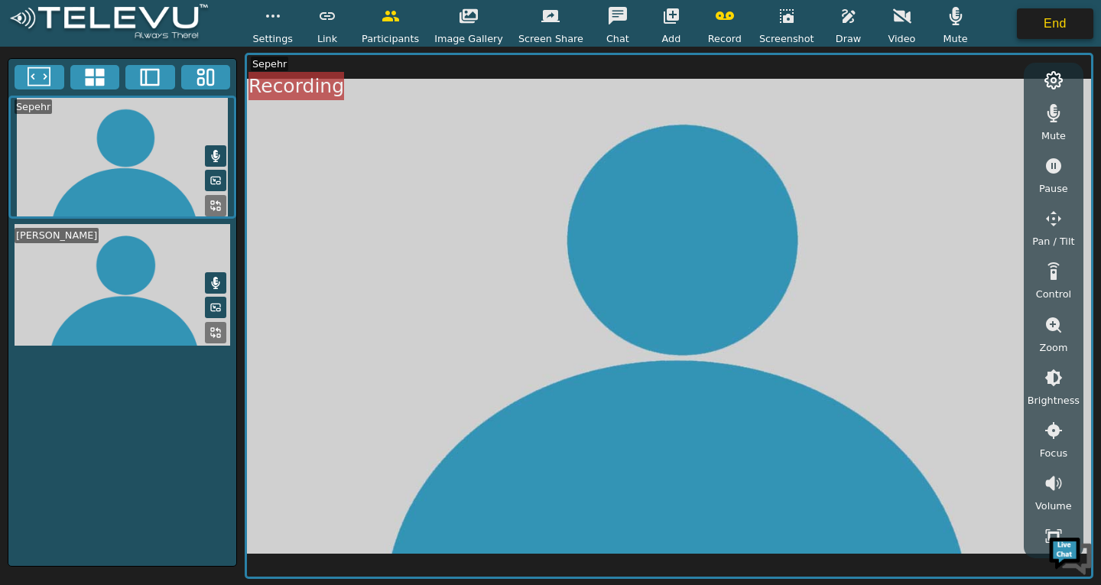
click at [1049, 26] on button "End" at bounding box center [1054, 23] width 76 height 31
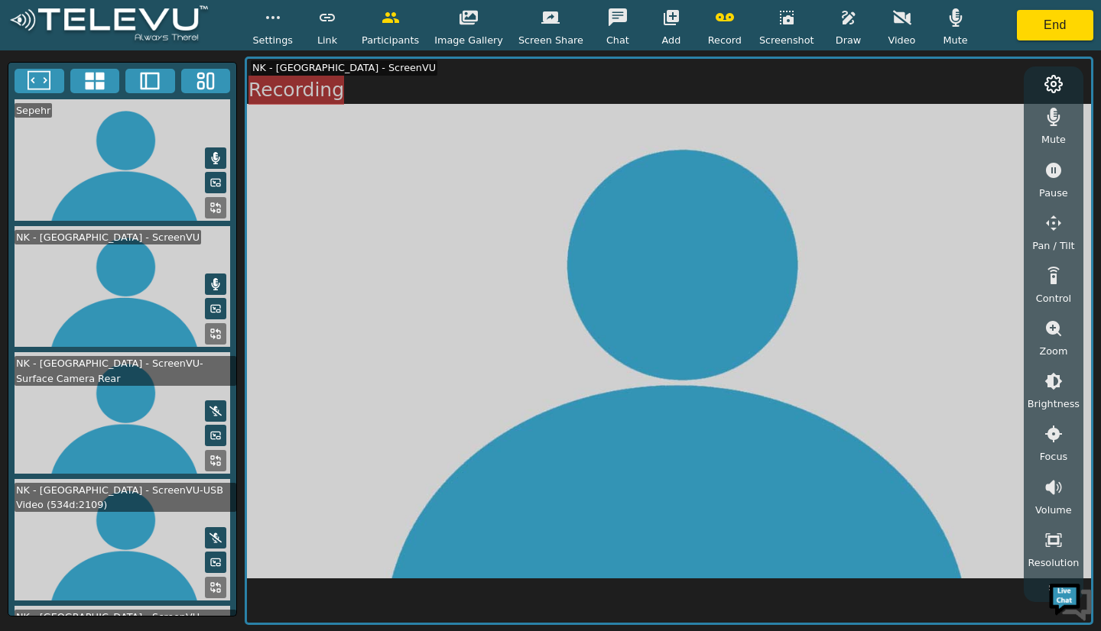
click at [657, 28] on button "button" at bounding box center [671, 17] width 38 height 31
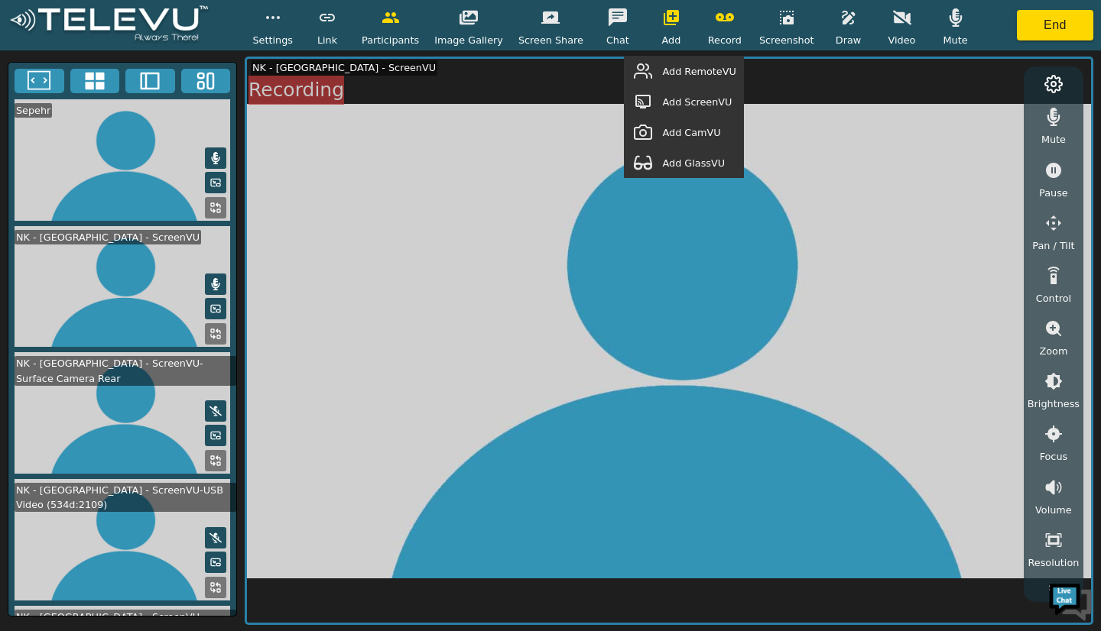
click at [708, 76] on span "Add RemoteVU" at bounding box center [698, 71] width 73 height 15
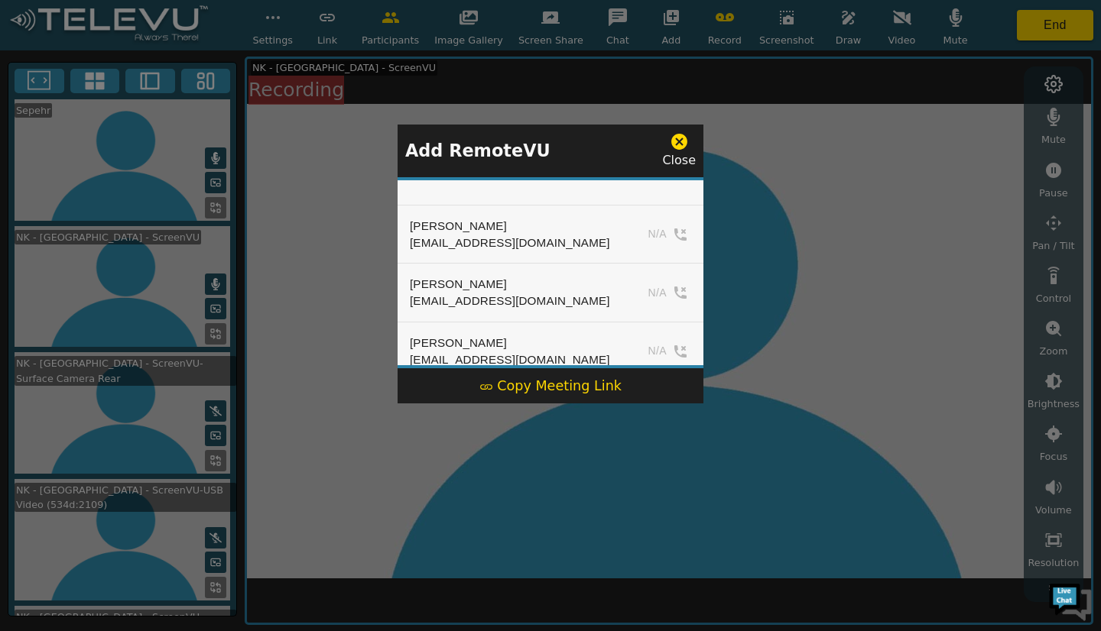
click at [675, 149] on icon at bounding box center [678, 141] width 19 height 19
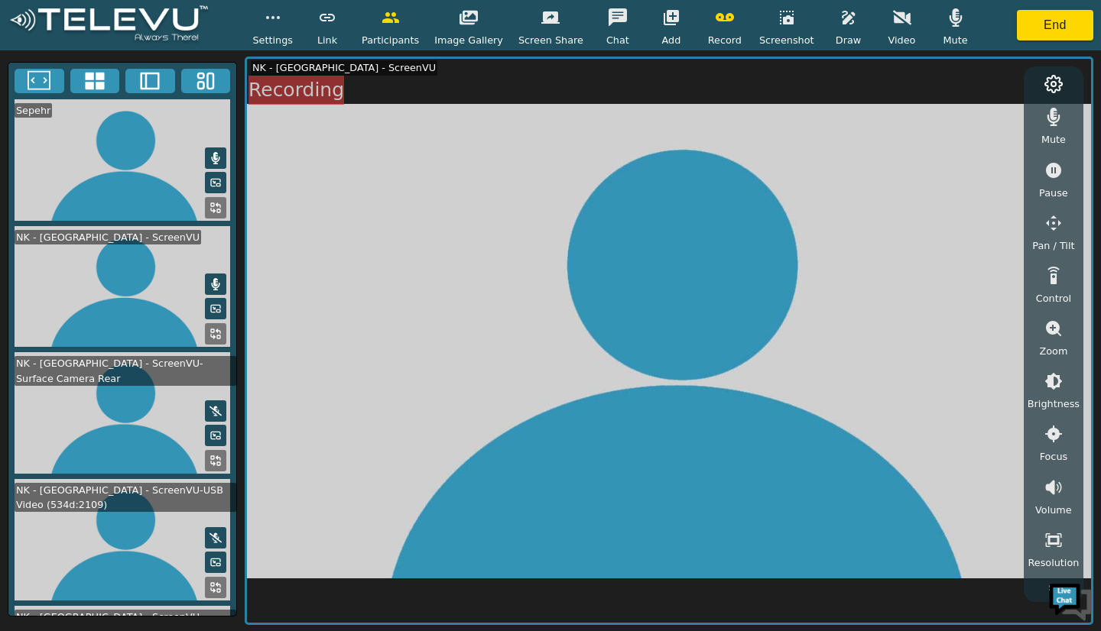
click at [660, 30] on button "button" at bounding box center [671, 17] width 38 height 31
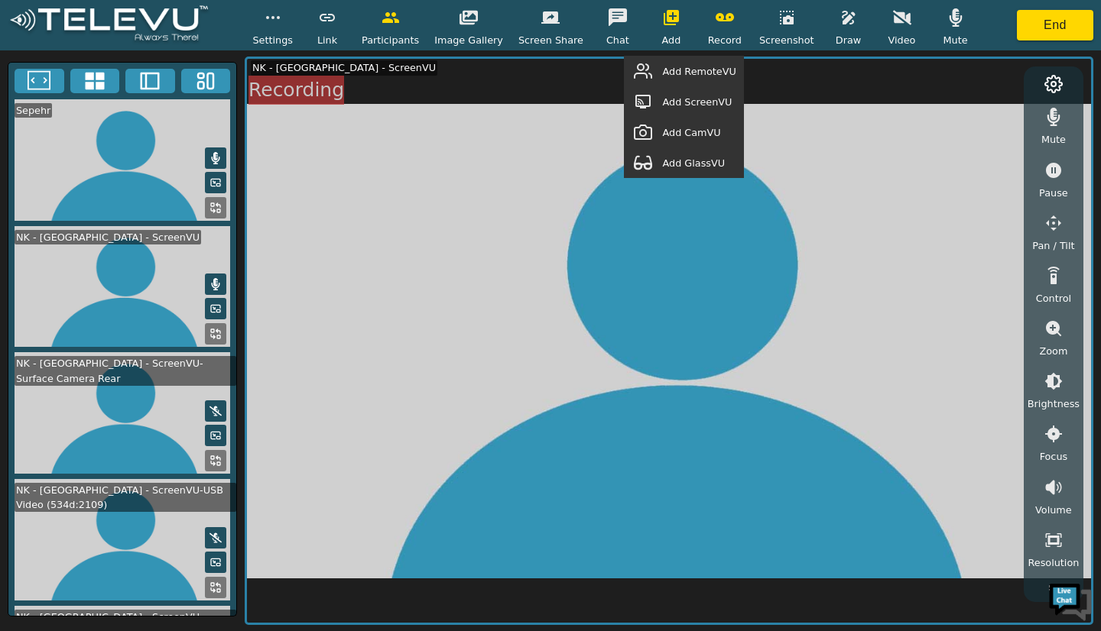
click at [710, 73] on span "Add RemoteVU" at bounding box center [698, 71] width 73 height 15
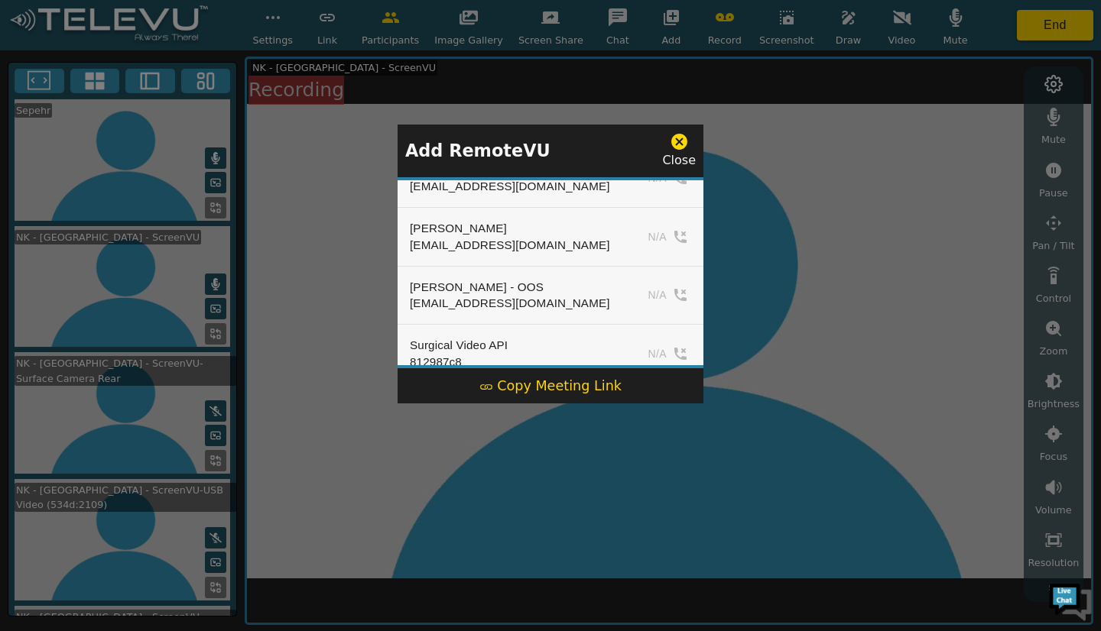
scroll to position [669, 0]
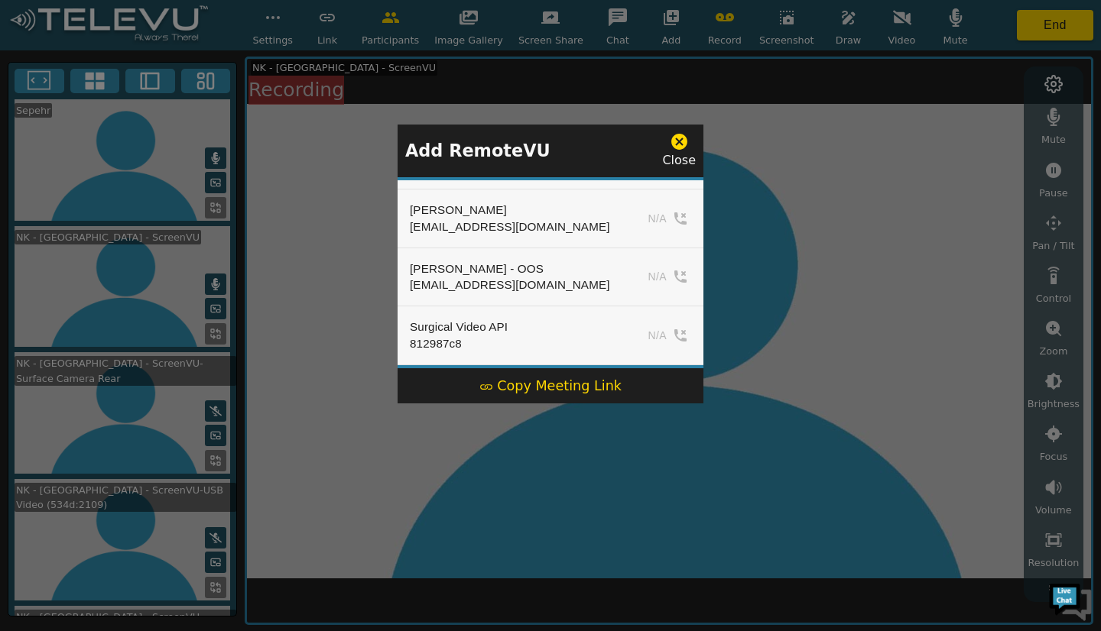
click at [675, 144] on icon at bounding box center [679, 142] width 16 height 16
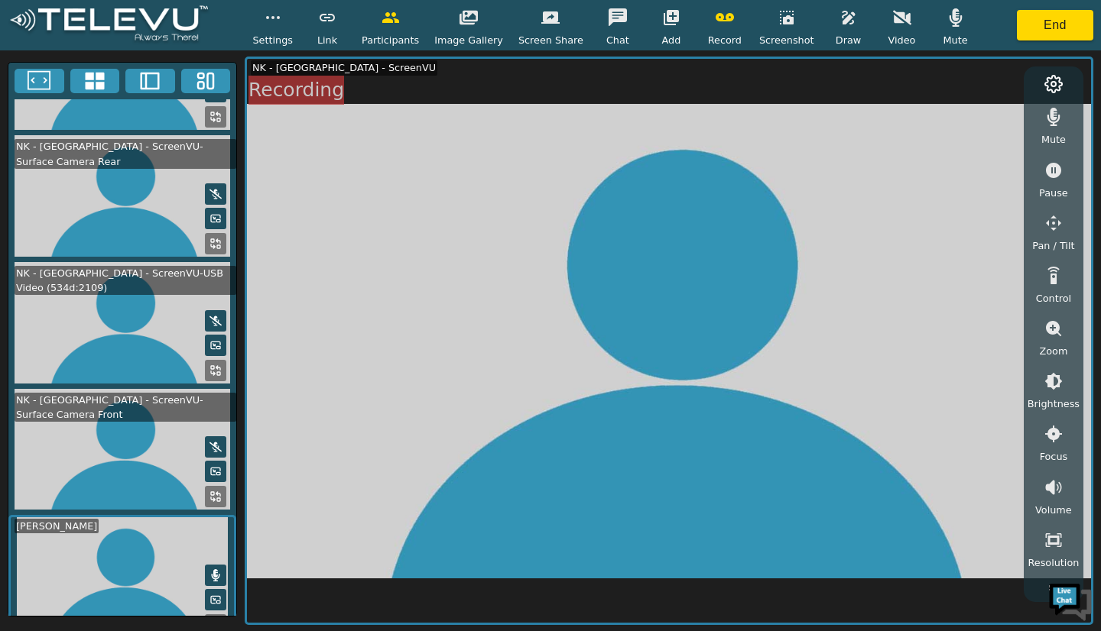
scroll to position [216, 0]
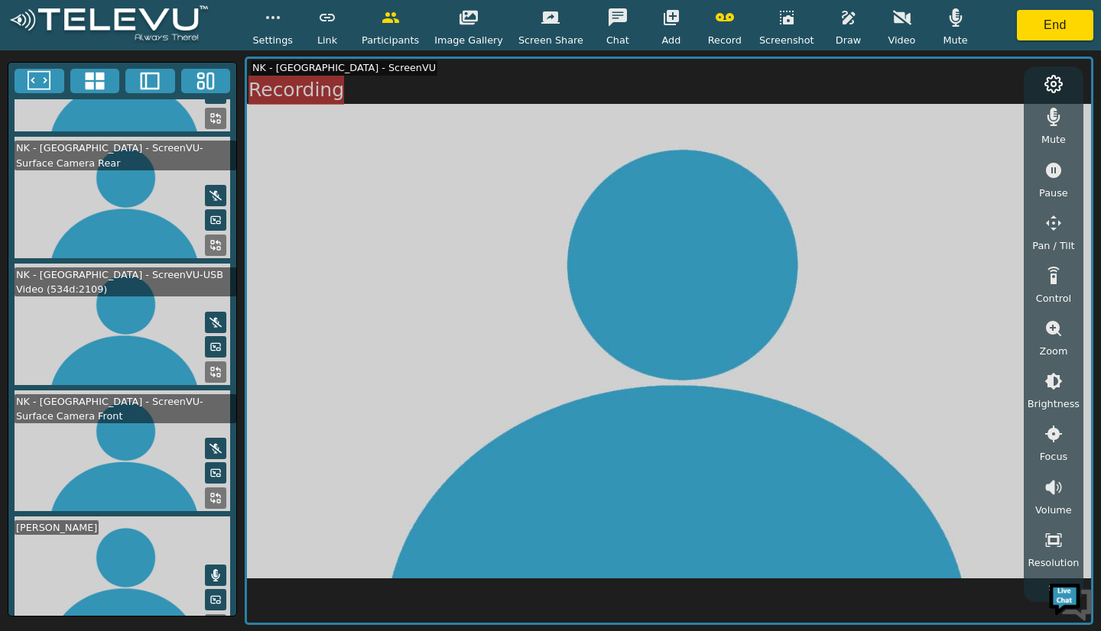
click at [214, 316] on icon at bounding box center [215, 322] width 12 height 12
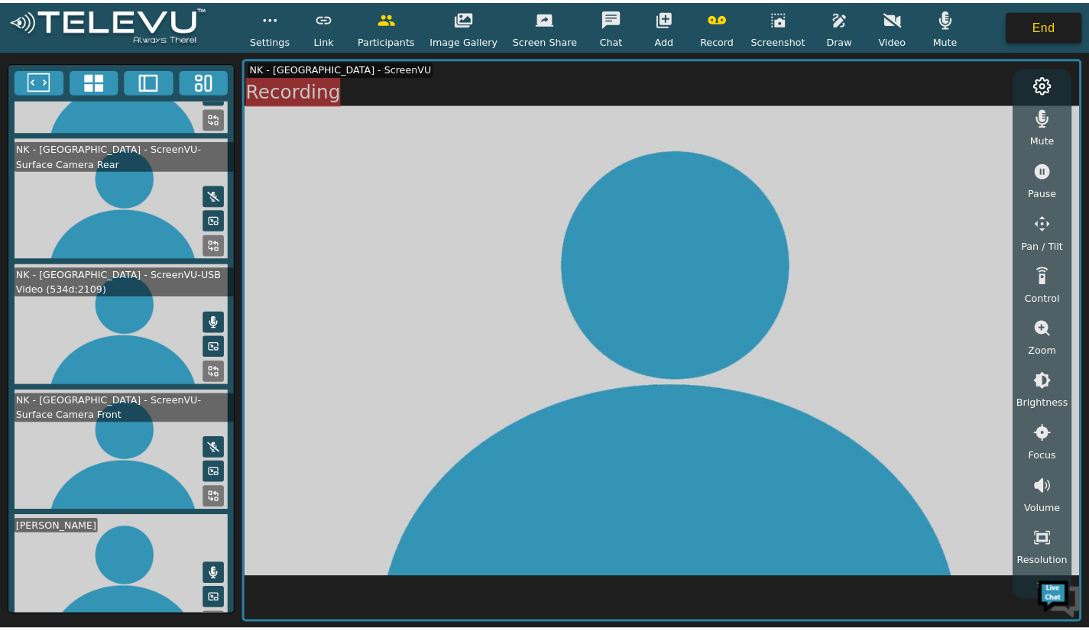
scroll to position [217, 0]
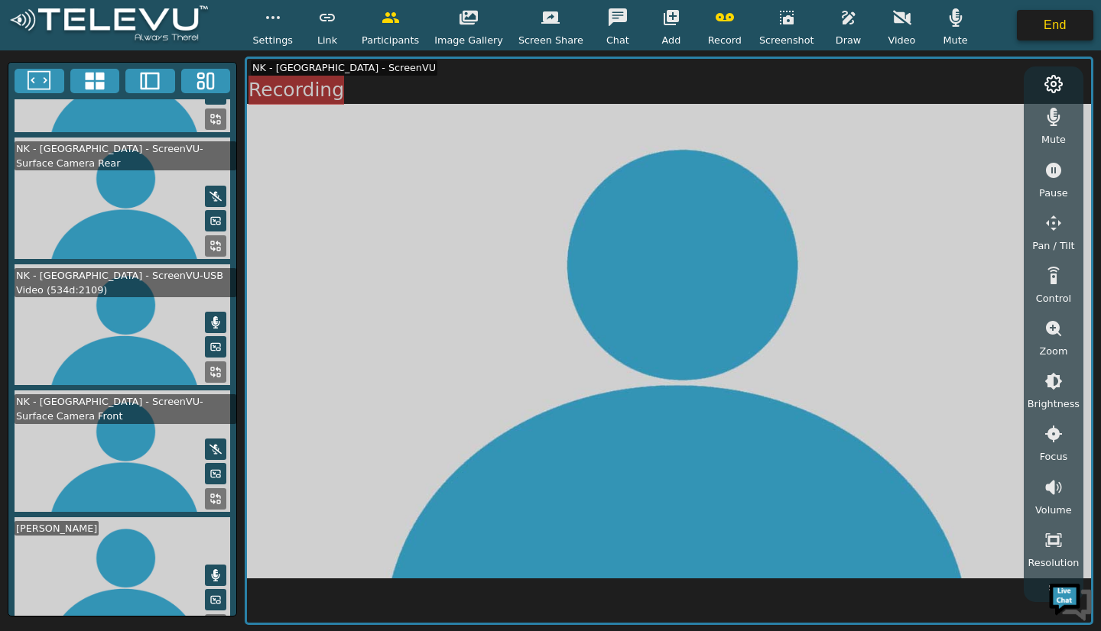
click at [1057, 22] on button "End" at bounding box center [1054, 25] width 76 height 31
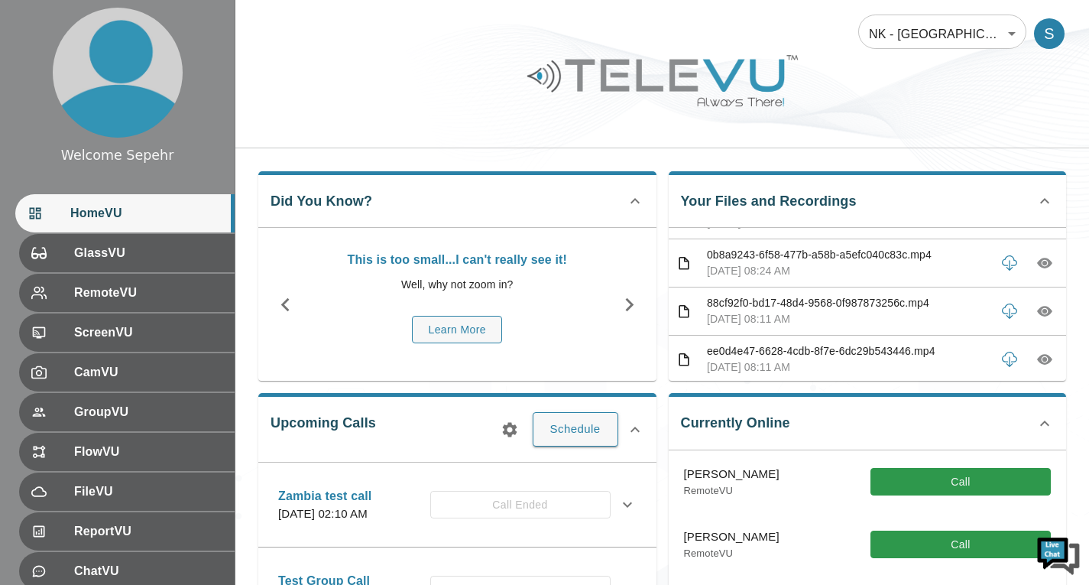
scroll to position [153, 0]
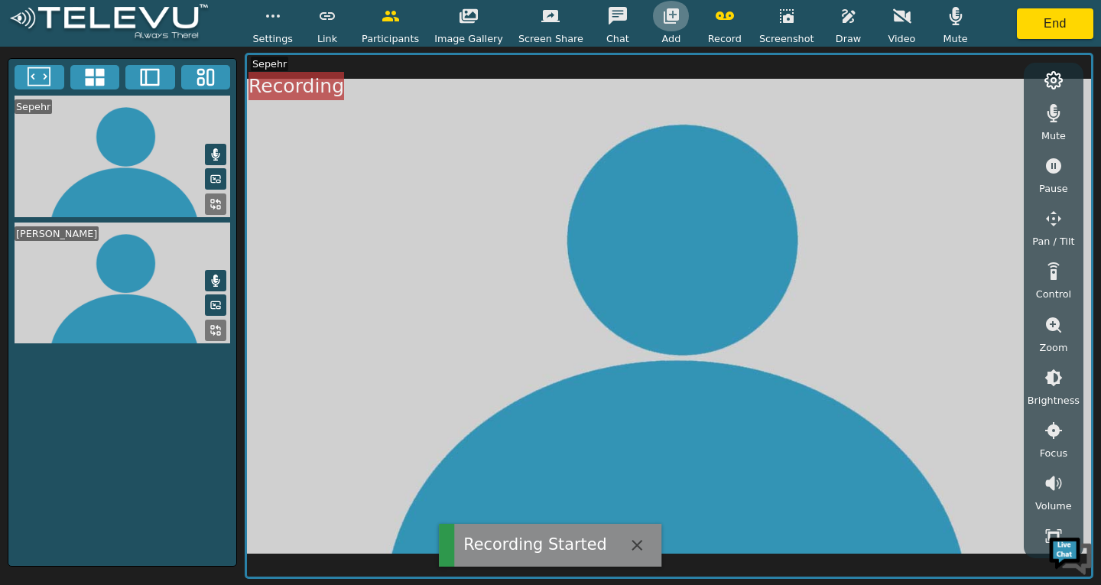
click at [659, 31] on button "button" at bounding box center [671, 16] width 38 height 31
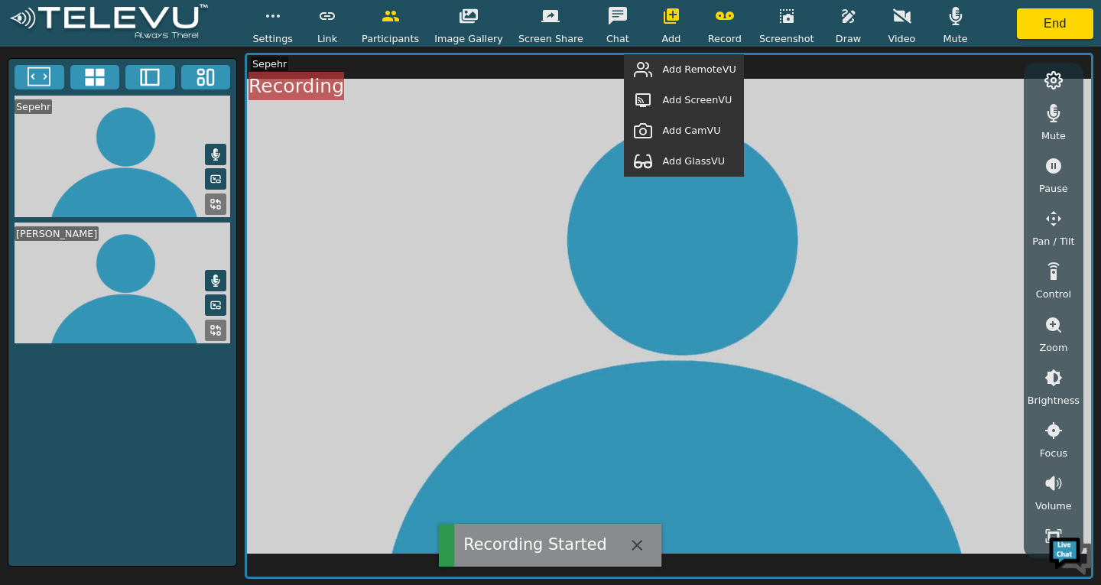
click at [697, 102] on span "Add ScreenVU" at bounding box center [697, 99] width 70 height 15
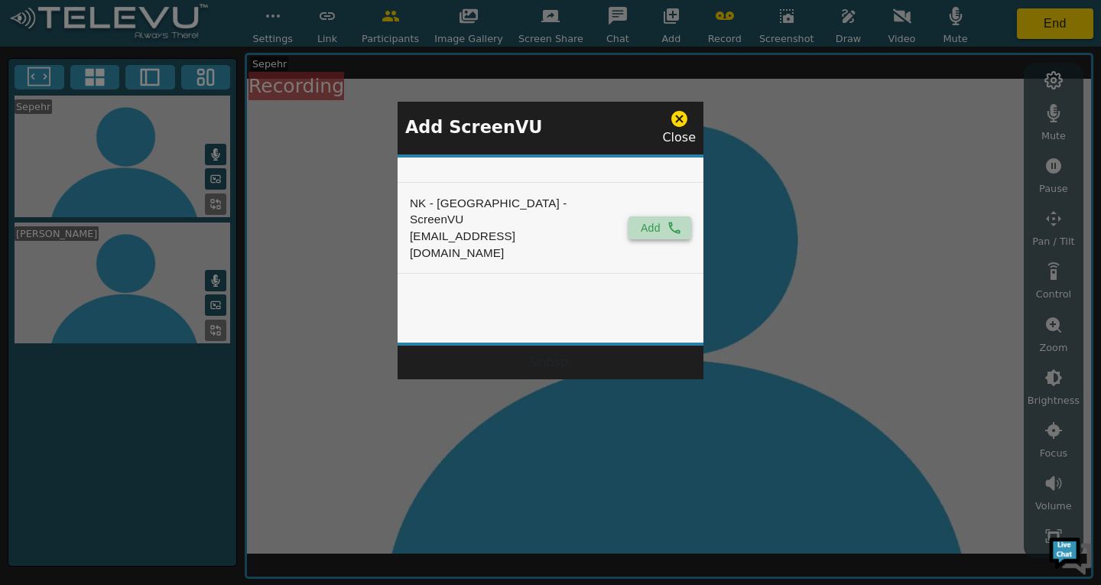
click at [650, 216] on button "Add" at bounding box center [659, 227] width 63 height 23
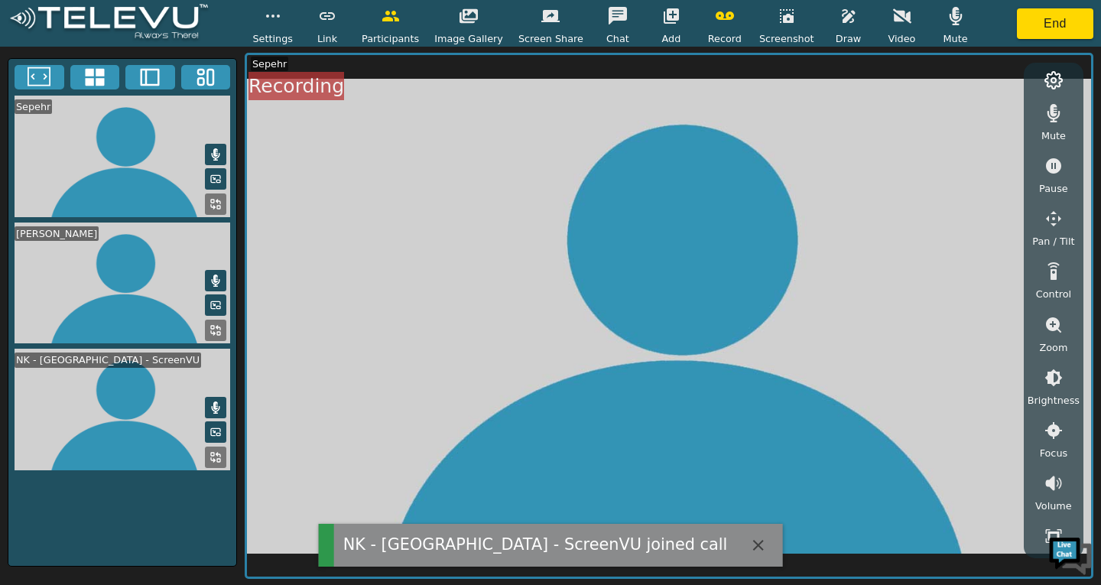
click at [662, 21] on icon "button" at bounding box center [671, 16] width 18 height 18
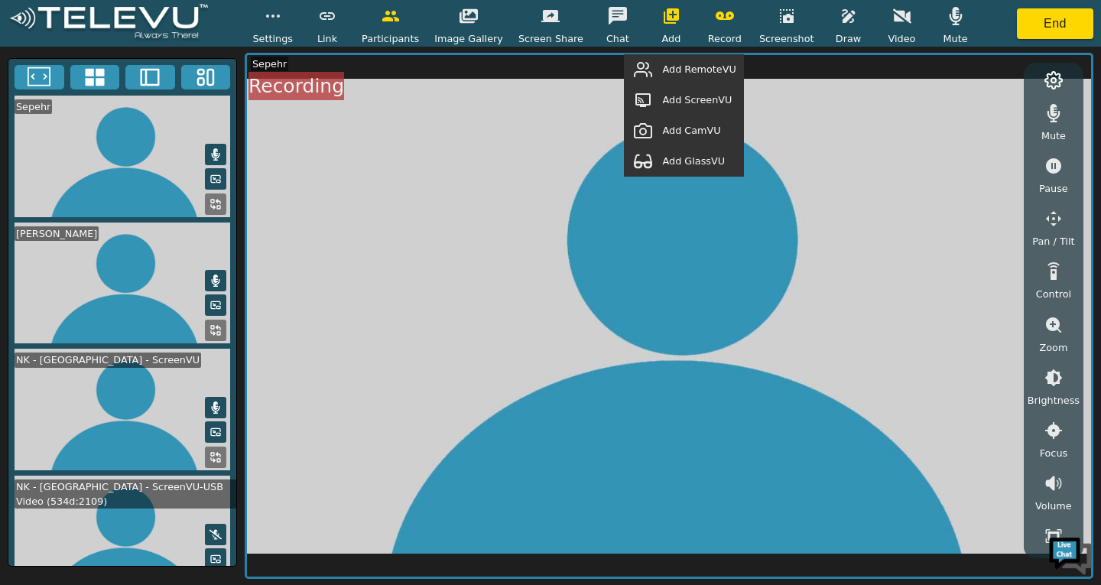
click at [694, 67] on span "Add RemoteVU" at bounding box center [698, 69] width 73 height 15
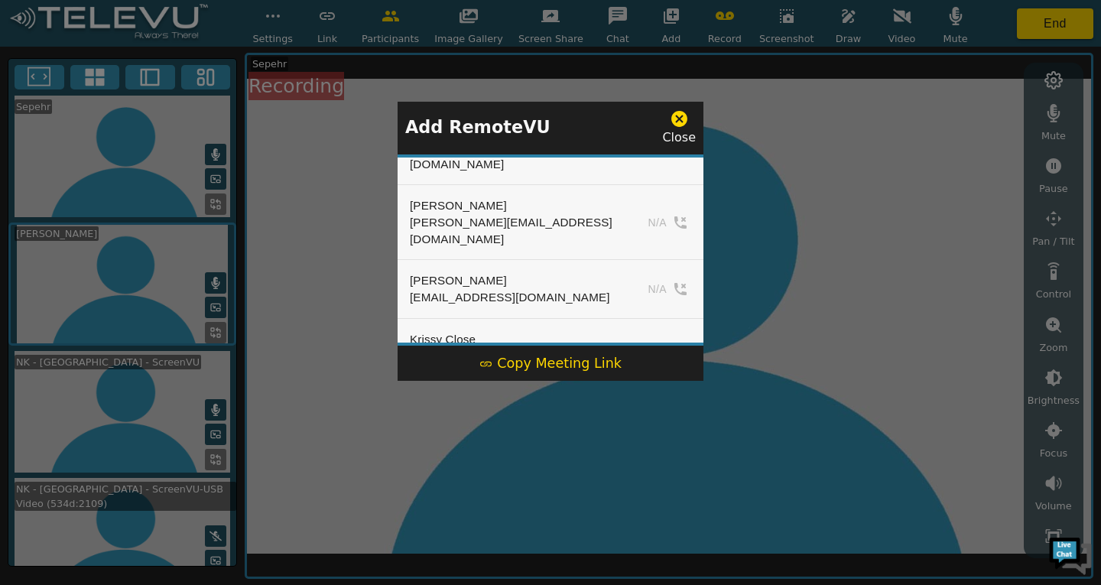
scroll to position [1376, 0]
click at [679, 114] on icon at bounding box center [679, 119] width 16 height 16
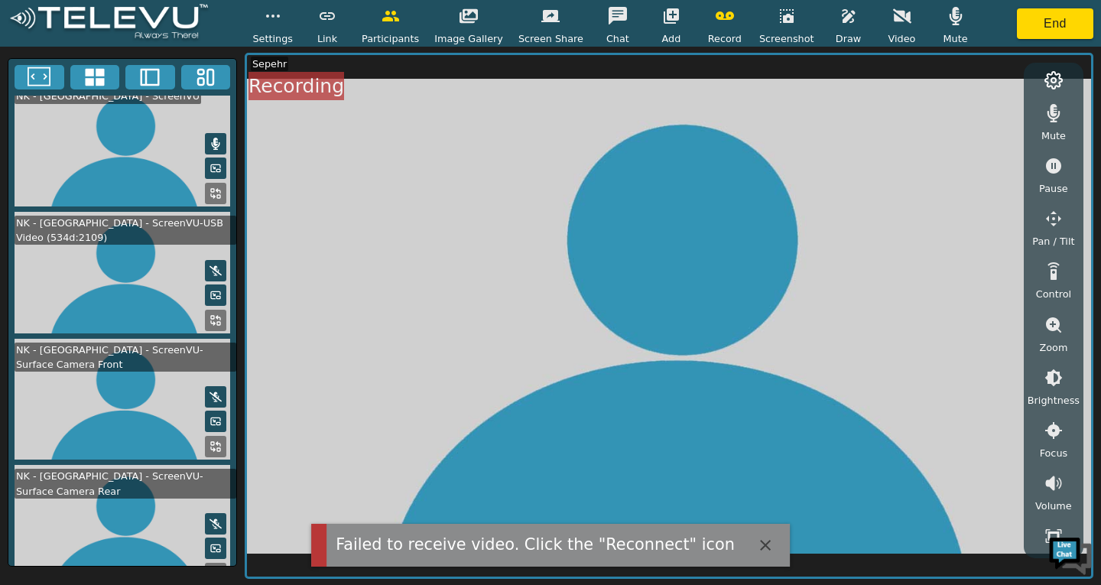
scroll to position [262, 0]
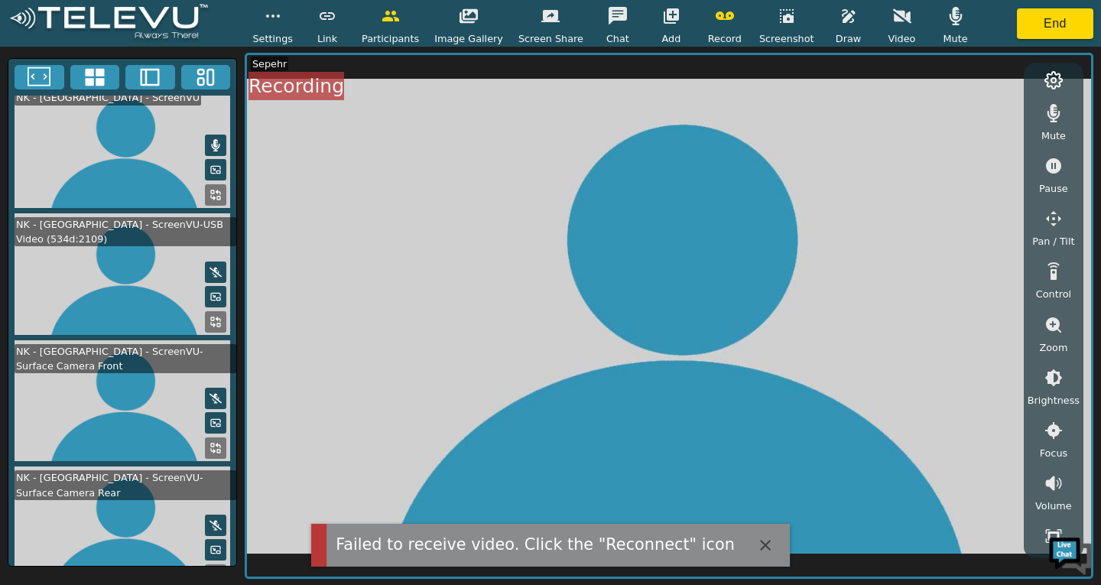
click at [209, 267] on icon at bounding box center [215, 272] width 12 height 10
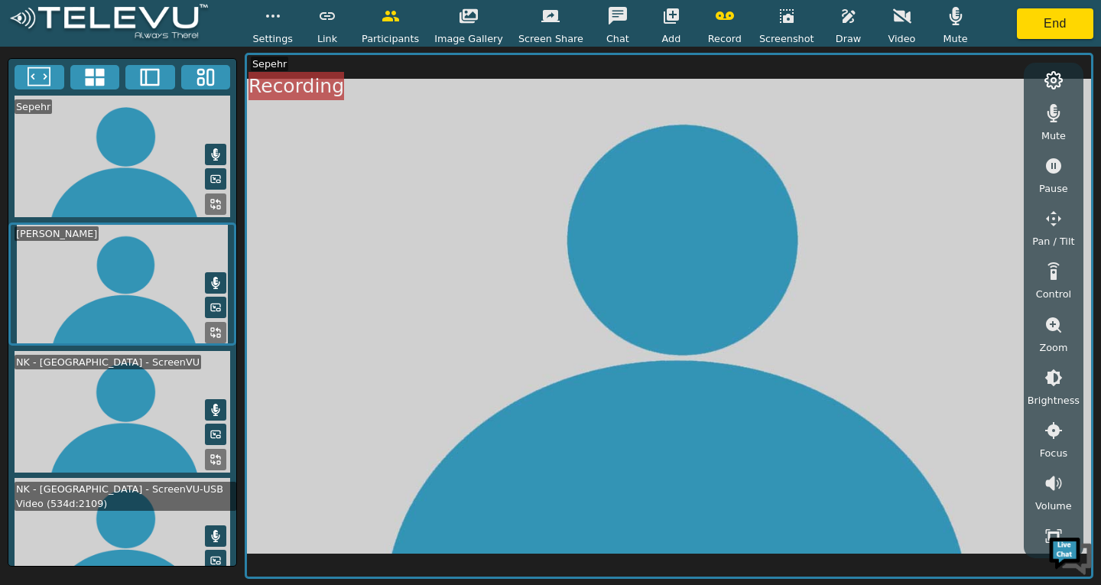
scroll to position [76, 0]
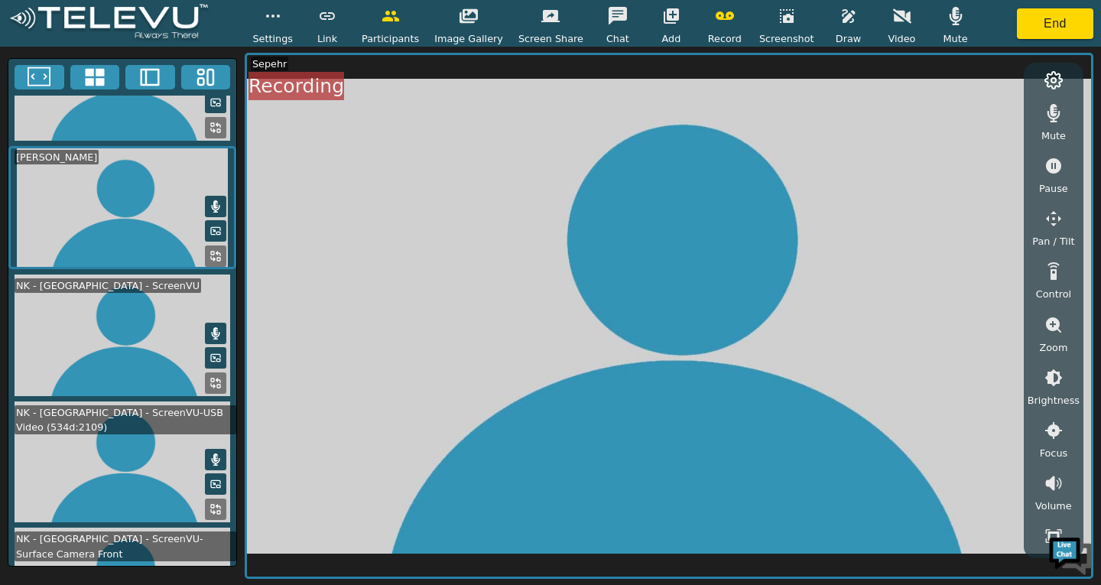
click at [664, 19] on icon "button" at bounding box center [670, 15] width 15 height 15
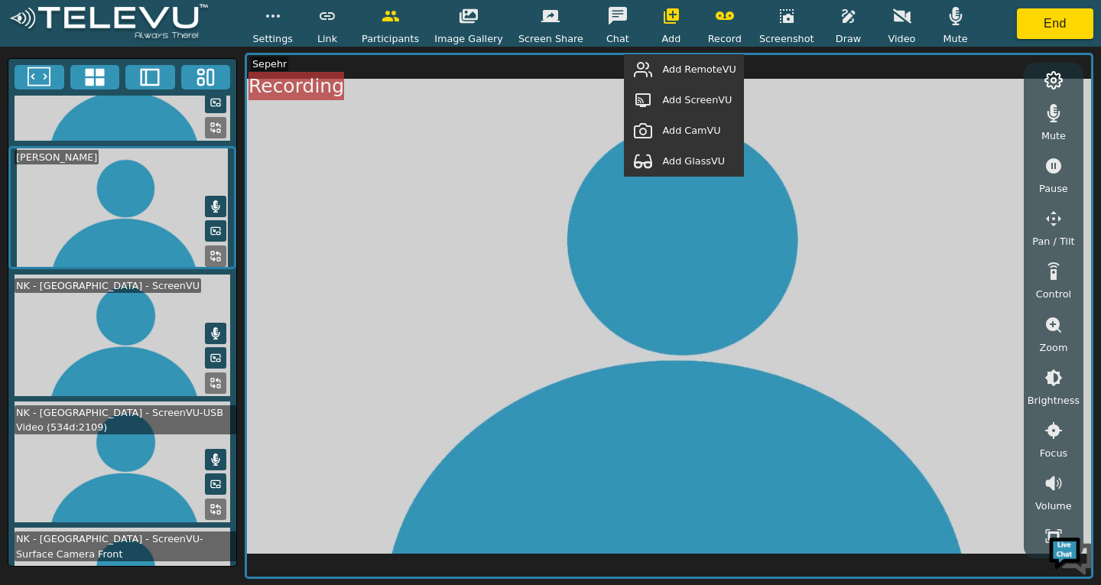
click at [686, 70] on span "Add RemoteVU" at bounding box center [698, 69] width 73 height 15
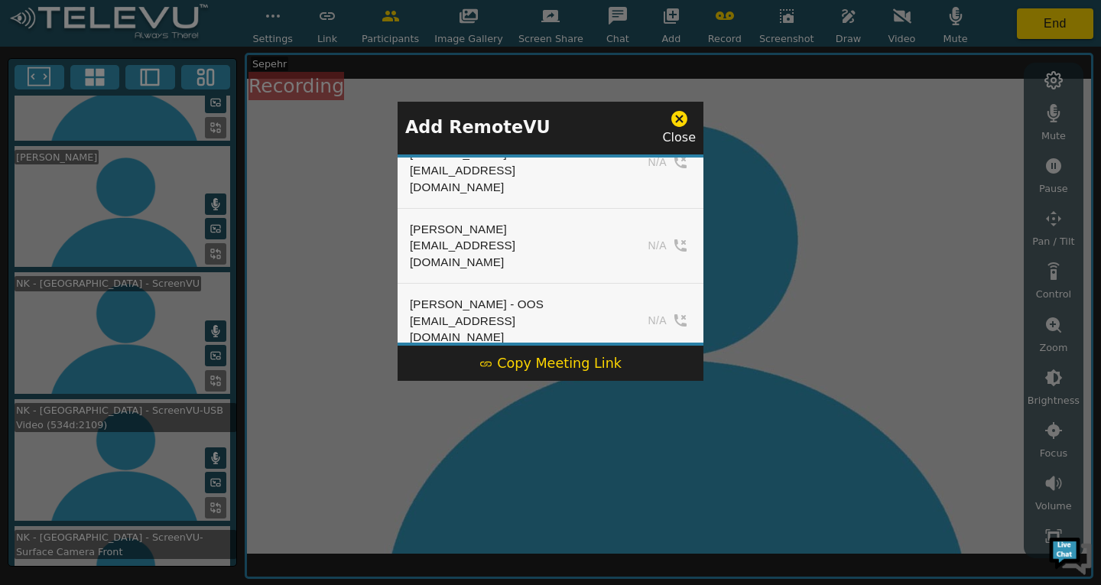
scroll to position [79, 0]
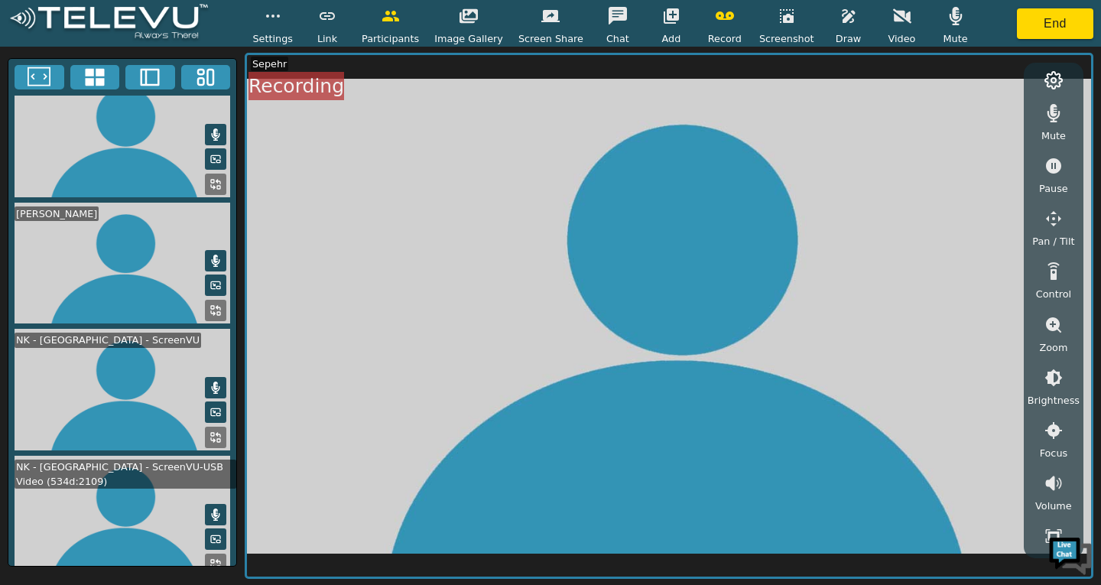
scroll to position [2, 0]
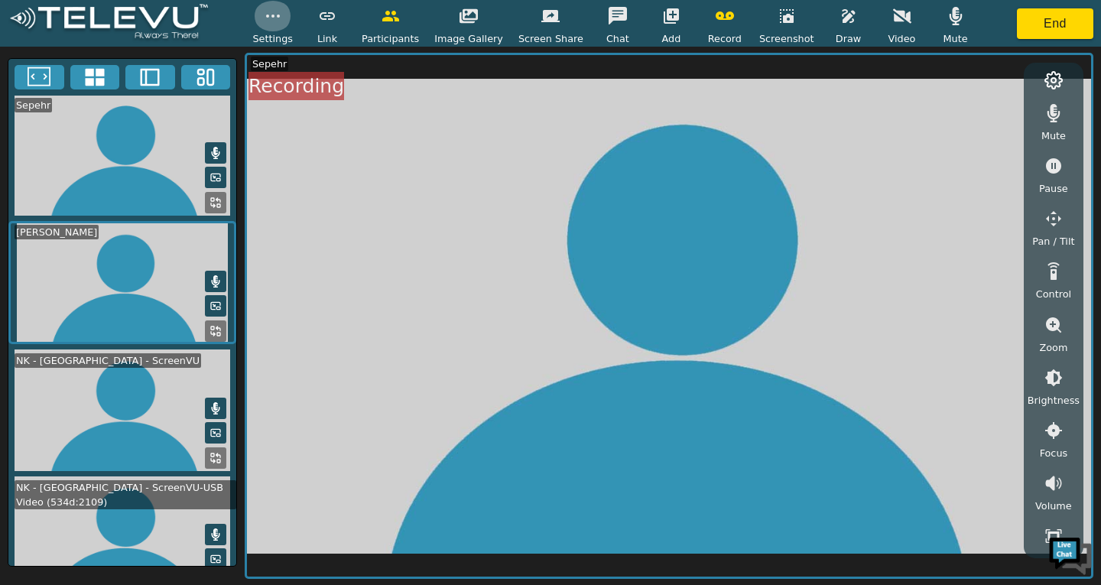
click at [291, 28] on button "button" at bounding box center [273, 16] width 38 height 31
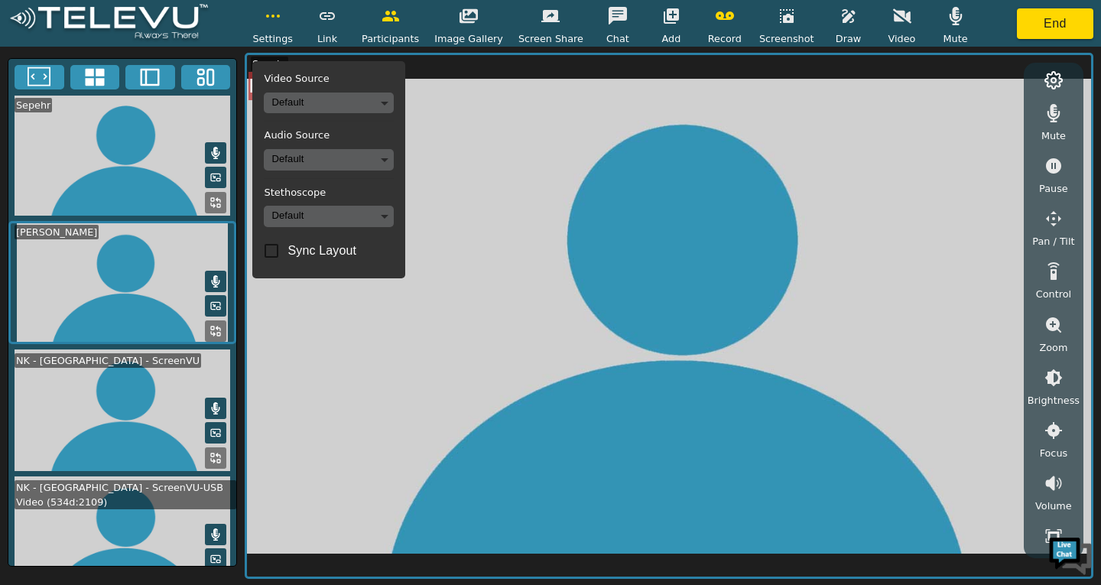
click at [291, 28] on button "button" at bounding box center [273, 16] width 38 height 31
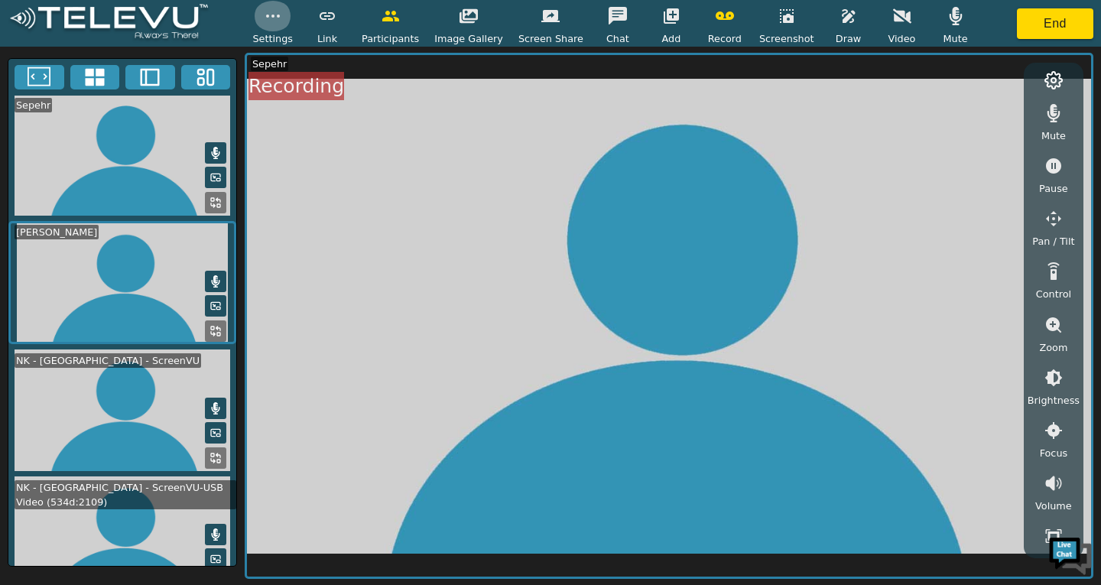
click at [291, 28] on button "button" at bounding box center [273, 16] width 38 height 31
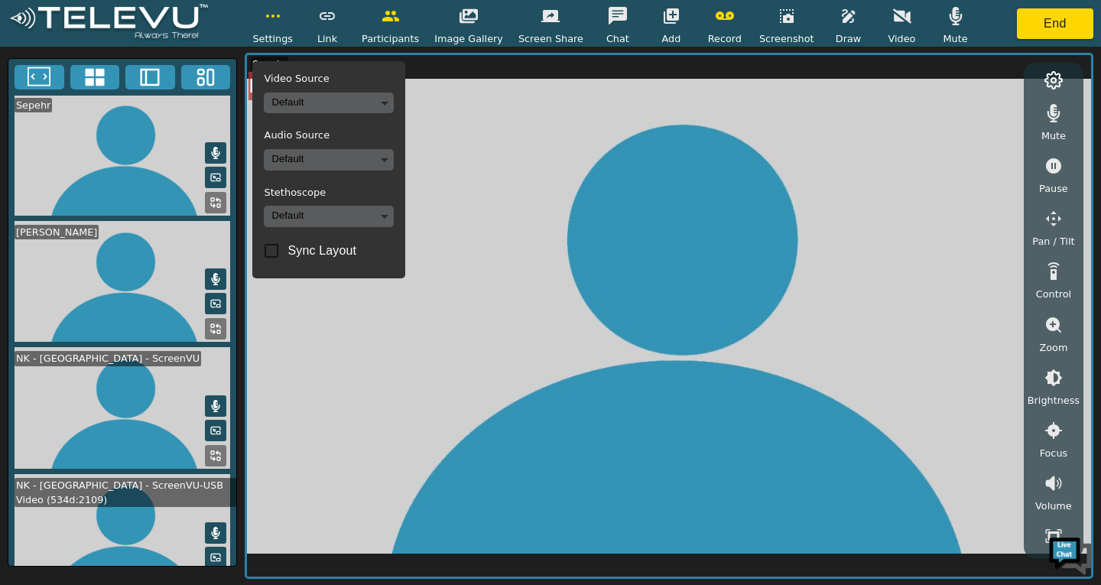
click at [291, 28] on button "button" at bounding box center [273, 16] width 38 height 31
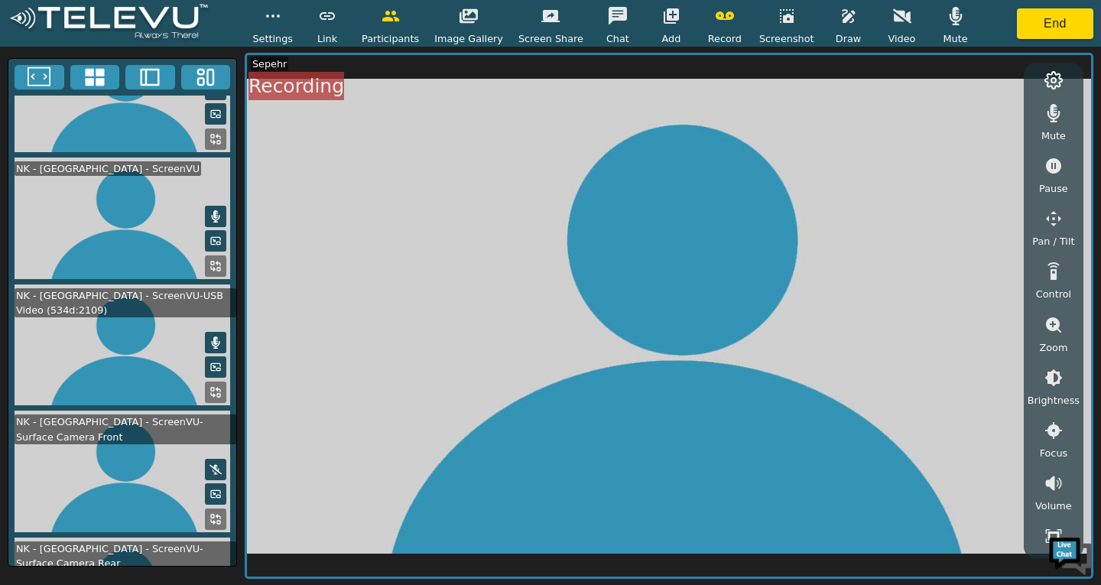
scroll to position [154, 0]
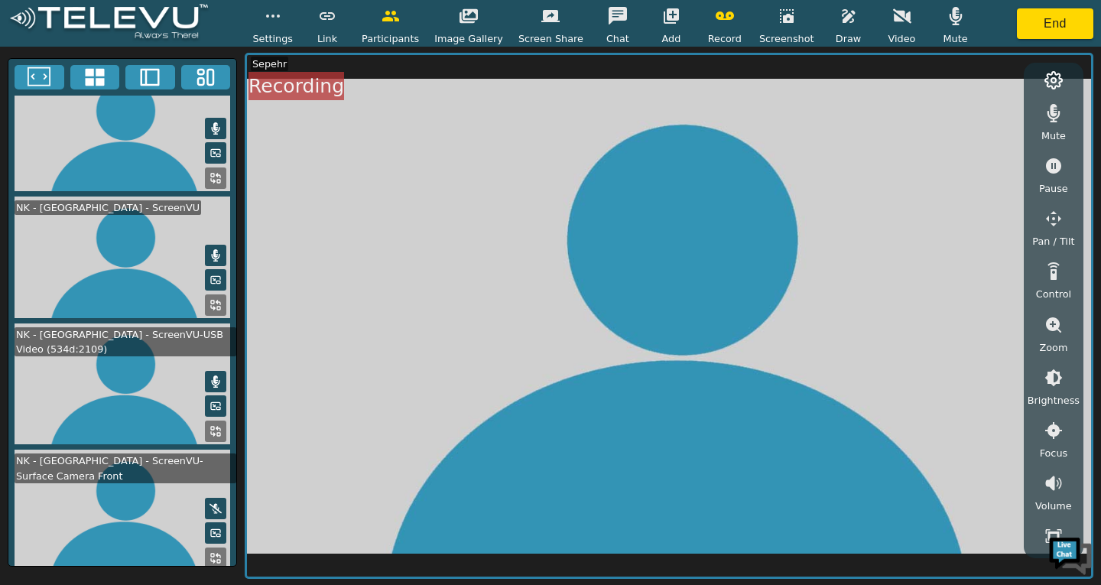
drag, startPoint x: 290, startPoint y: 25, endPoint x: 290, endPoint y: 34, distance: 9.2
click at [290, 34] on div "Settings" at bounding box center [272, 23] width 41 height 45
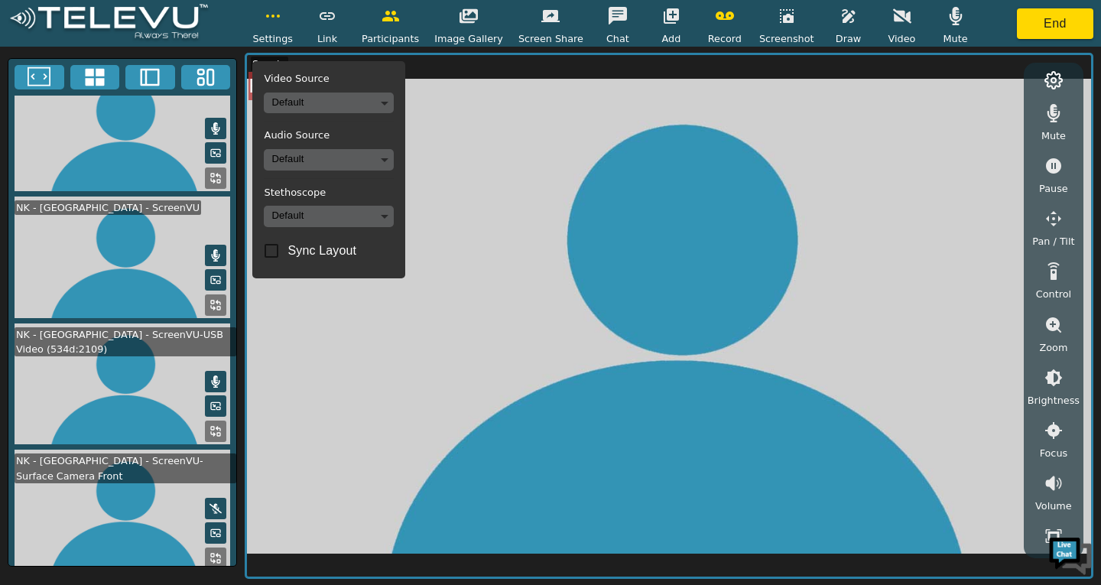
click at [334, 162] on body "Settings Video Source Default Audio Source Default Stethoscope Default Sync Lay…" at bounding box center [550, 292] width 1101 height 585
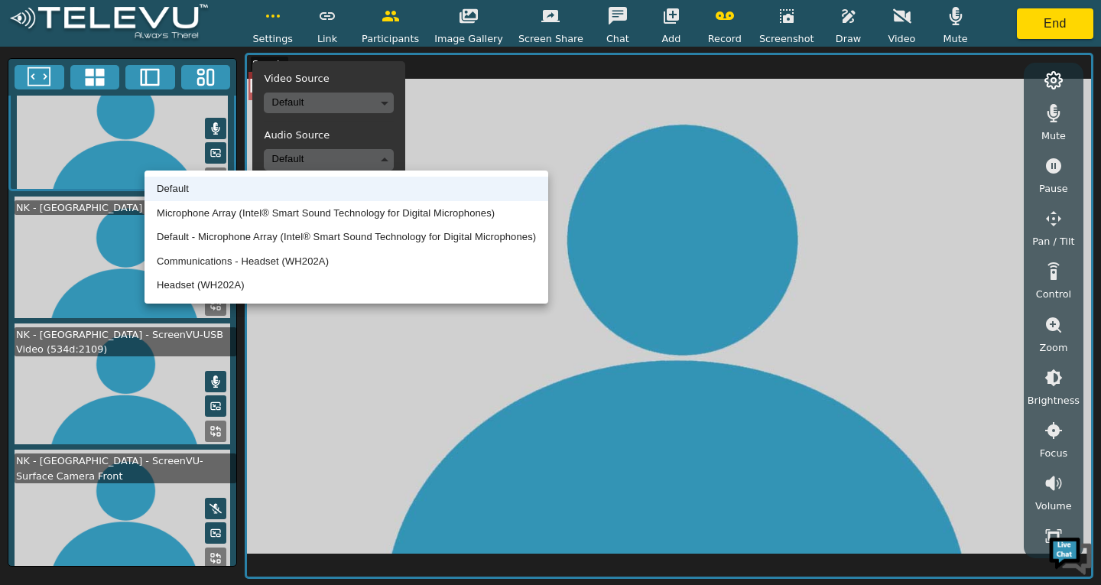
click at [334, 162] on div at bounding box center [550, 292] width 1101 height 585
click at [322, 160] on body "Settings Video Source Default Audio Source Default Stethoscope Default Sync Lay…" at bounding box center [550, 292] width 1101 height 585
click at [322, 160] on div at bounding box center [550, 292] width 1101 height 585
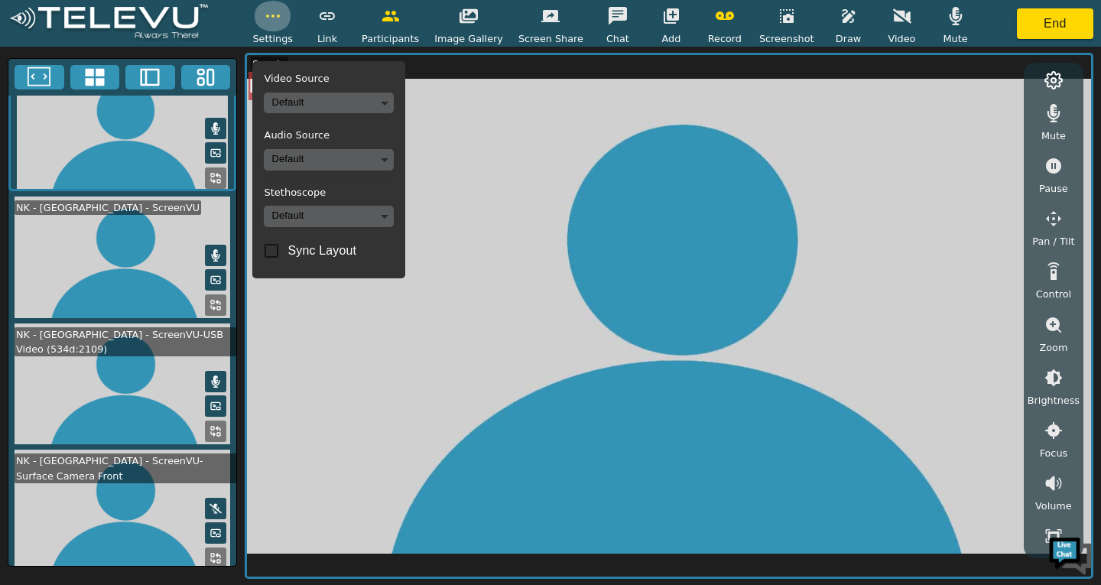
click at [282, 22] on icon "button" at bounding box center [273, 16] width 18 height 18
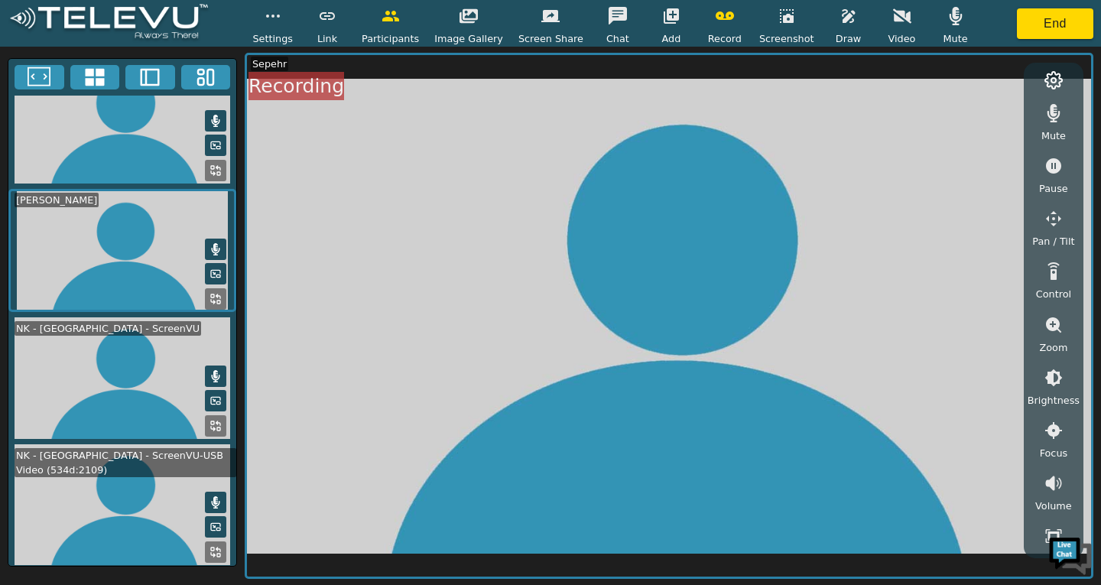
scroll to position [4, 0]
